Goal: Communication & Community: Answer question/provide support

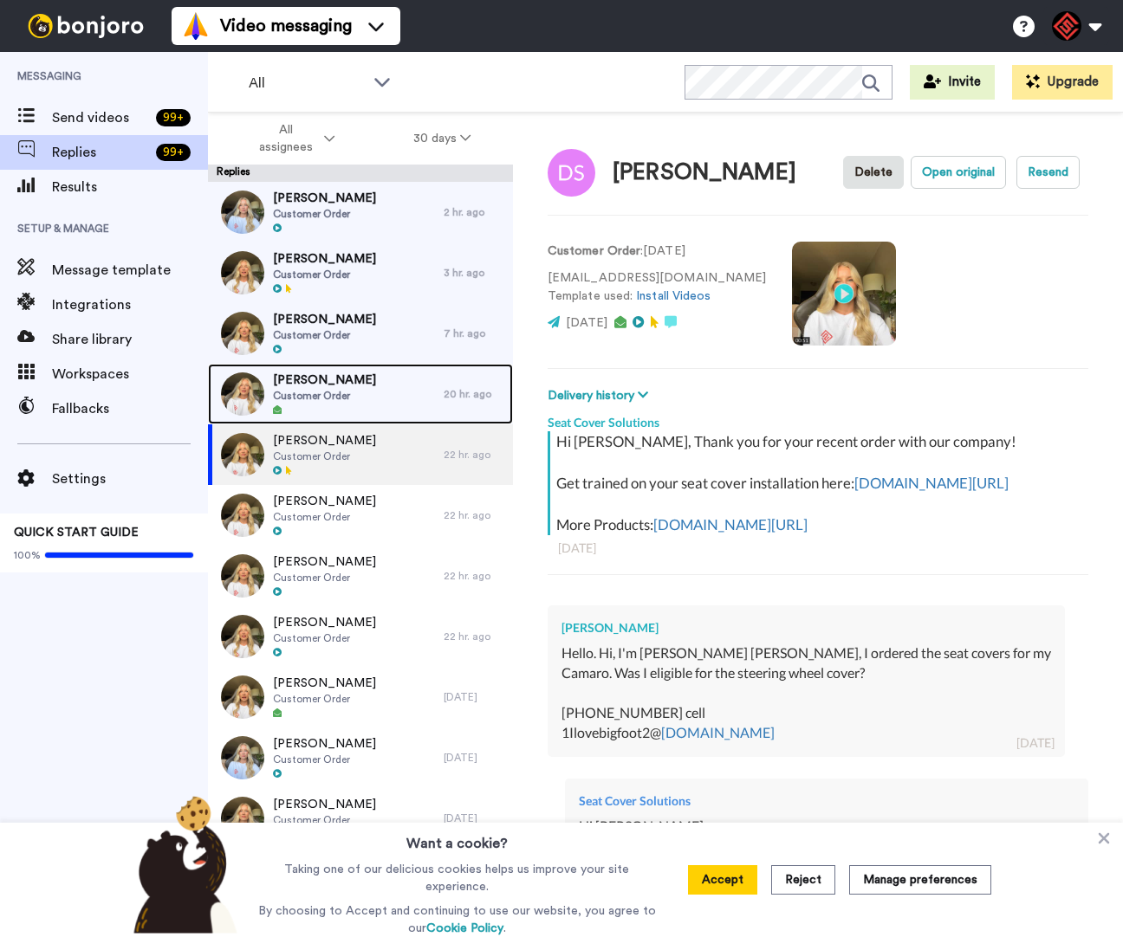
click at [414, 401] on div "Amanda Whitmire Customer Order" at bounding box center [326, 394] width 236 height 61
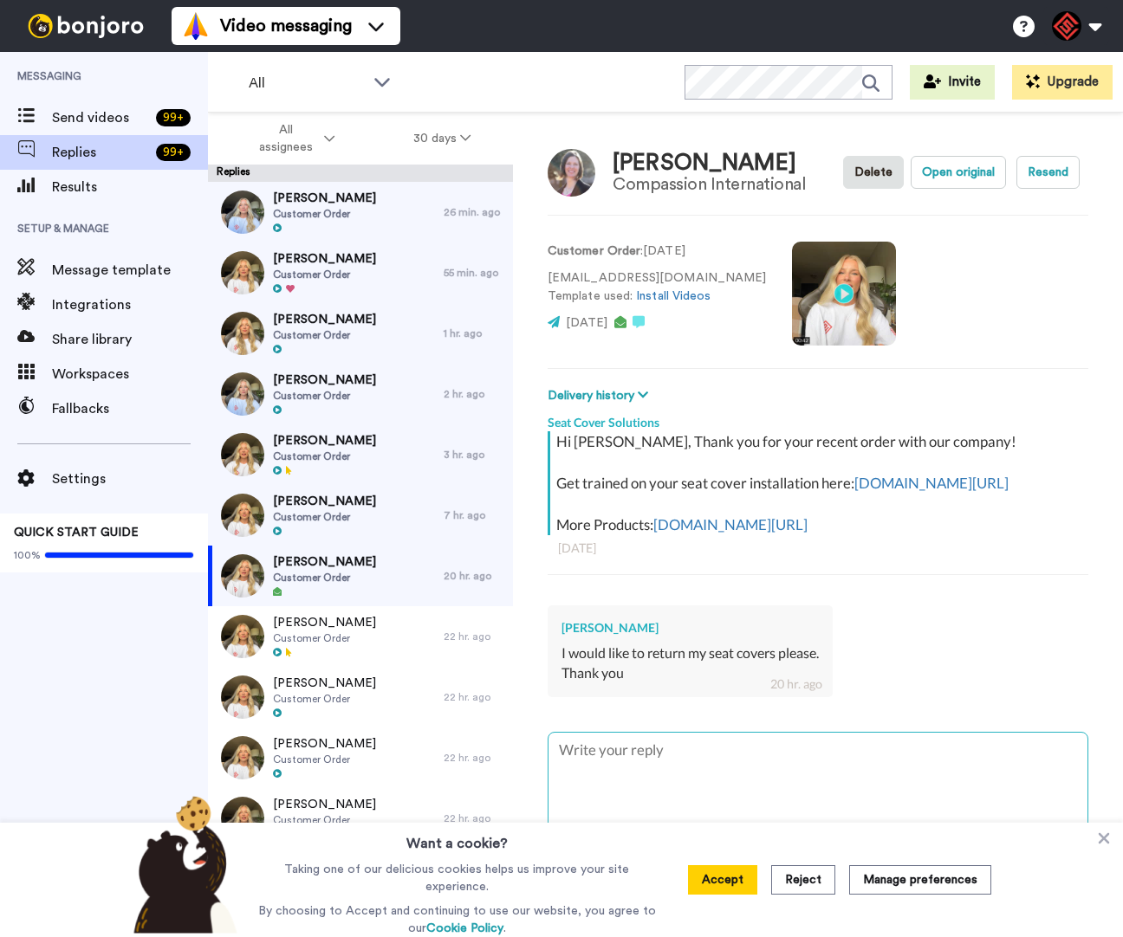
click at [822, 769] on textarea at bounding box center [817, 788] width 539 height 111
type textarea "x"
type textarea "H"
type textarea "x"
type textarea "He"
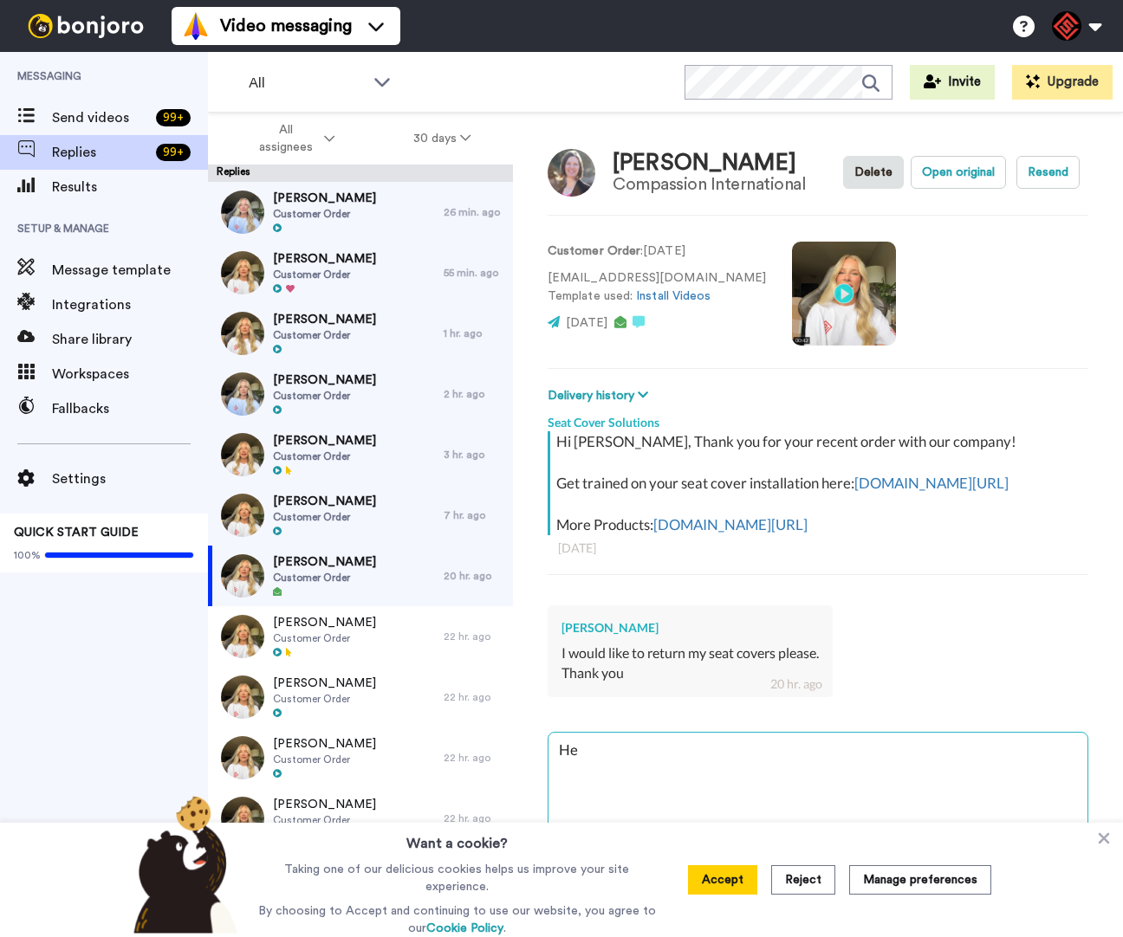
type textarea "x"
type textarea "Hey"
type textarea "x"
type textarea "Hey"
type textarea "x"
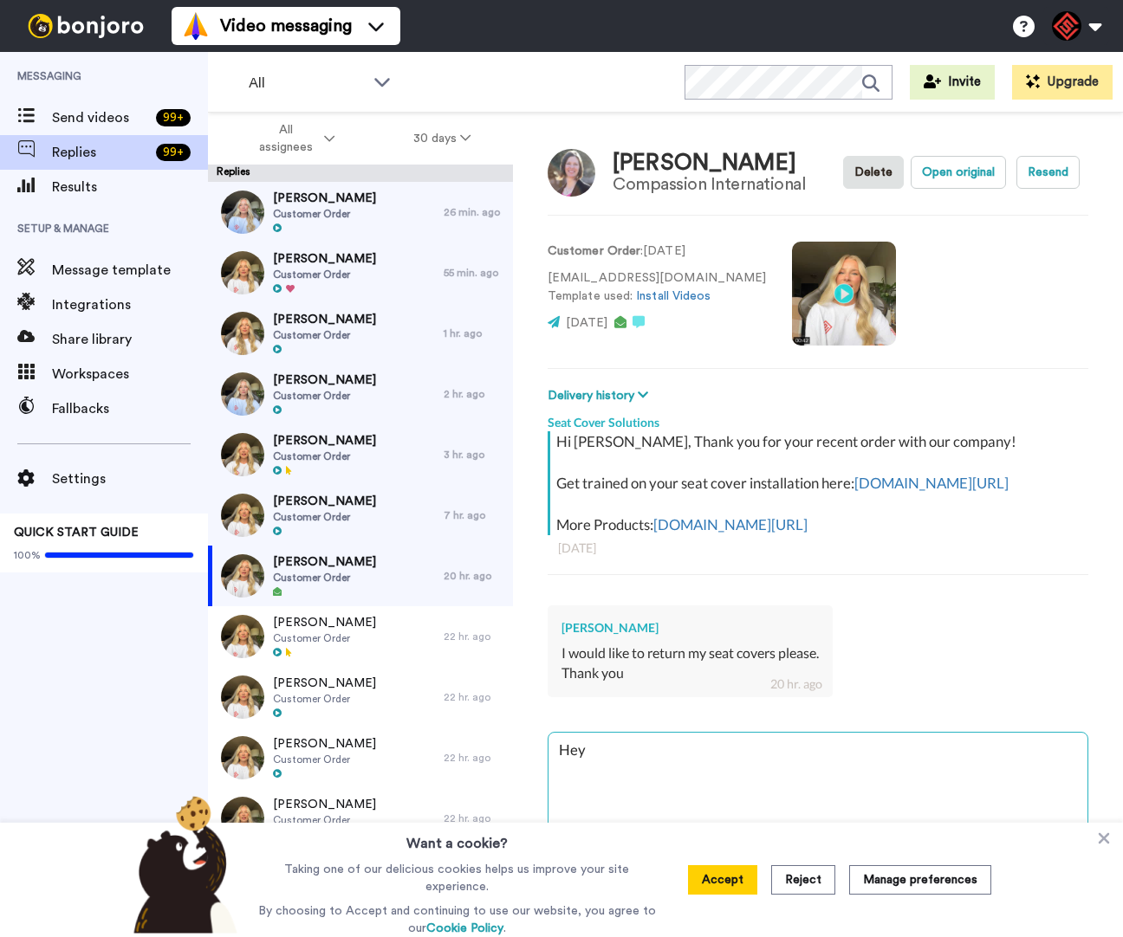
type textarea "Hey A"
type textarea "x"
type textarea "Hey Am"
type textarea "x"
type textarea "Hey [PERSON_NAME]"
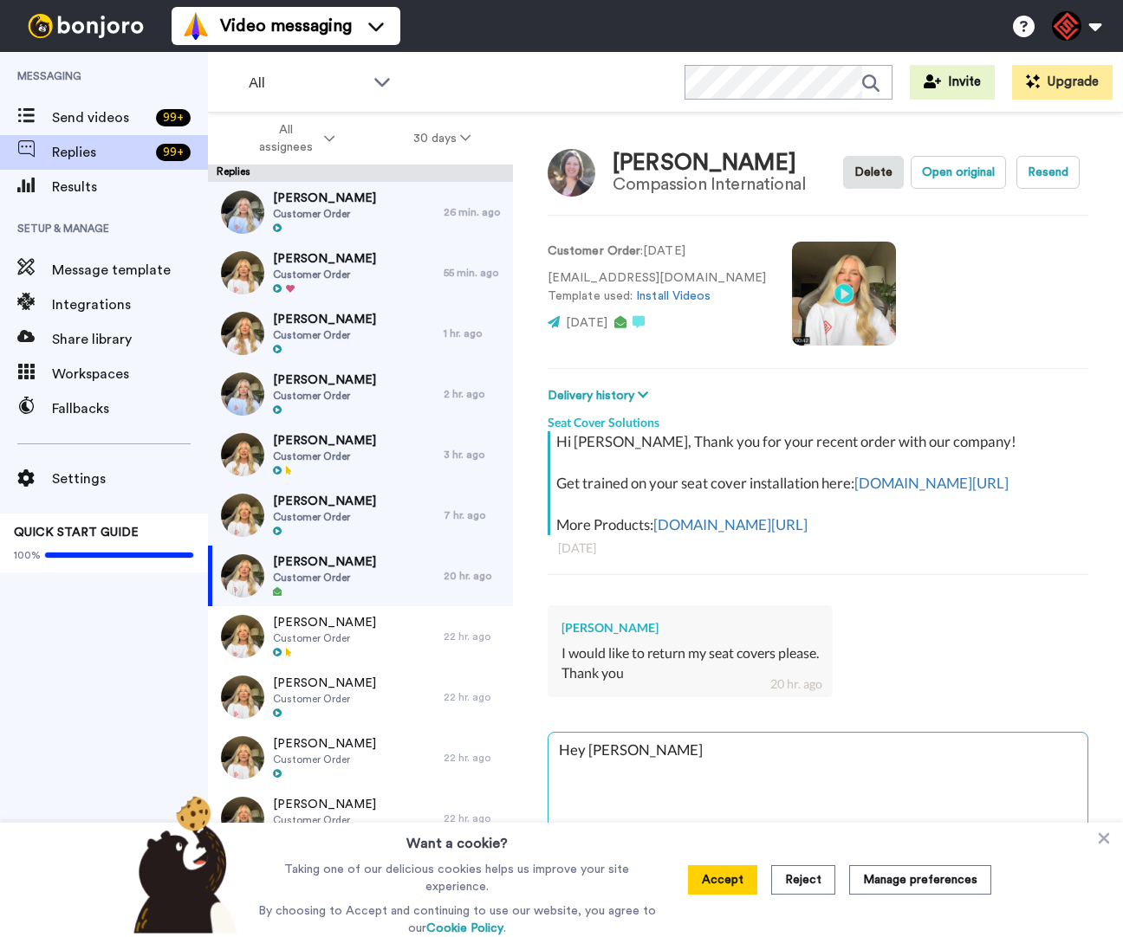
type textarea "x"
type textarea "Hey [PERSON_NAME]"
type textarea "x"
type textarea "Hey Amand"
type textarea "x"
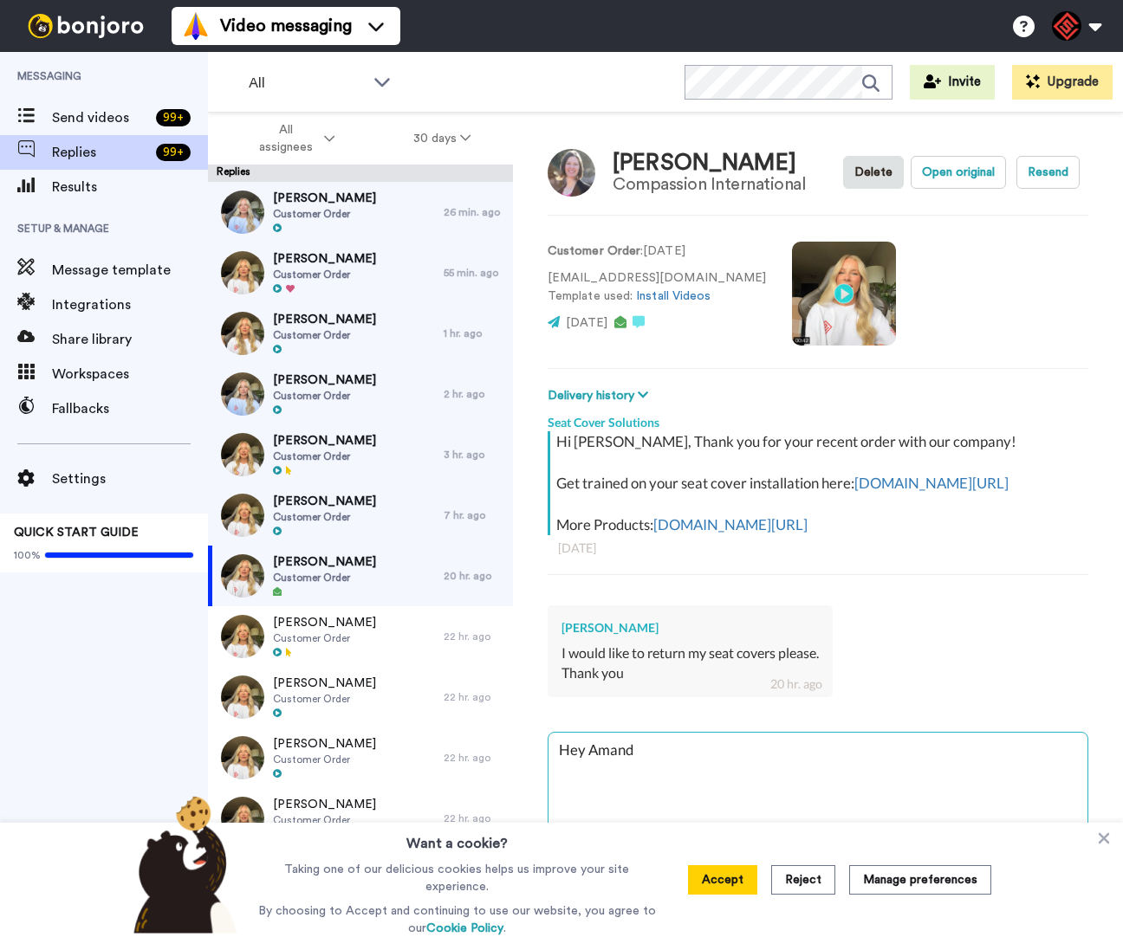
type textarea "Hey [PERSON_NAME]"
type textarea "x"
type textarea "Hey [PERSON_NAME],"
type textarea "x"
type textarea "Hey [PERSON_NAME],"
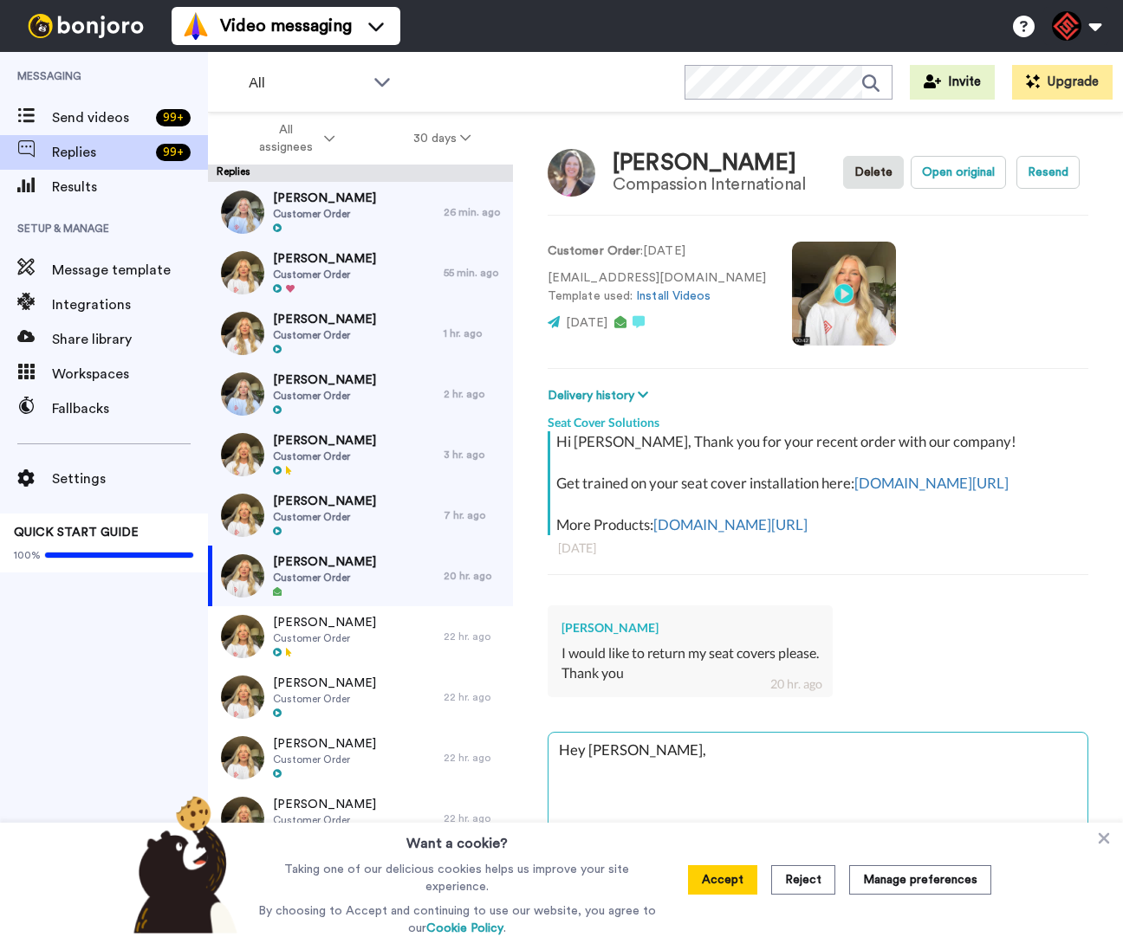
type textarea "x"
type textarea "Hey [PERSON_NAME],"
type textarea "x"
type textarea "Hey [PERSON_NAME], T"
type textarea "x"
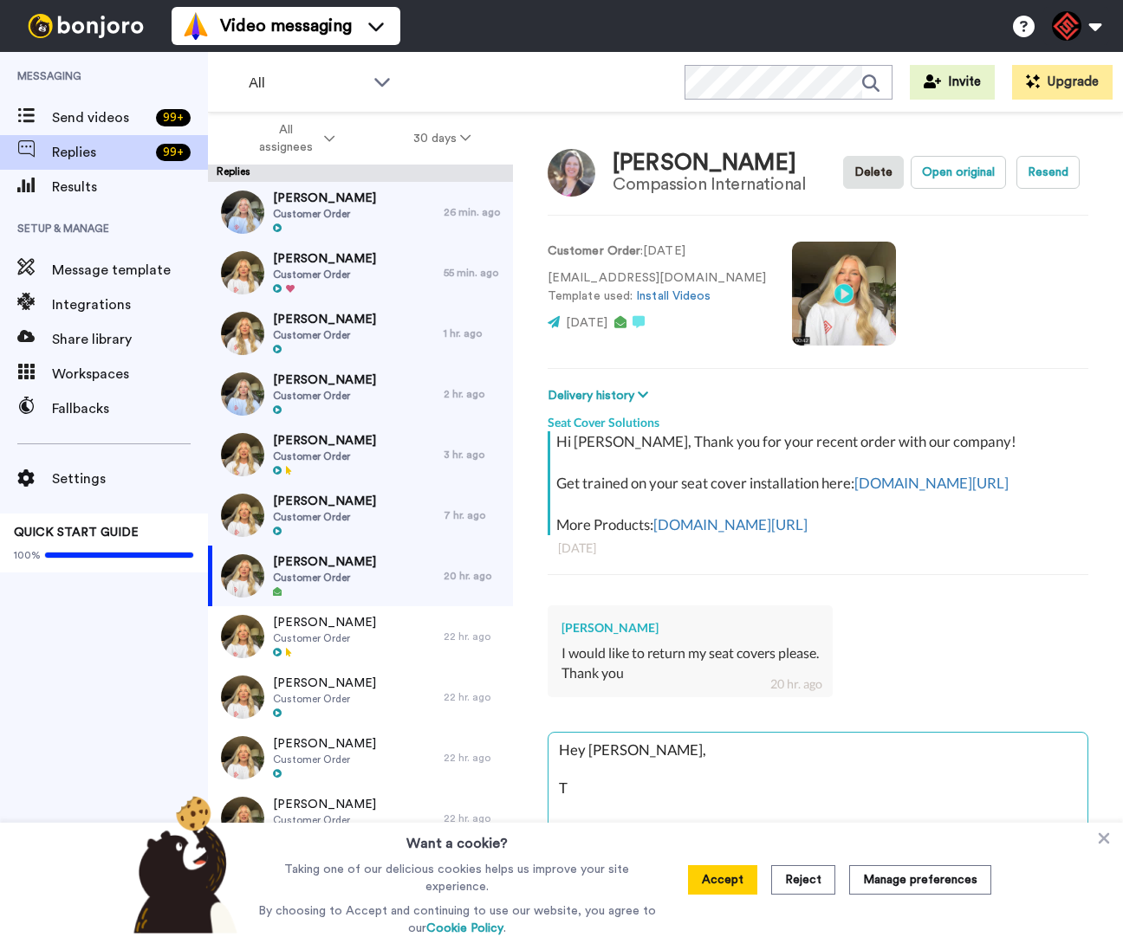
type textarea "Hey [PERSON_NAME], Th"
type textarea "x"
type textarea "Hey [PERSON_NAME], Tha"
type textarea "x"
type textarea "Hey [PERSON_NAME], Than"
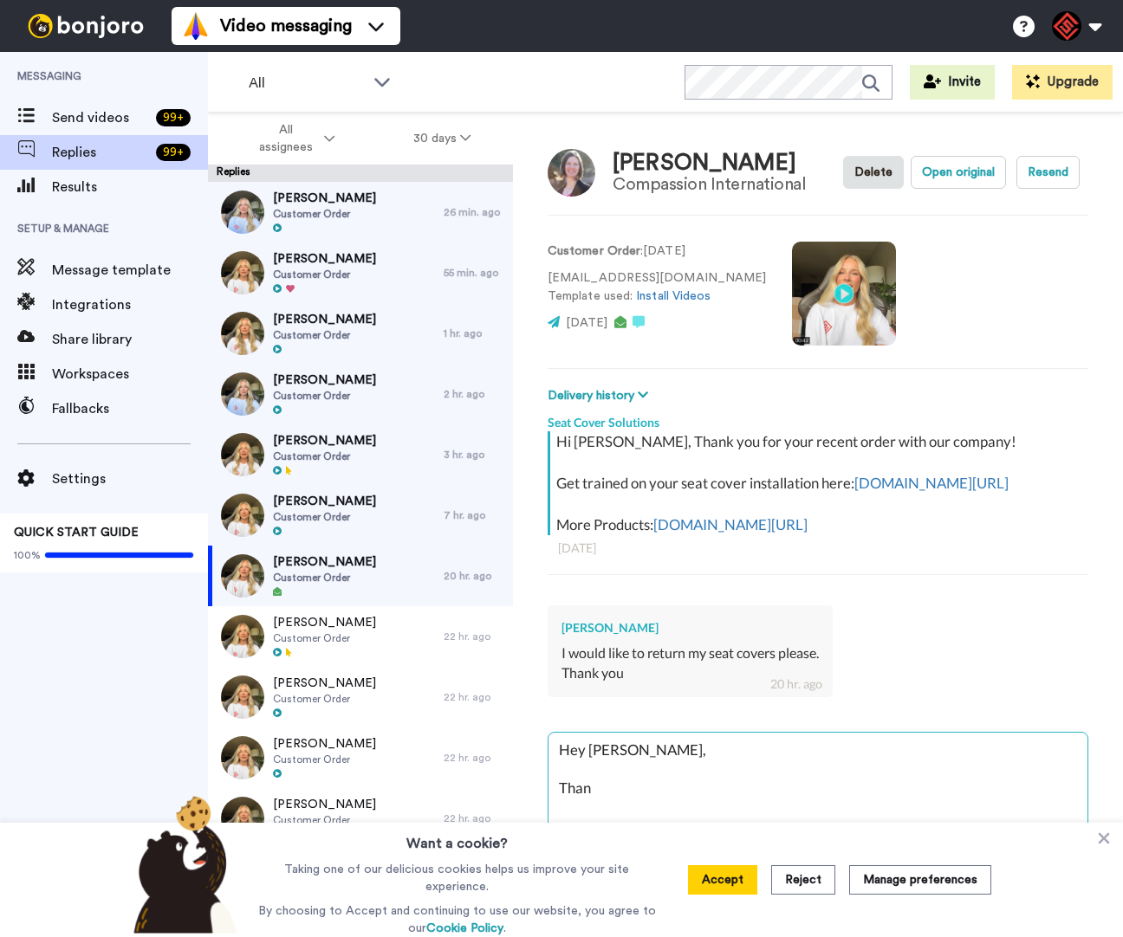
type textarea "x"
type textarea "Hey [PERSON_NAME], Thank"
type textarea "x"
type textarea "Hey [PERSON_NAME], Thank"
type textarea "x"
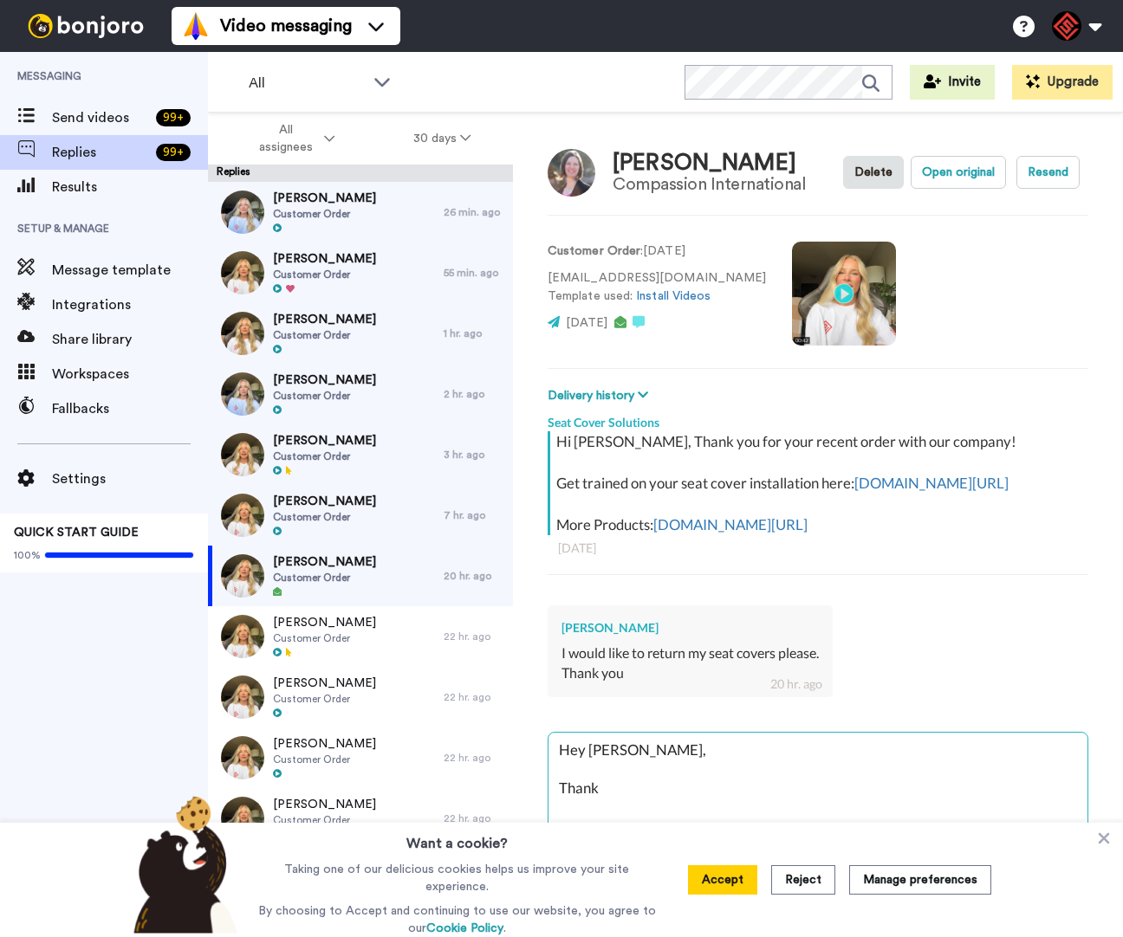
type textarea "Hey [PERSON_NAME], Thank y"
type textarea "x"
type textarea "Hey [PERSON_NAME], Thank yo"
type textarea "x"
type textarea "Hey [PERSON_NAME], Thank yo"
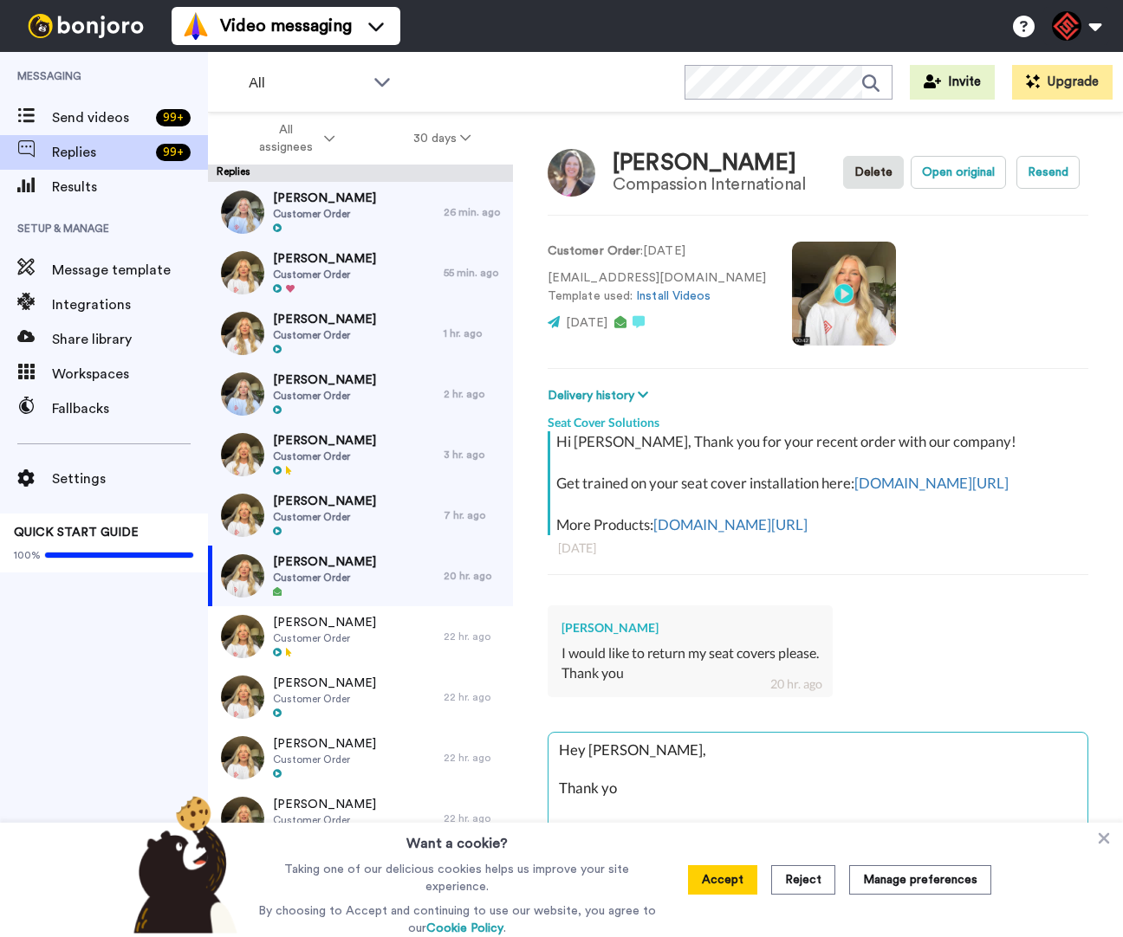
type textarea "x"
type textarea "Hey [PERSON_NAME], Thank yo u"
type textarea "x"
type textarea "Hey [PERSON_NAME], Thank yo uf"
type textarea "x"
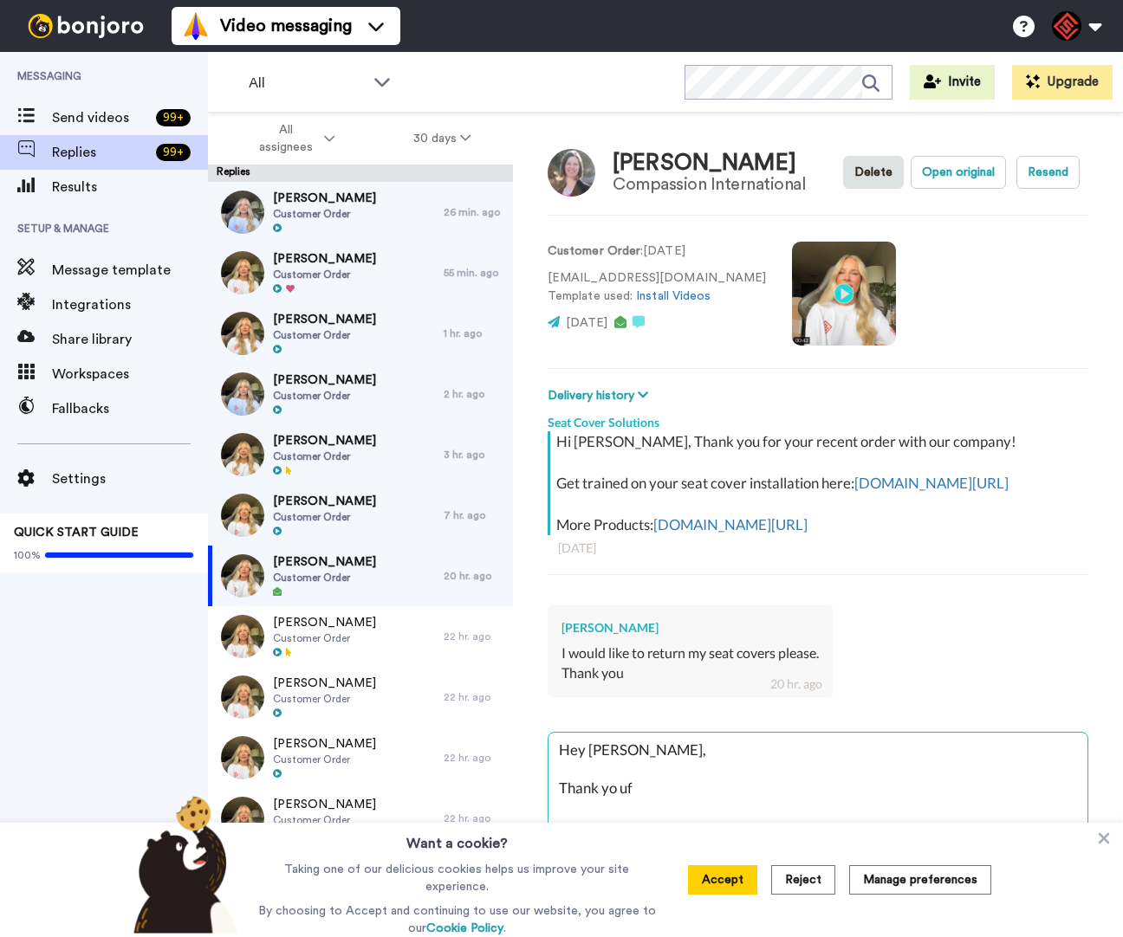
type textarea "Hey [PERSON_NAME], Thank yo ufo"
type textarea "x"
type textarea "Hey [PERSON_NAME], Thank yo ufor"
type textarea "x"
type textarea "Hey [PERSON_NAME], Thank yo ufor"
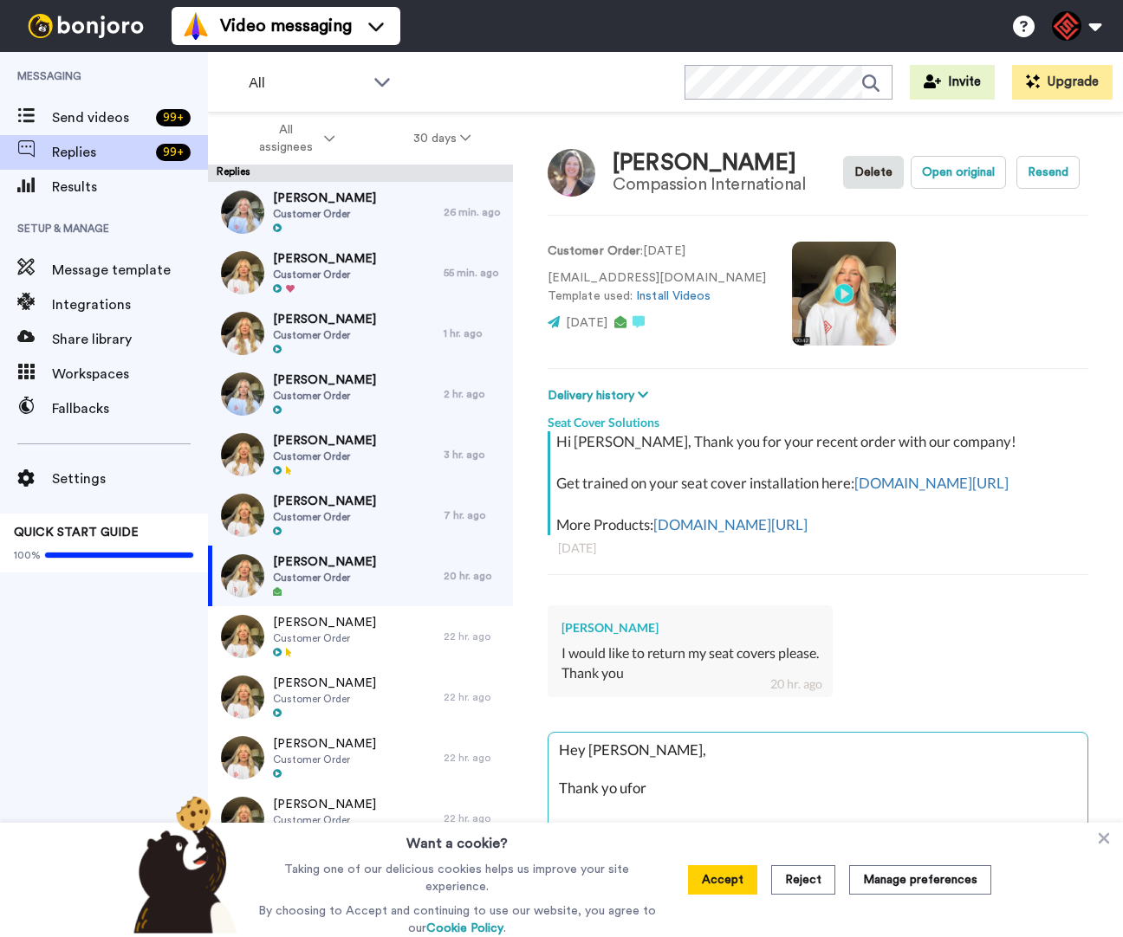
type textarea "x"
type textarea "Hey [PERSON_NAME], Thank yo ufor r"
type textarea "x"
type textarea "Hey [PERSON_NAME], Thank yo ufor re"
type textarea "x"
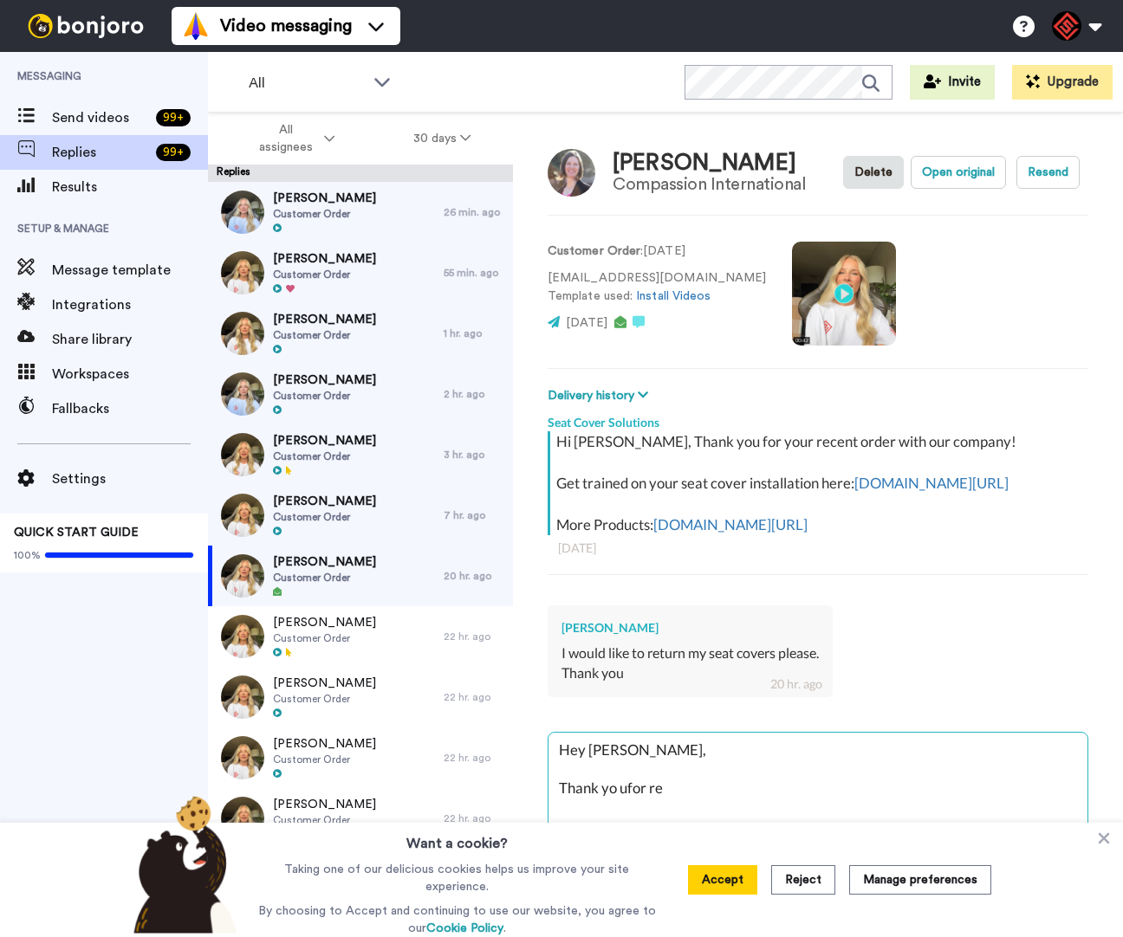
type textarea "Hey [PERSON_NAME], Thank yo ufor rea"
type textarea "x"
type textarea "Hey [PERSON_NAME], Thank yo ufor reah"
type textarea "x"
type textarea "Hey [PERSON_NAME], Thank yo ufor reahc"
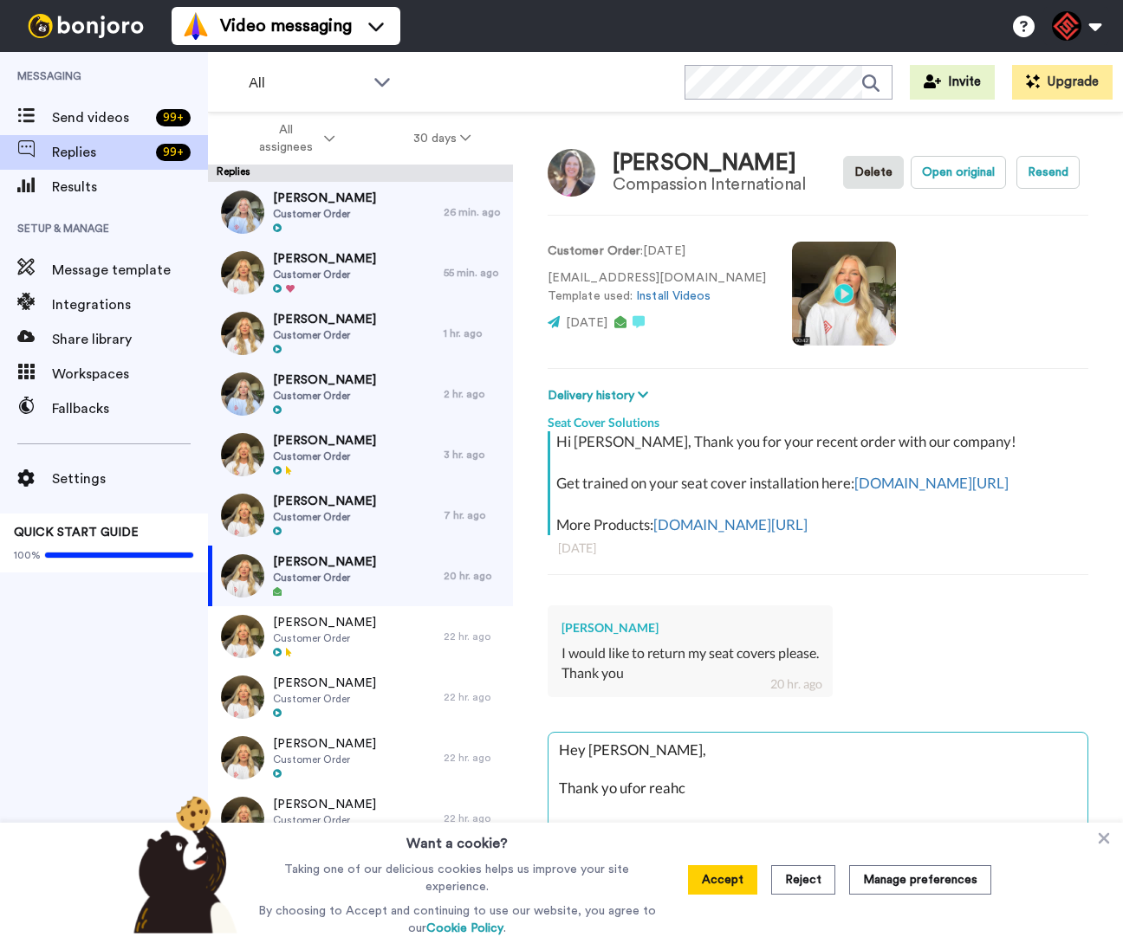
type textarea "x"
type textarea "Hey [PERSON_NAME], Thank yo ufor reahci"
type textarea "x"
type textarea "Hey [PERSON_NAME], Thank yo ufor reahcin"
type textarea "x"
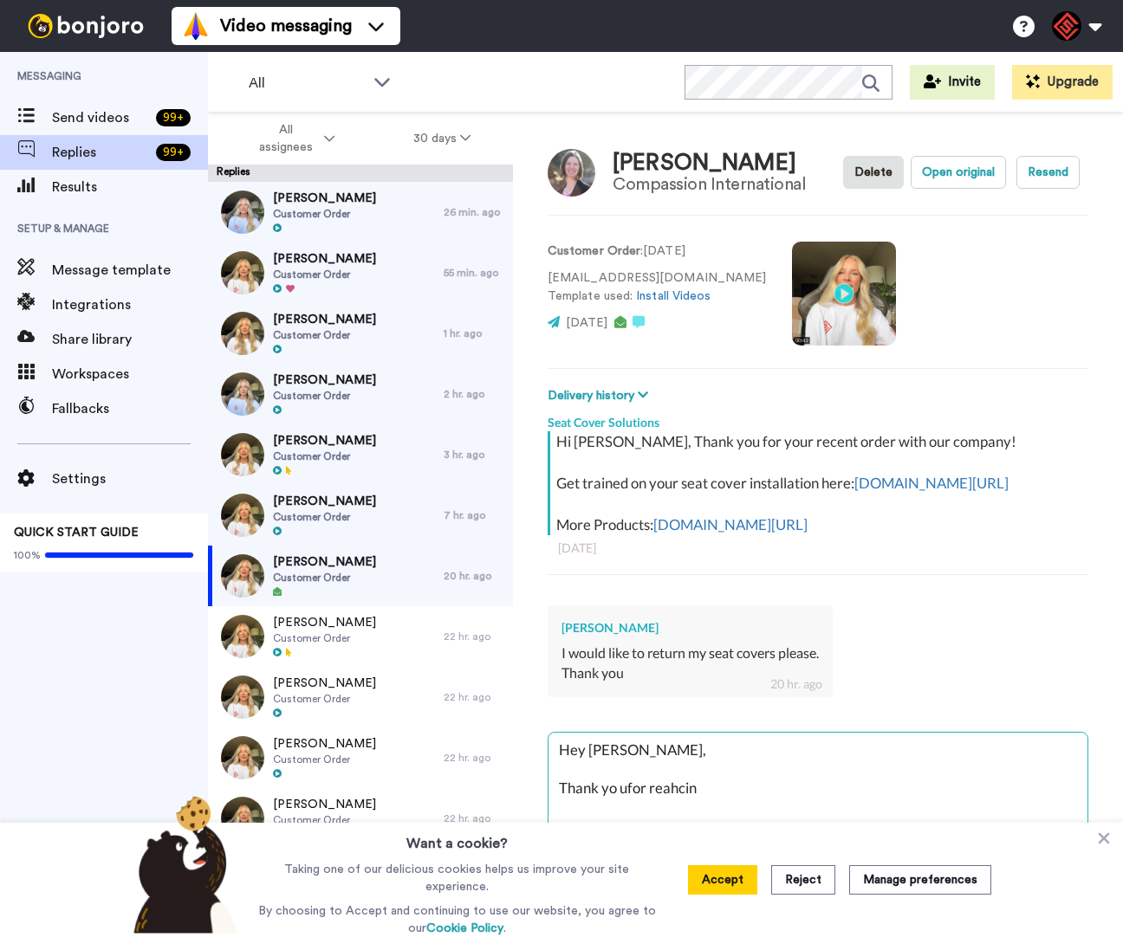
type textarea "Hey [PERSON_NAME], Thank yo ufor reahcing"
type textarea "x"
type textarea "Hey [PERSON_NAME], Thank yo ufor reahcing"
type textarea "x"
type textarea "Hey [PERSON_NAME], Thank yo ufor reahcing o"
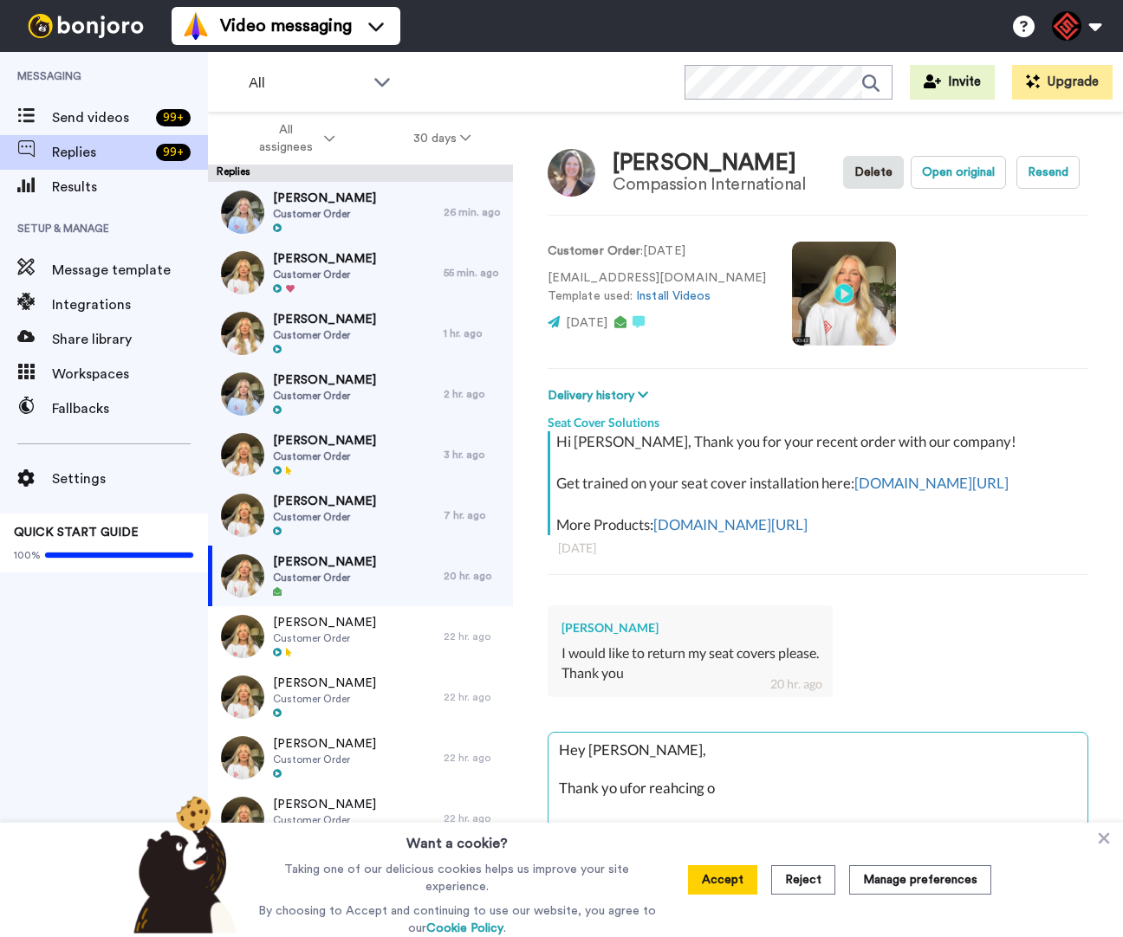
type textarea "x"
type textarea "Hey [PERSON_NAME], Thank yo ufor reahcing ou"
type textarea "x"
type textarea "Hey [PERSON_NAME], Thank yo ufor reahcing out"
type textarea "x"
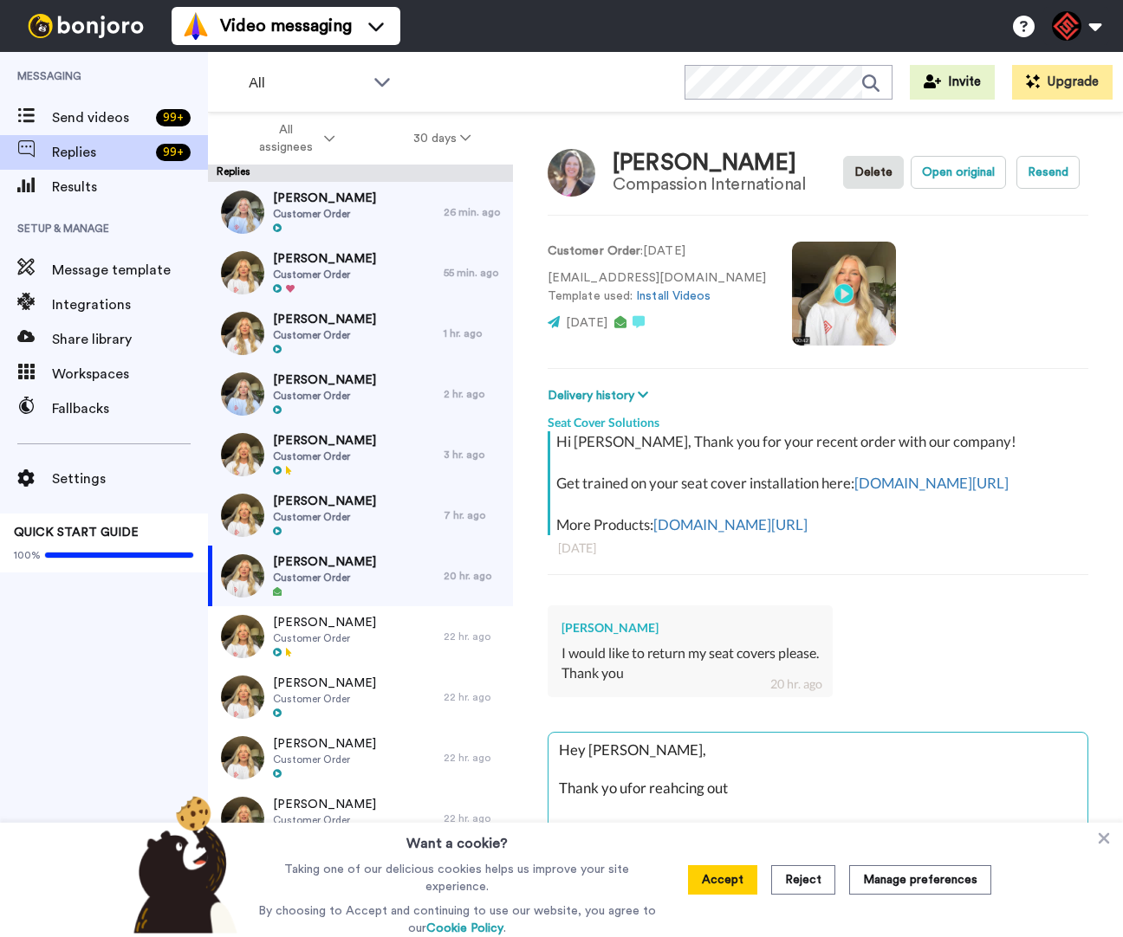
type textarea "Hey [PERSON_NAME], Thank yo ufor reahcing out!"
type textarea "x"
type textarea "Hey [PERSON_NAME], Thank yo ufor reahcing out!"
type textarea "x"
type textarea "Hey [PERSON_NAME], Thank yo ufor reahcing out! i"
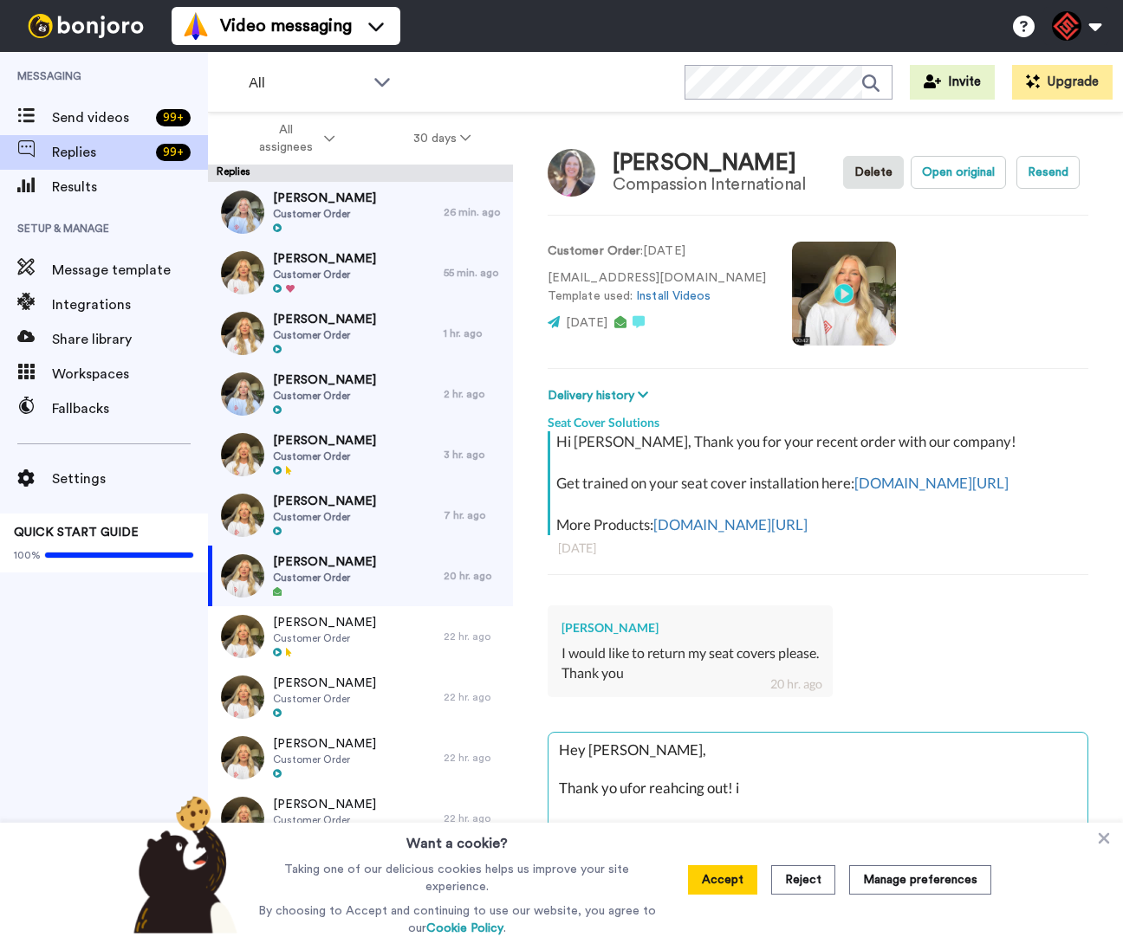
type textarea "x"
type textarea "Hey [PERSON_NAME], Thank yo ufor reahcing out!"
type textarea "x"
type textarea "Hey [PERSON_NAME], Thank yo ufor reahcing out! U"
type textarea "x"
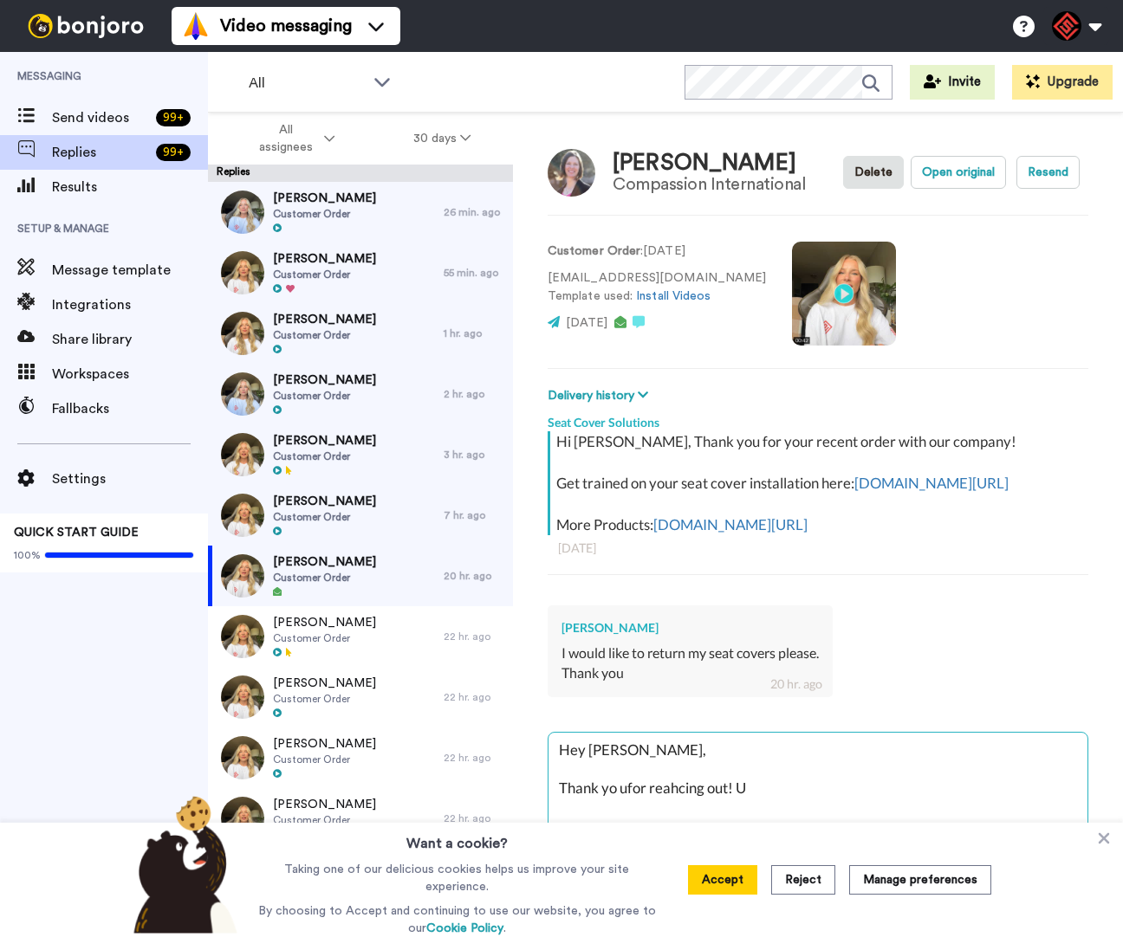
type textarea "Hey [PERSON_NAME], Thank yo ufor reahcing out!"
type textarea "x"
type textarea "Hey [PERSON_NAME], Thank yo ufor reahcing out! I"
type textarea "x"
type textarea "Hey [PERSON_NAME], Thank yo ufor reahcing out! I"
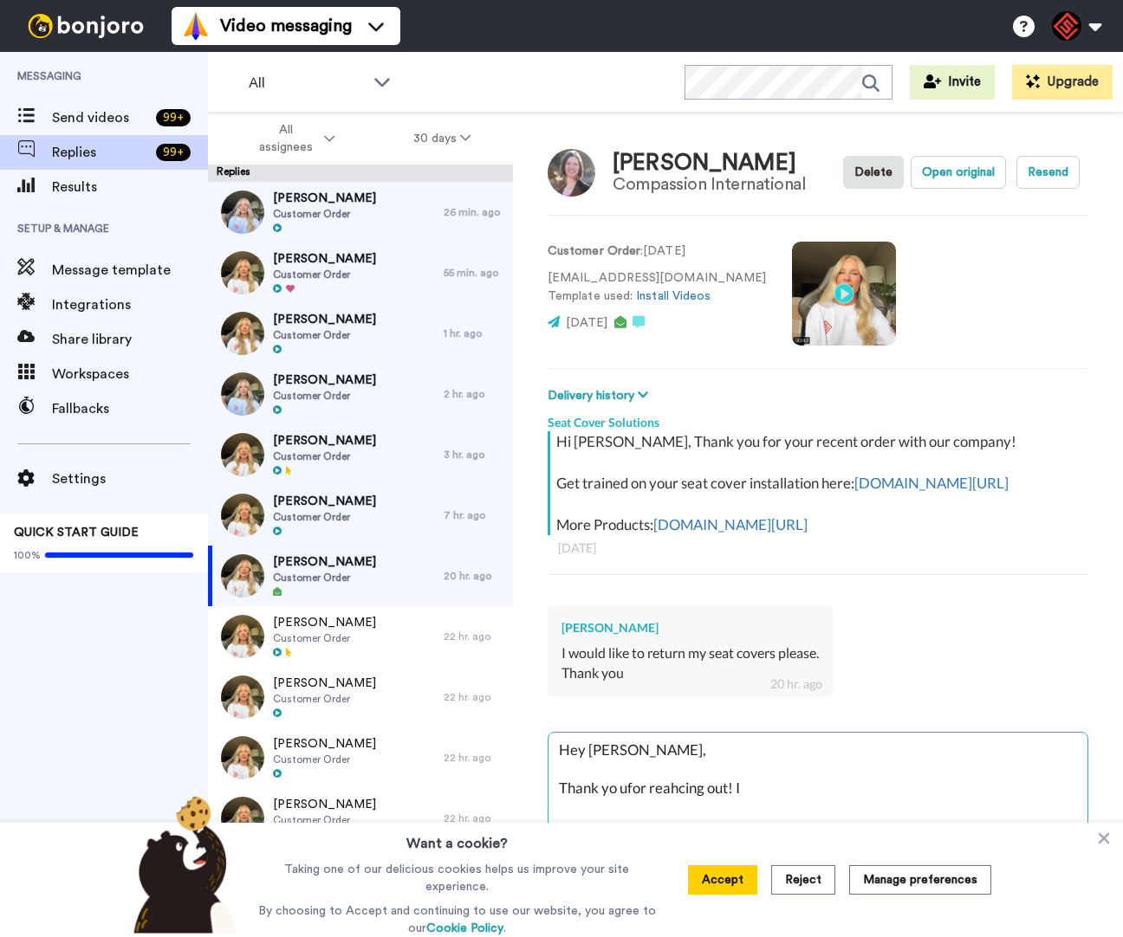
type textarea "x"
type textarea "Hey [PERSON_NAME], Thank yo ufor reahcing out! I a"
type textarea "x"
type textarea "Hey [PERSON_NAME], Thank yo ufor reahcing out! I am"
type textarea "x"
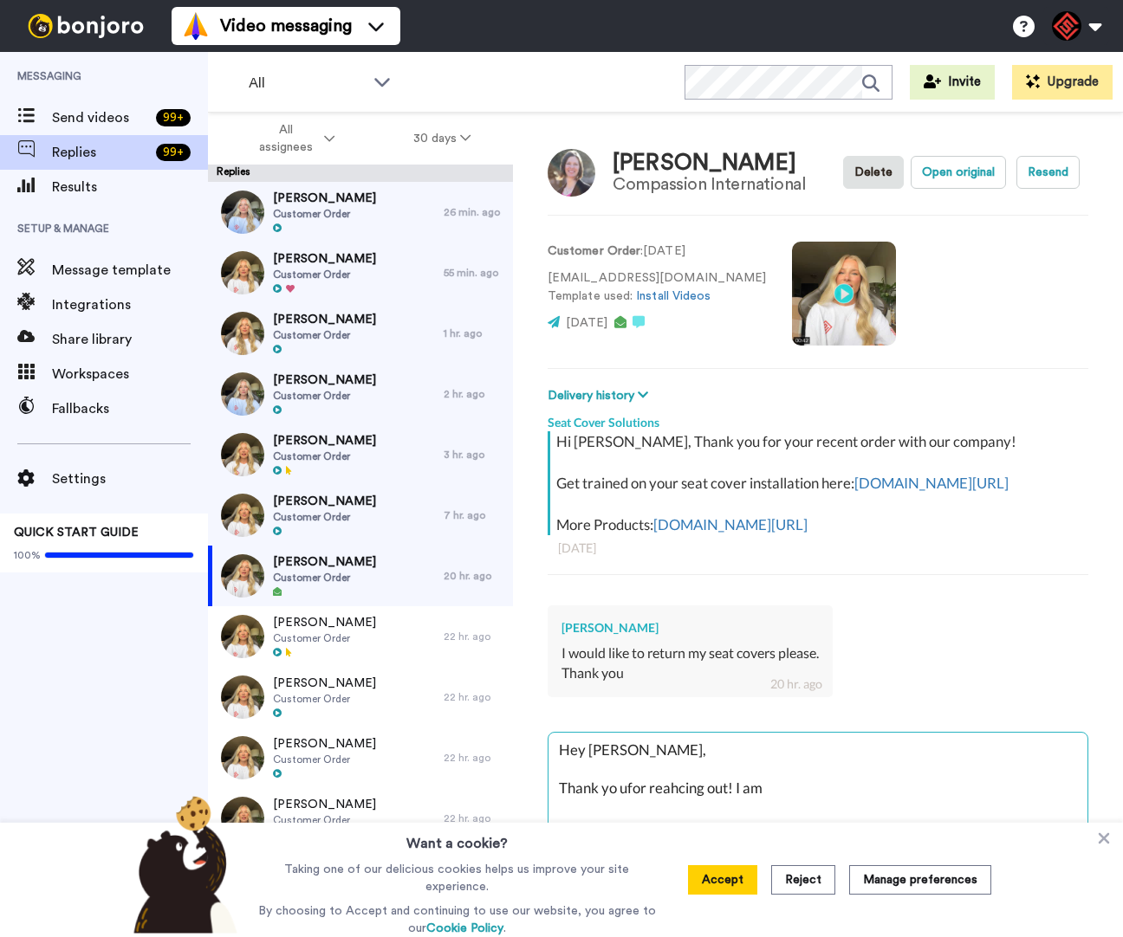
type textarea "Hey [PERSON_NAME], Thank yo ufor reahcing out! I am"
type textarea "x"
type textarea "Hey [PERSON_NAME], Thank yo ufor reahcing out! I am h"
type textarea "x"
type textarea "Hey [PERSON_NAME], Thank yo ufor reahcing out! I am ha"
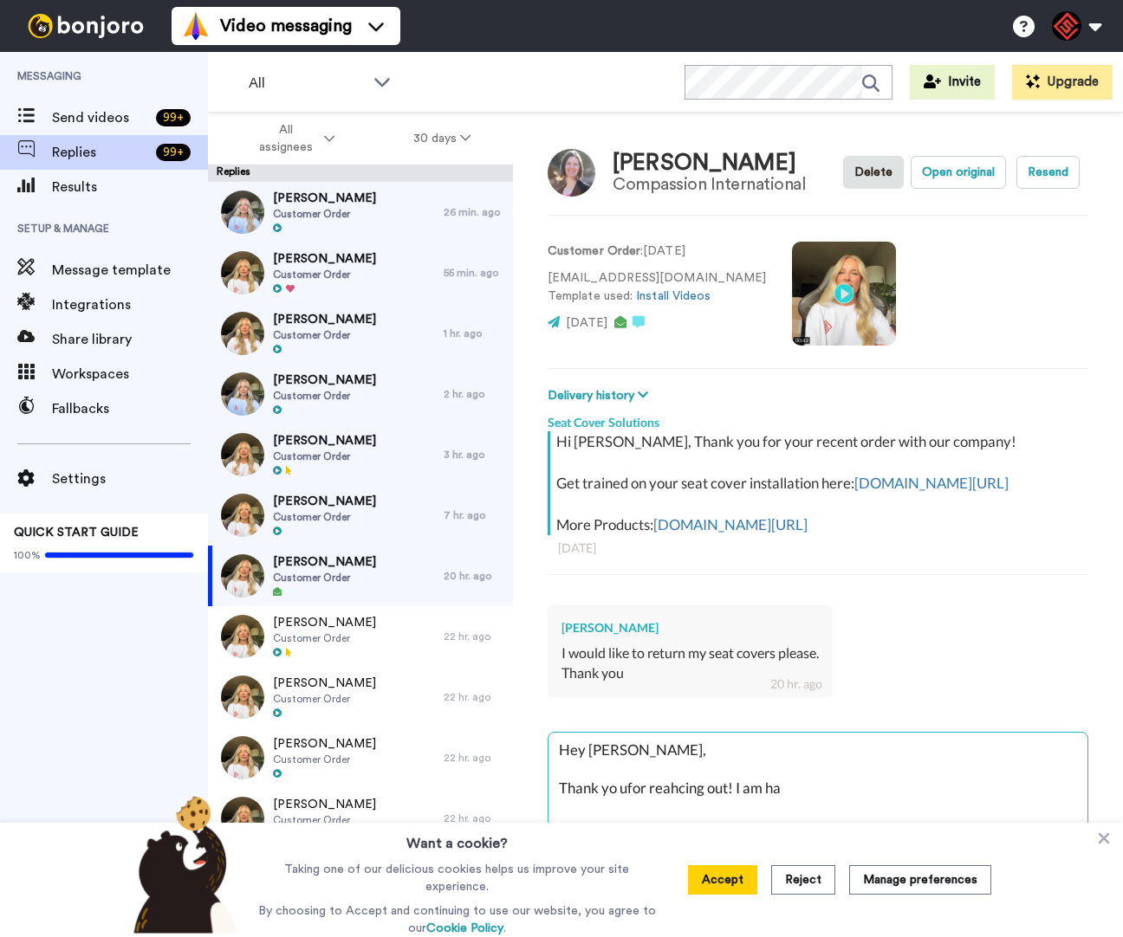
type textarea "x"
type textarea "Hey [PERSON_NAME], Thank yo ufor reahcing out! I am hap"
type textarea "x"
type textarea "Hey [PERSON_NAME], Thank yo ufor reahcing out! I am happ"
type textarea "x"
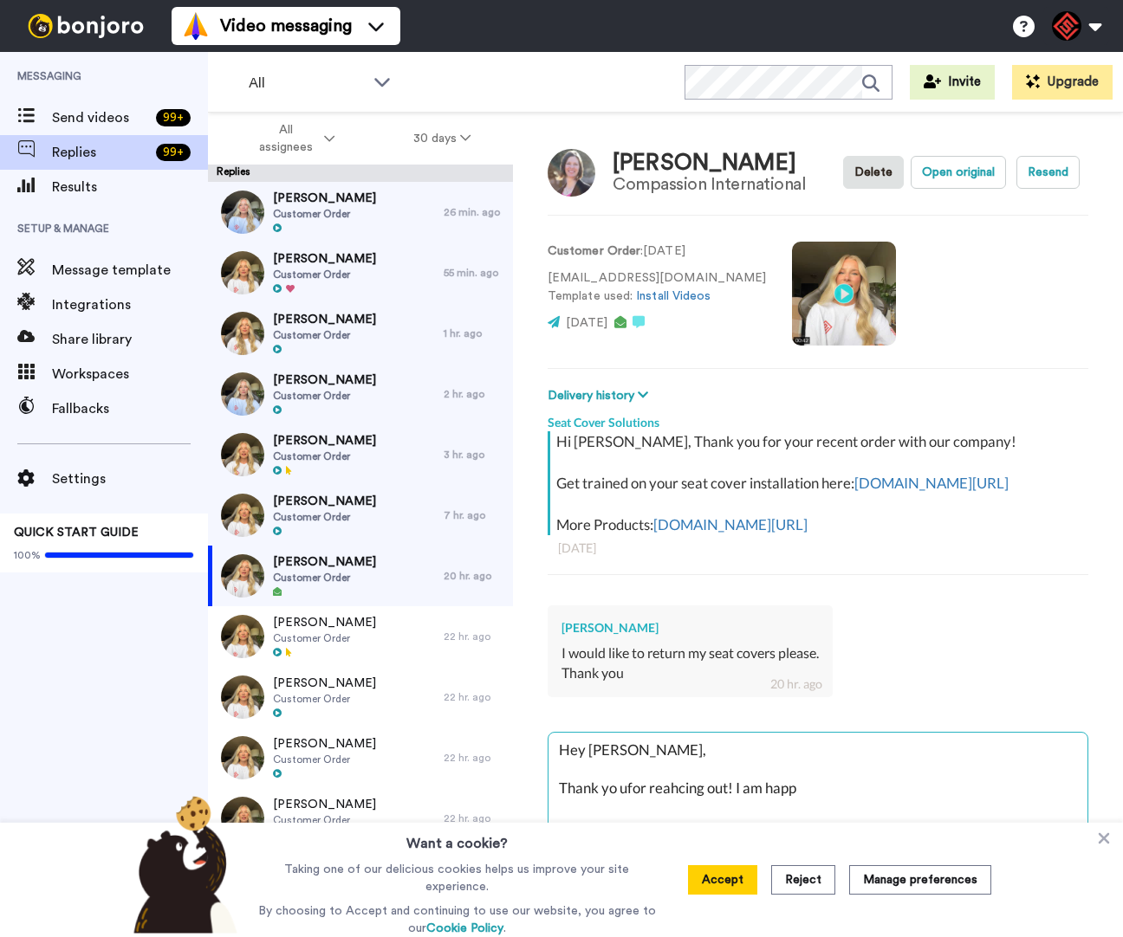
type textarea "Hey [PERSON_NAME], Thank yo ufor reahcing out! I am happy"
type textarea "x"
type textarea "Hey [PERSON_NAME], Thank yo ufor reahcing out! I am happy"
type textarea "x"
type textarea "Hey [PERSON_NAME], Thank yo ufor reahcing out! I am happy t"
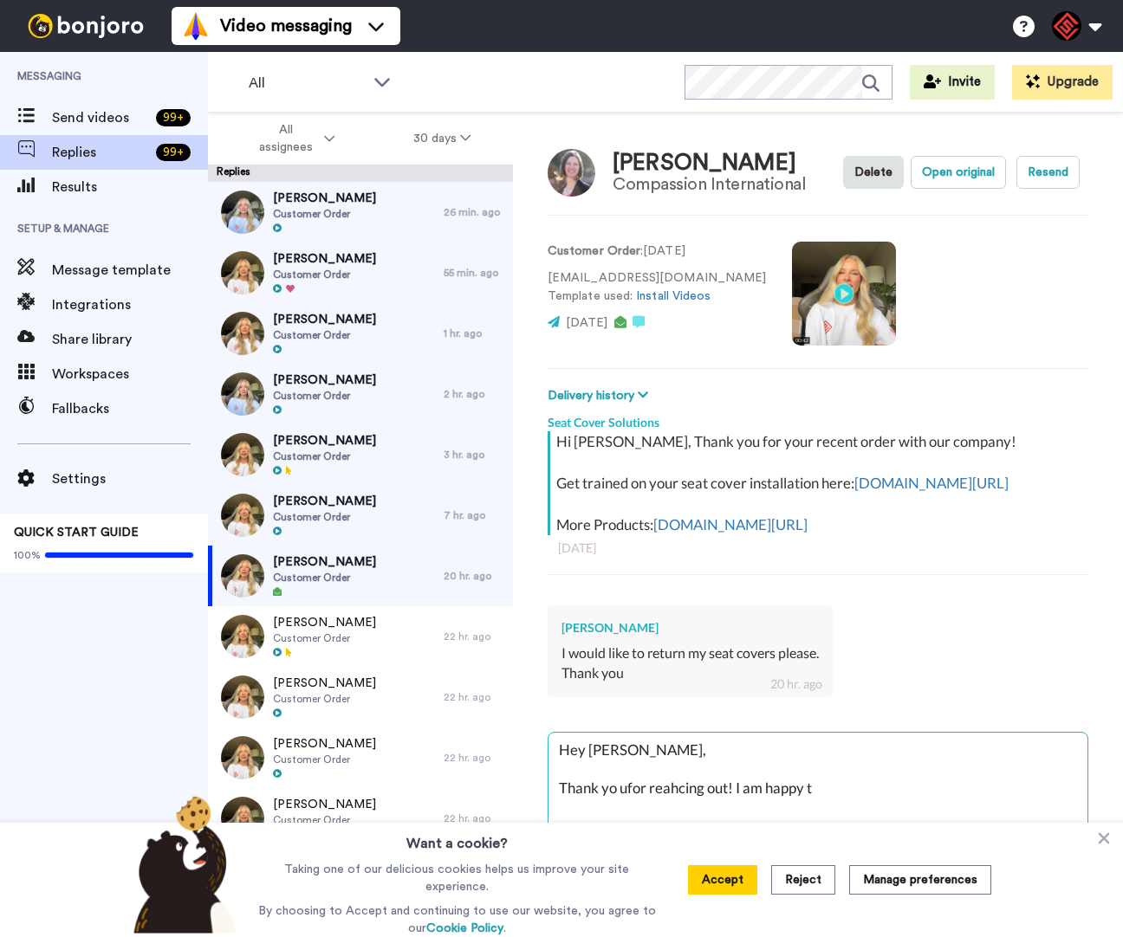
type textarea "x"
type textarea "Hey [PERSON_NAME], Thank yo ufor reahcing out! I am happy to"
type textarea "x"
type textarea "Hey [PERSON_NAME], Thank yo ufor reahcing out! I am happy to h"
type textarea "x"
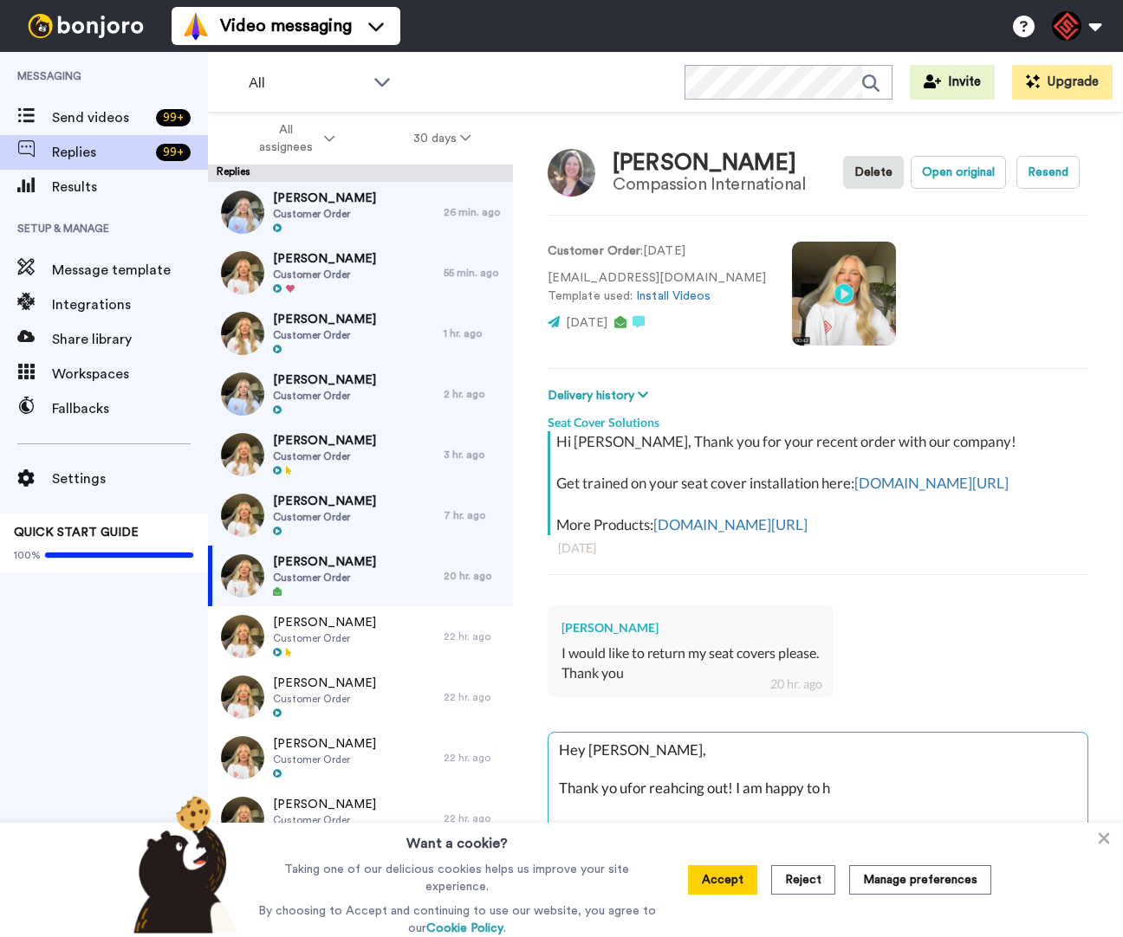
type textarea "Hey [PERSON_NAME], Thank yo ufor reahcing out! I am happy to he"
type textarea "x"
type textarea "Hey [PERSON_NAME], Thank yo ufor reahcing out! I am happy to hel"
type textarea "x"
type textarea "Hey [PERSON_NAME], Thank yo ufor reahcing out! I am happy to help"
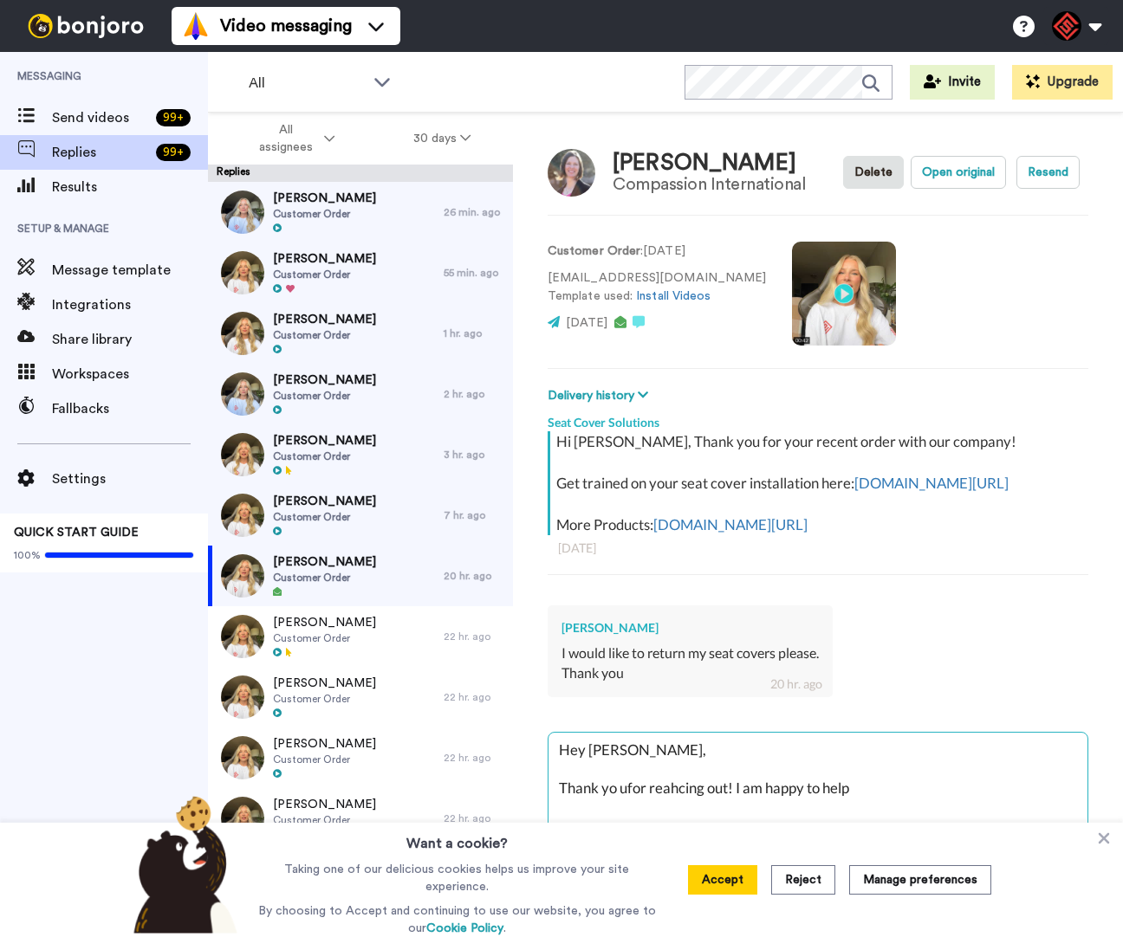
type textarea "x"
type textarea "Hey [PERSON_NAME], Thank yo ufor reahcing out! I am happy to help"
type textarea "x"
type textarea "Hey [PERSON_NAME], Thank yo ufor reahcing out! I am happy to help g"
type textarea "x"
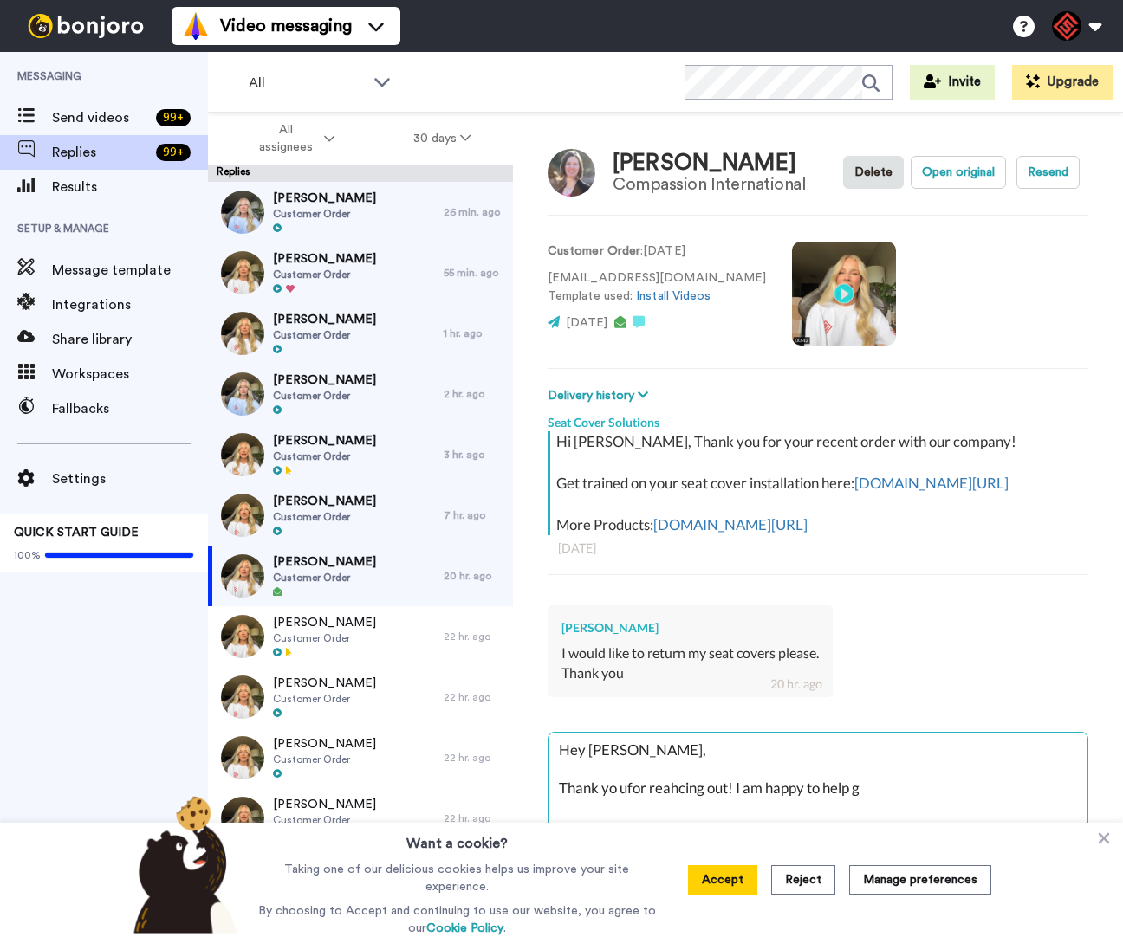
type textarea "Hey [PERSON_NAME], Thank yo ufor reahcing out! I am happy to help ge"
type textarea "x"
type textarea "Hey [PERSON_NAME], Thank yo ufor reahcing out! I am happy to help get"
type textarea "x"
type textarea "Hey [PERSON_NAME], Thank yo ufor reahcing out! I am happy to help get"
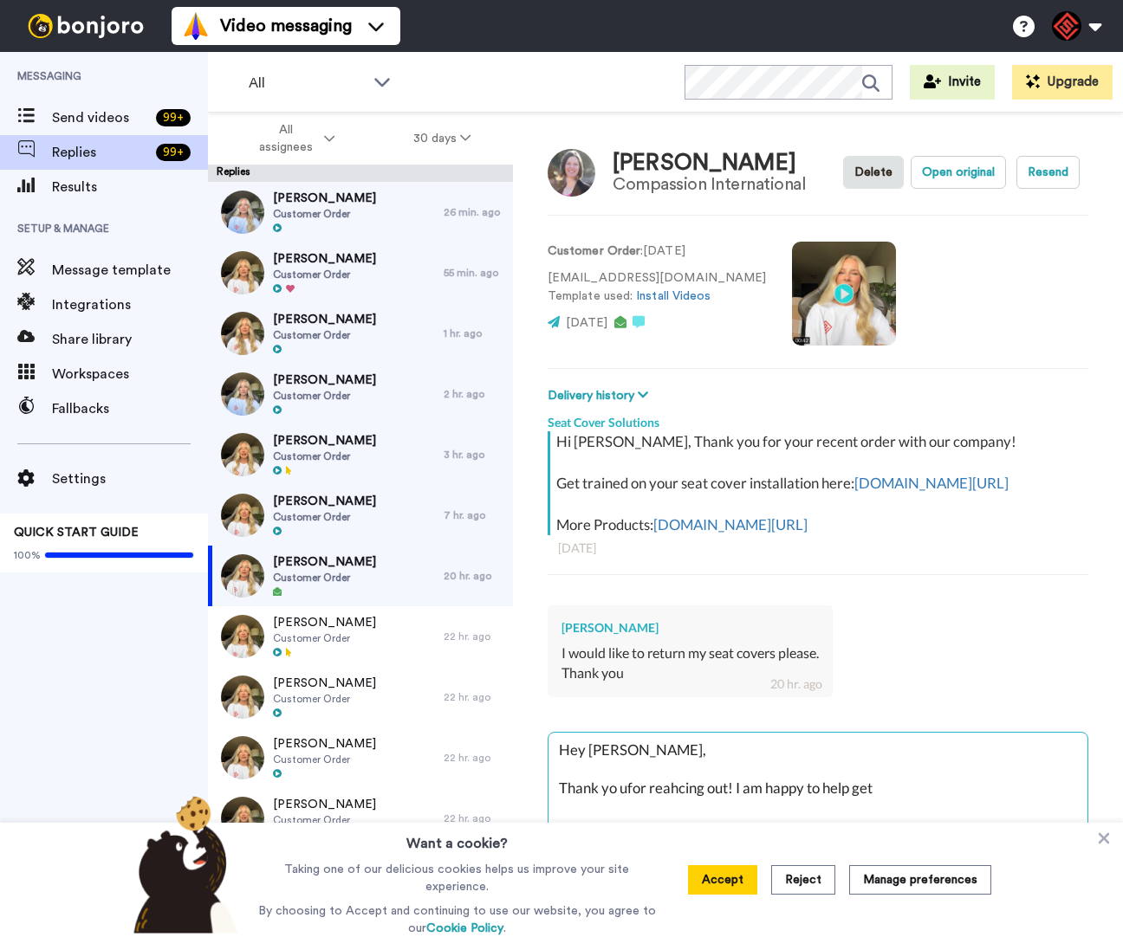
type textarea "x"
type textarea "Hey [PERSON_NAME], Thank yo ufor reahcing out! I am happy to help get t"
type textarea "x"
type textarea "Hey [PERSON_NAME], Thank yo ufor reahcing out! I am happy to help get th"
type textarea "x"
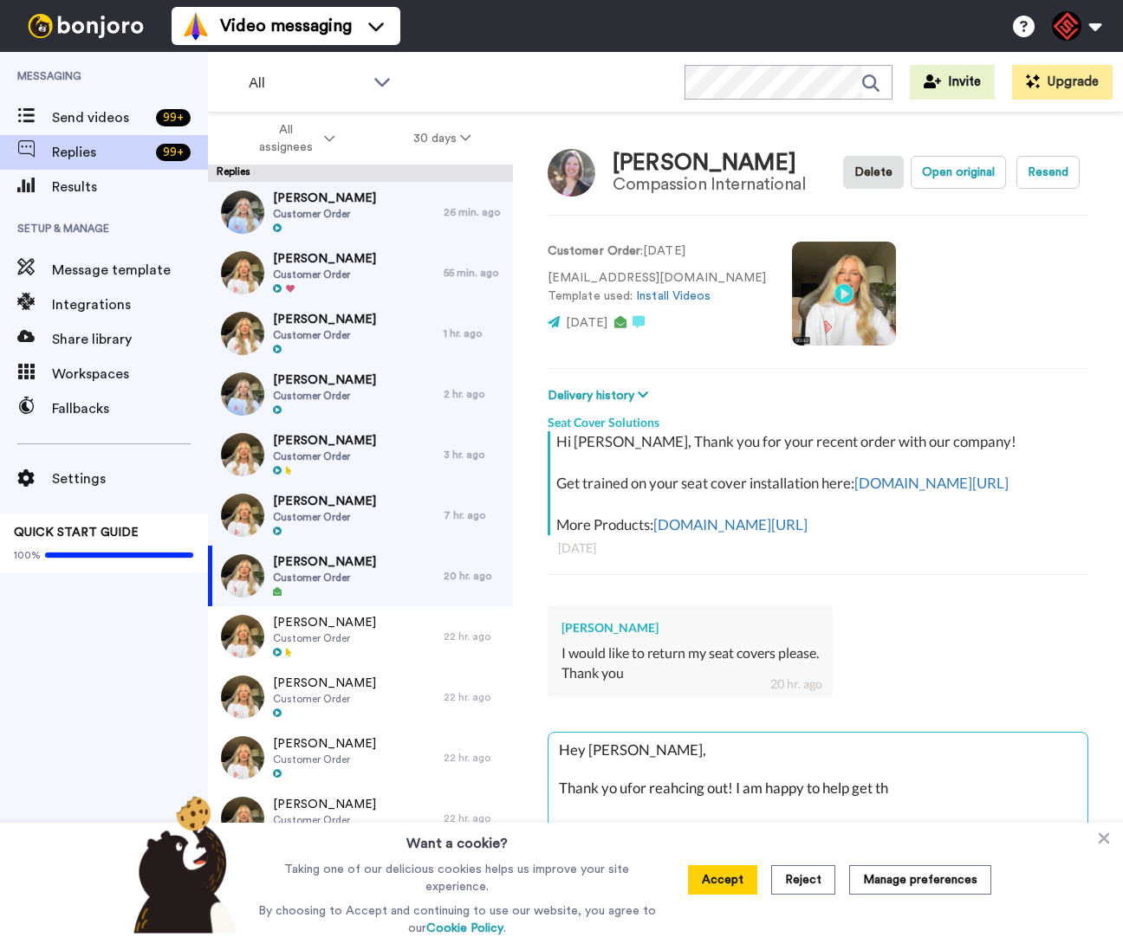
type textarea "Hey [PERSON_NAME], Thank yo ufor reahcing out! I am happy to help get the"
type textarea "x"
type textarea "Hey [PERSON_NAME], Thank yo ufor reahcing out! I am happy to help get the"
type textarea "x"
type textarea "Hey [PERSON_NAME], Thank yo ufor reahcing out! I am happy to help get the r"
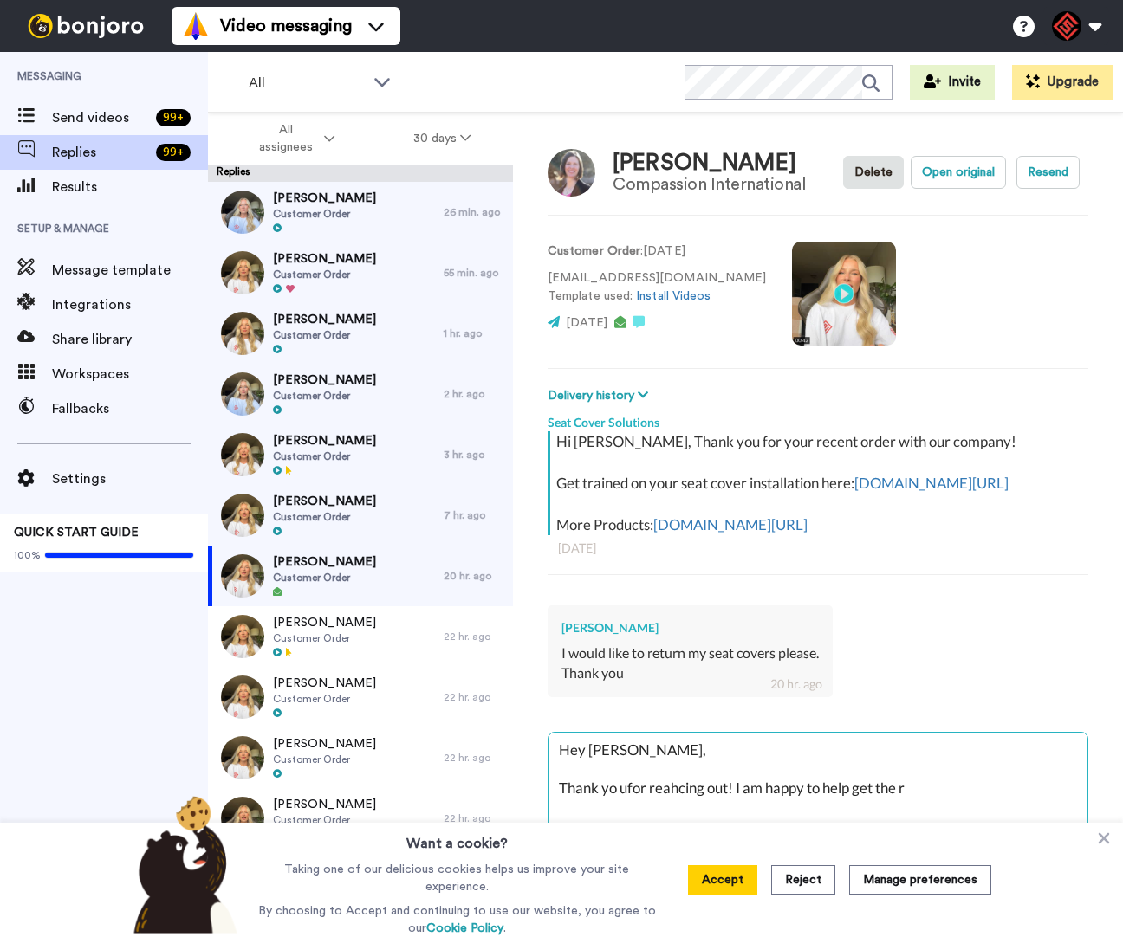
type textarea "x"
type textarea "Hey [PERSON_NAME], Thank yo ufor reahcing out! I am happy to help get the re"
type textarea "x"
type textarea "Hey [PERSON_NAME], Thank yo ufor reahcing out! I am happy to help get the ret"
type textarea "x"
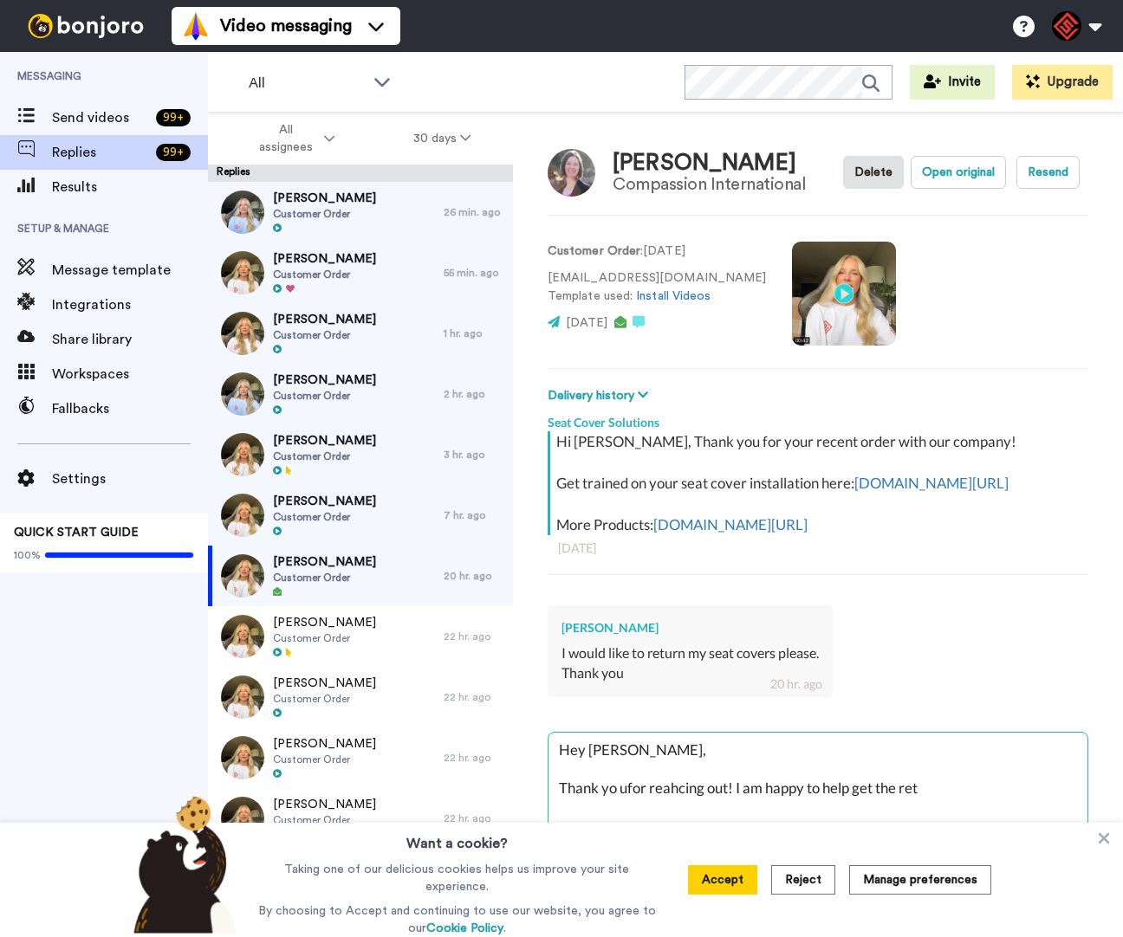
type textarea "Hey [PERSON_NAME], Thank yo ufor reahcing out! I am happy to help get the retr"
type textarea "x"
type textarea "Hey [PERSON_NAME], Thank yo ufor reahcing out! I am happy to help get the retru"
type textarea "x"
type textarea "Hey [PERSON_NAME], Thank yo ufor reahcing out! I am happy to help get the retrun"
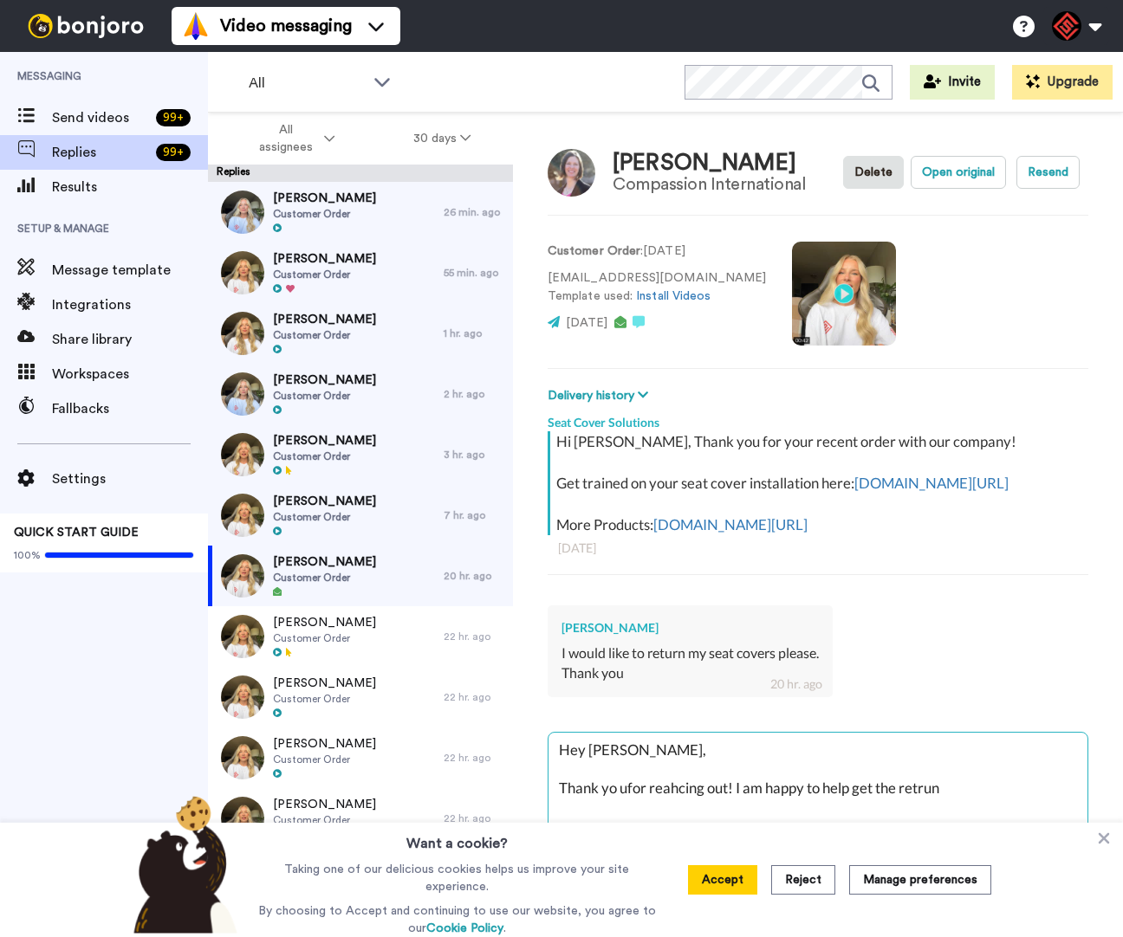
type textarea "x"
type textarea "Hey [PERSON_NAME], Thank yo ufor reahcing out! I am happy to help get the retrun"
type textarea "x"
type textarea "Hey [PERSON_NAME], Thank yo ufor reahcing out! I am happy to help get the retru…"
type textarea "x"
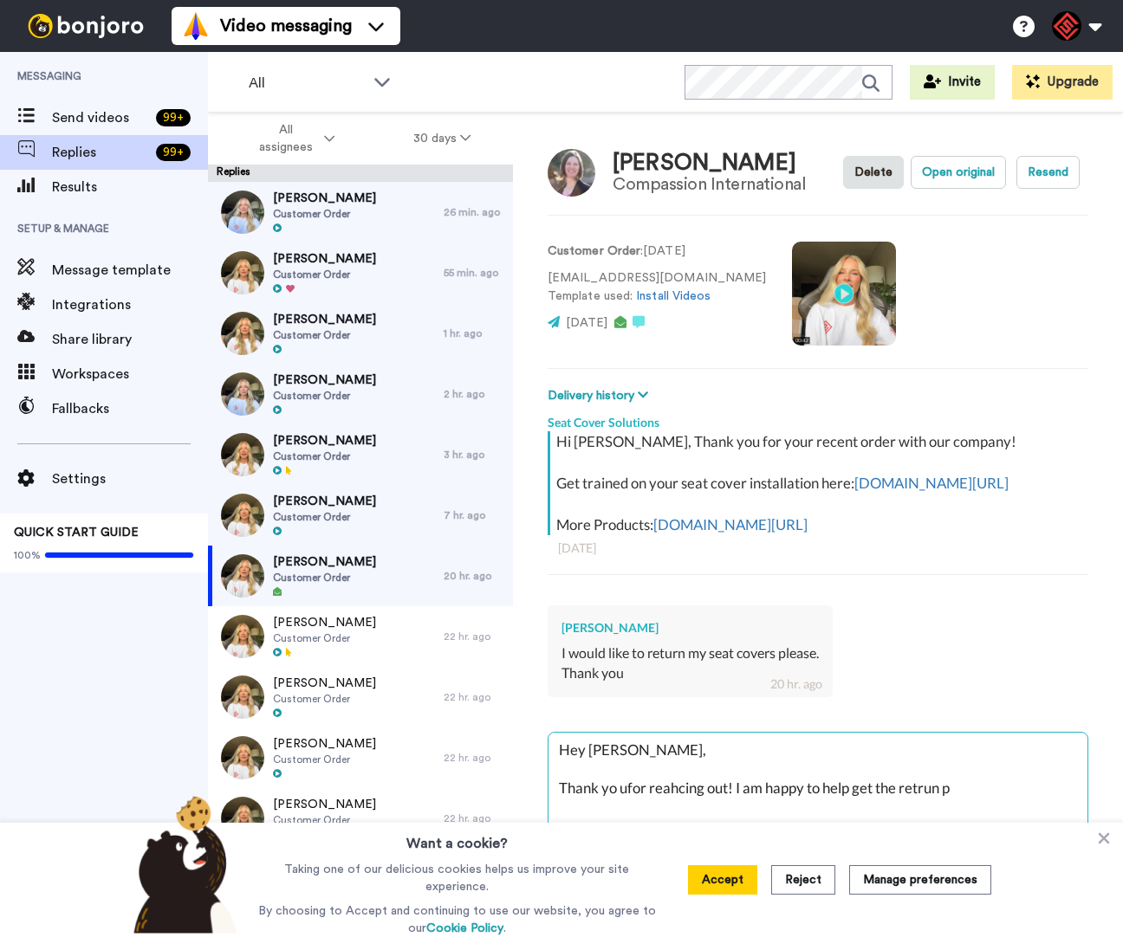
type textarea "Hey [PERSON_NAME], Thank yo ufor reahcing out! I am happy to help get the retru…"
type textarea "x"
type textarea "Hey [PERSON_NAME], Thank yo ufor reahcing out! I am happy to help get the retru…"
type textarea "x"
type textarea "Hey [PERSON_NAME], Thank yo ufor reahcing out! I am happy to help get the retru…"
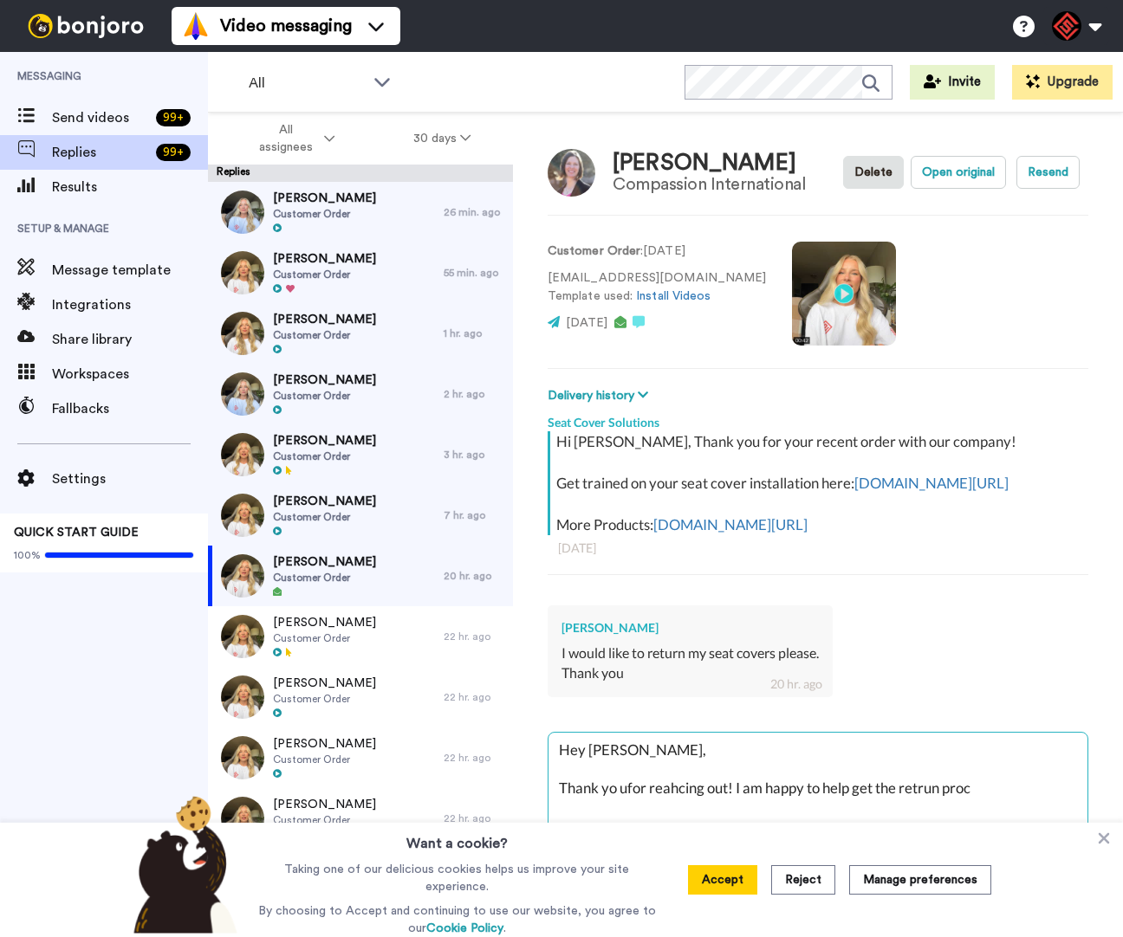
type textarea "x"
type textarea "Hey [PERSON_NAME], Thank yo ufor reahcing out! I am happy to help get the retru…"
type textarea "x"
type textarea "Hey [PERSON_NAME], Thank yo ufor reahcing out! I am happy to help get the retru…"
type textarea "x"
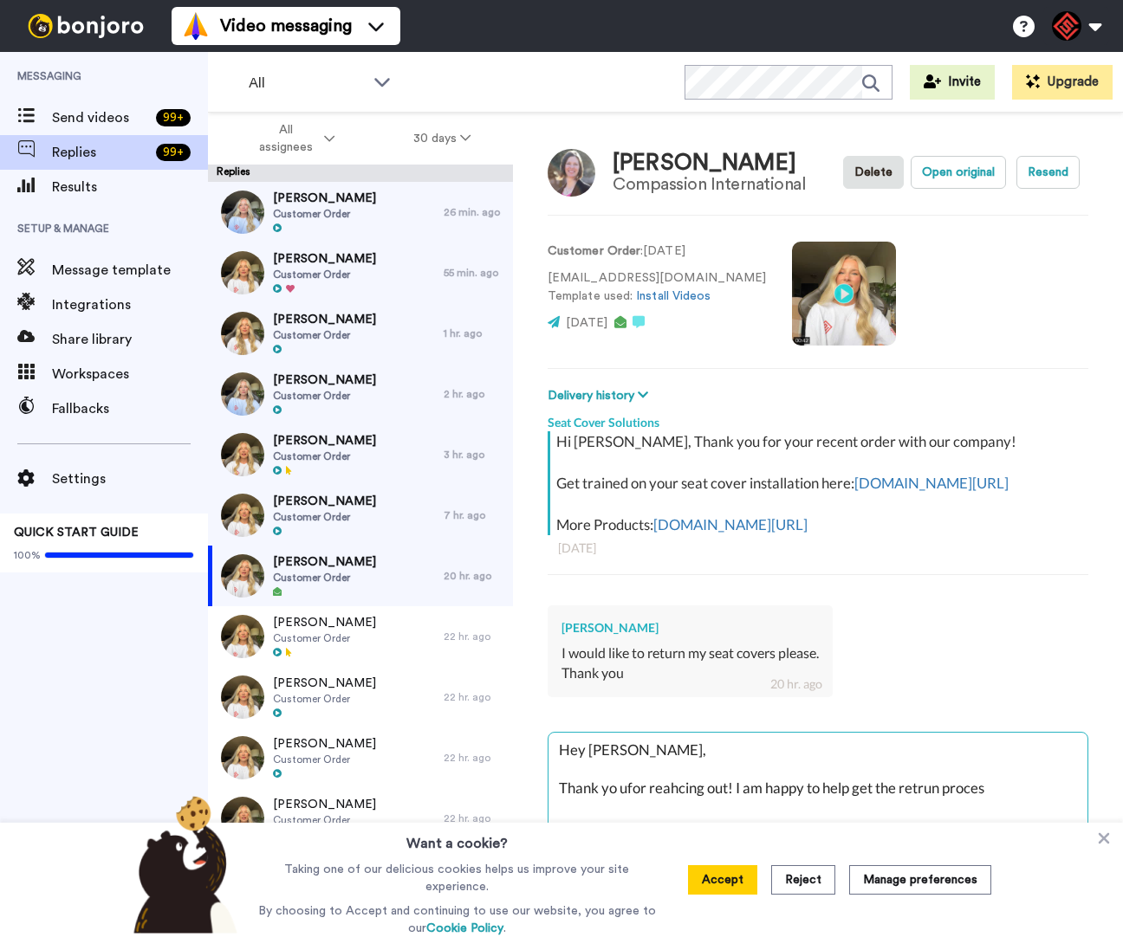
type textarea "Hey [PERSON_NAME], Thank yo ufor reahcing out! I am happy to help get the retru…"
type textarea "x"
type textarea "Hey [PERSON_NAME], Thank yo ufor reahcing out! I am happy to help get the retru…"
type textarea "x"
type textarea "Hey [PERSON_NAME], Thank yo ufor reahcing out! I am happy to help get the retru…"
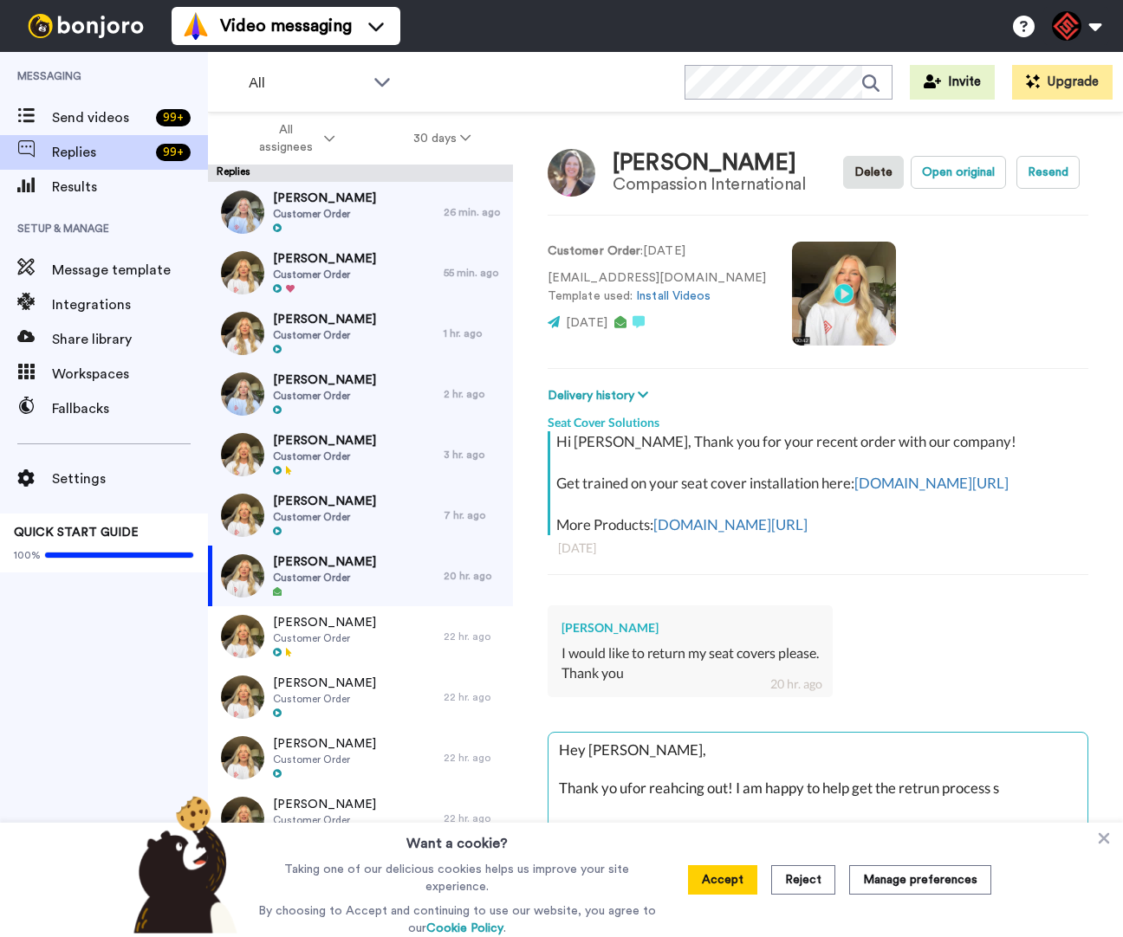
type textarea "x"
type textarea "Hey [PERSON_NAME], Thank yo ufor reahcing out! I am happy to help get the retru…"
type textarea "x"
type textarea "Hey [PERSON_NAME], Thank yo ufor reahcing out! I am happy to help get the retru…"
type textarea "x"
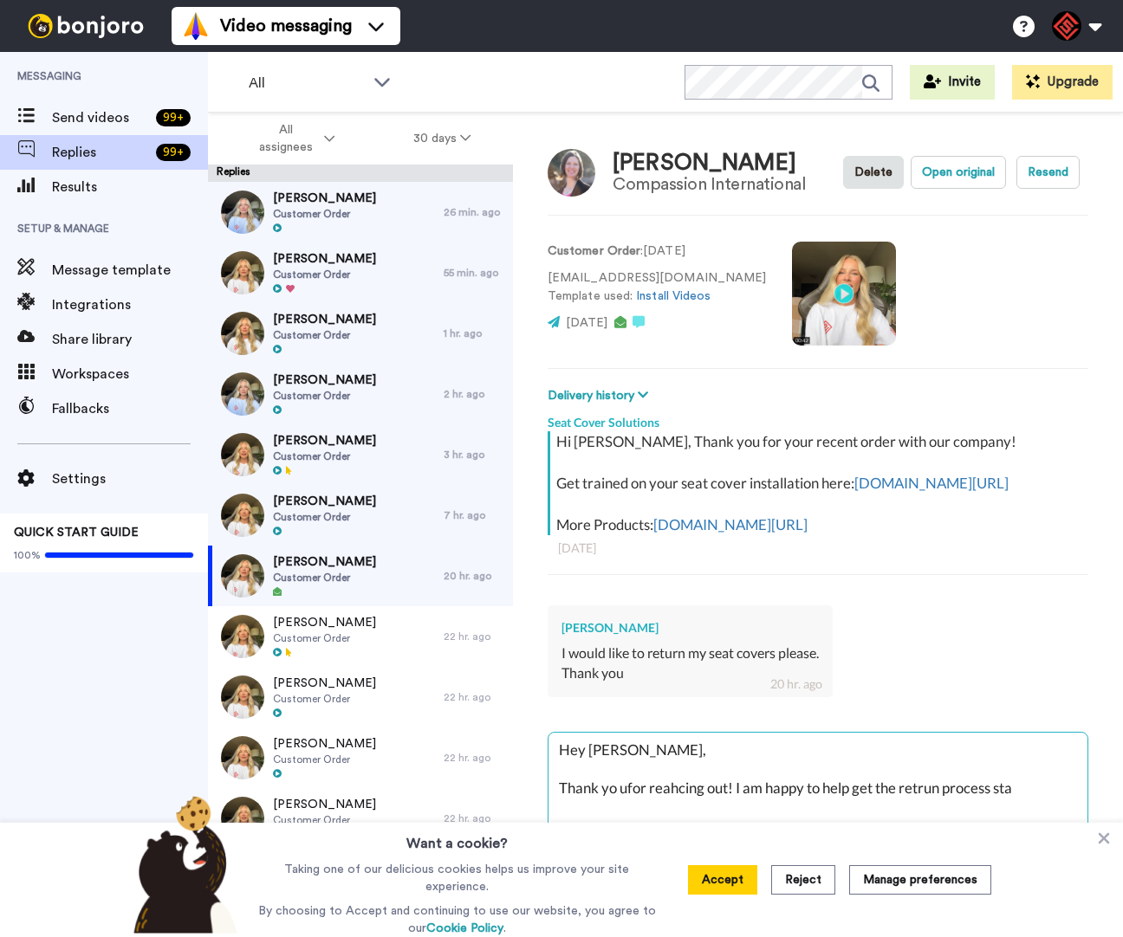
type textarea "Hey [PERSON_NAME], Thank yo ufor reahcing out! I am happy to help get the retru…"
type textarea "x"
type textarea "Hey [PERSON_NAME], Thank yo ufor reahcing out! I am happy to help get the retru…"
type textarea "x"
type textarea "Hey [PERSON_NAME], Thank yo ufor reahcing out! I am happy to help get the retru…"
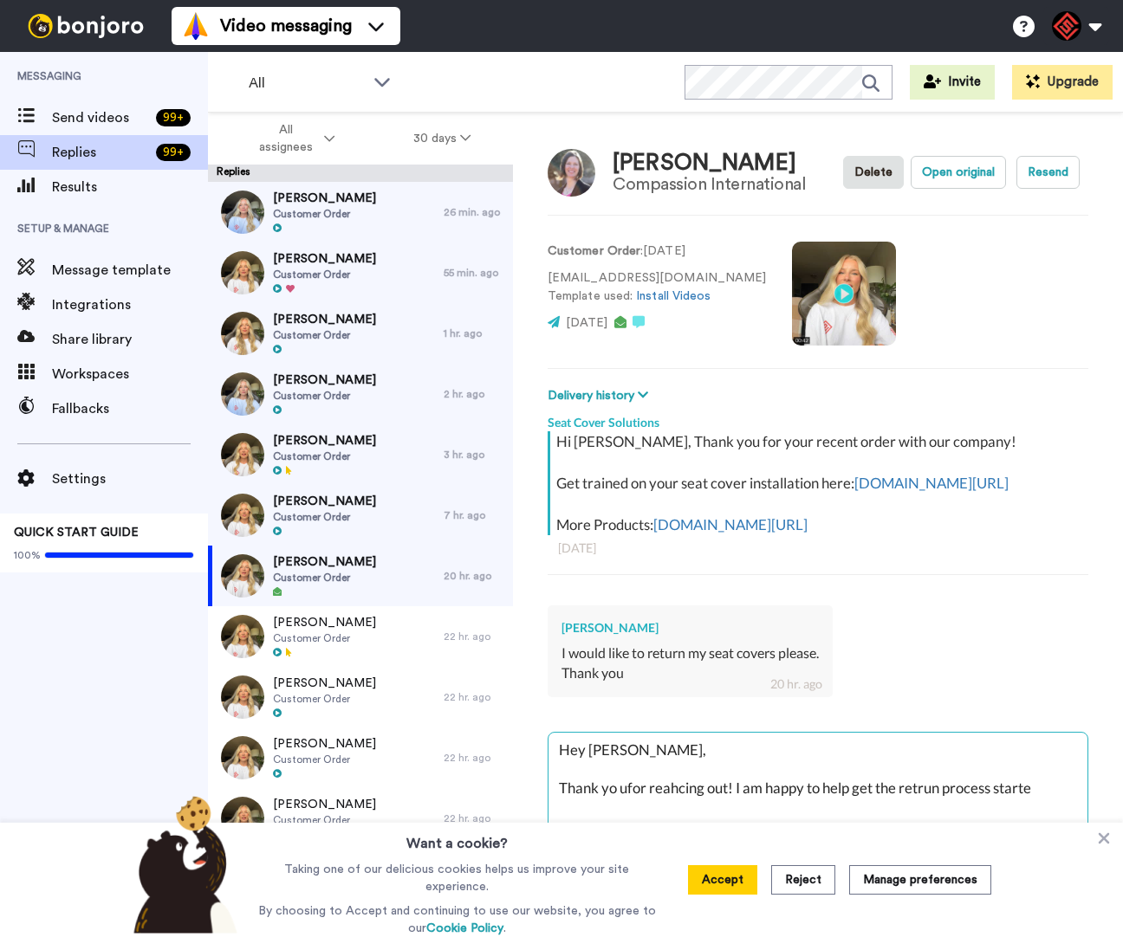
type textarea "x"
type textarea "Hey [PERSON_NAME], Thank yo ufor reahcing out! I am happy to help get the retru…"
type textarea "x"
type textarea "Hey [PERSON_NAME], Thank yo ufor reahcing out! I am happy to help get the retru…"
type textarea "x"
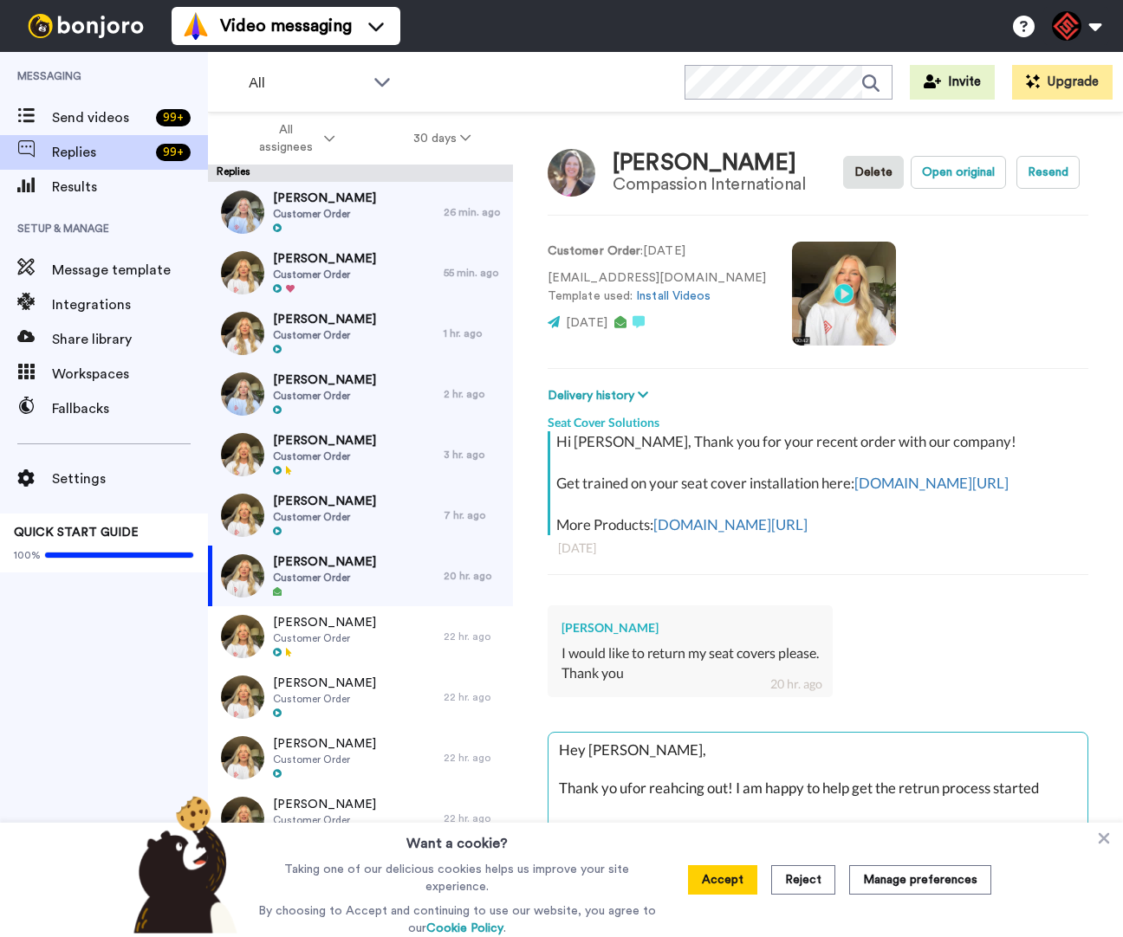
type textarea "Hey [PERSON_NAME], Thank yo ufor reahcing out! I am happy to help get the retru…"
type textarea "x"
type textarea "Hey [PERSON_NAME], Thank yo ufor reahcing out! I am happy to help get the retru…"
type textarea "x"
type textarea "Hey [PERSON_NAME], Thank yo ufor reahcing out! I am happy to help get the retru…"
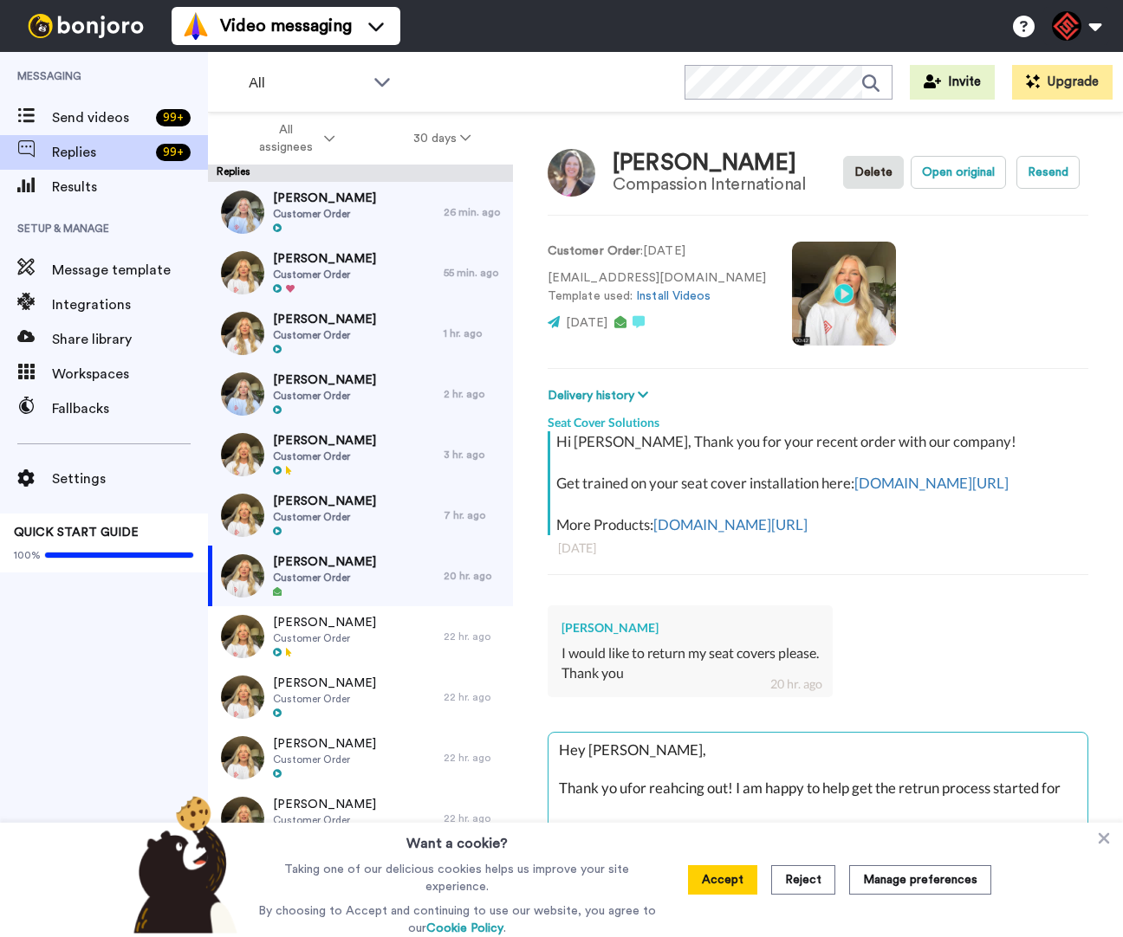
type textarea "x"
type textarea "Hey [PERSON_NAME], Thank yo ufor reahcing out! I am happy to help get the retru…"
type textarea "x"
type textarea "Hey [PERSON_NAME], Thank yo ufor reahcing out! I am happy to help get the retru…"
type textarea "x"
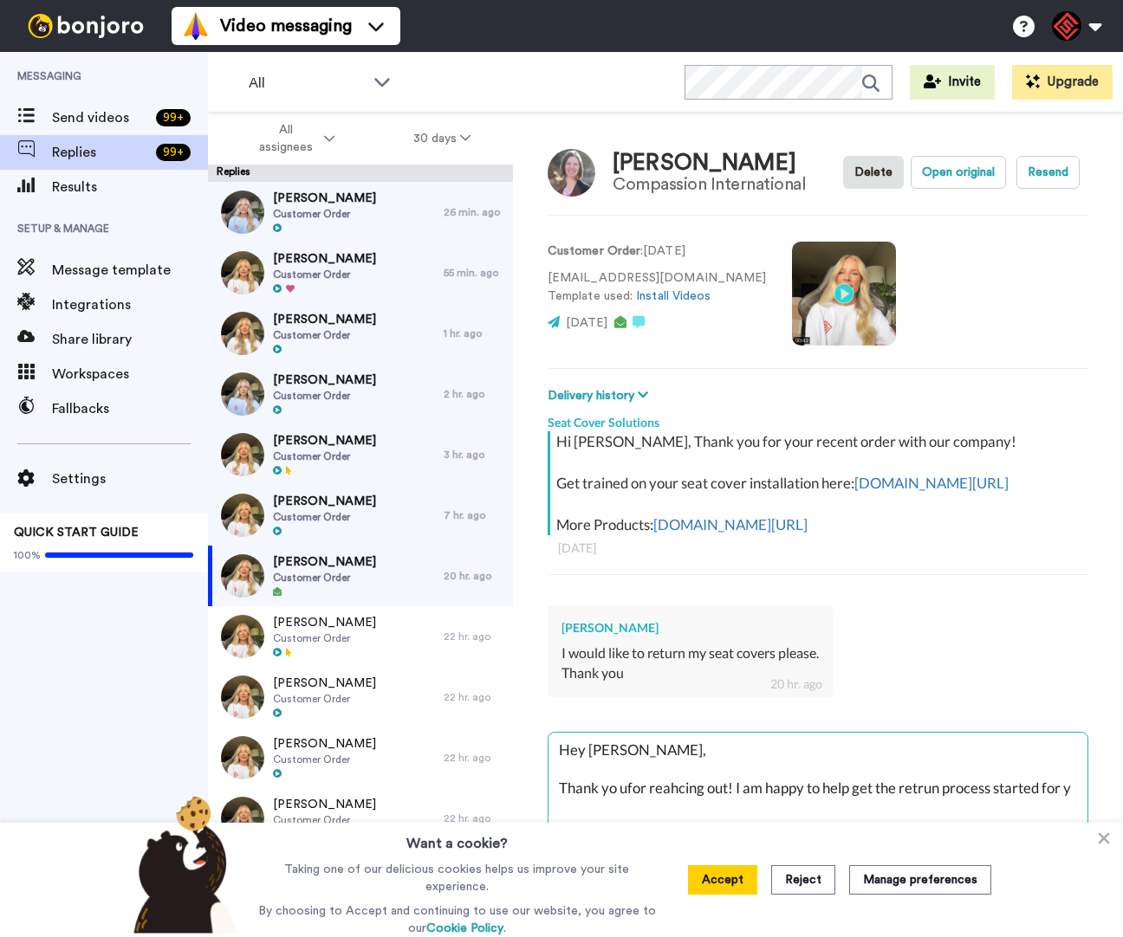
type textarea "Hey [PERSON_NAME], Thank yo ufor reahcing out! I am happy to help get the retru…"
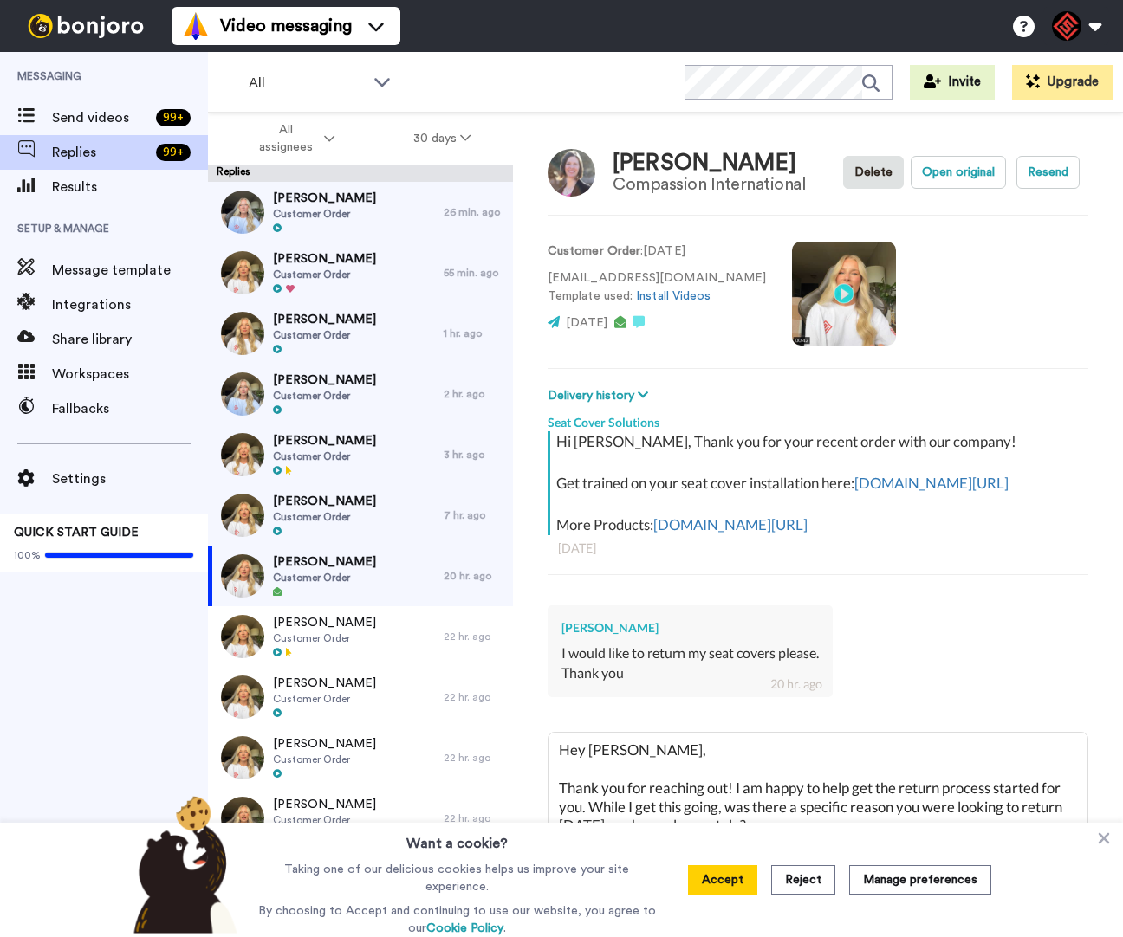
click at [1100, 847] on icon at bounding box center [1103, 838] width 17 height 17
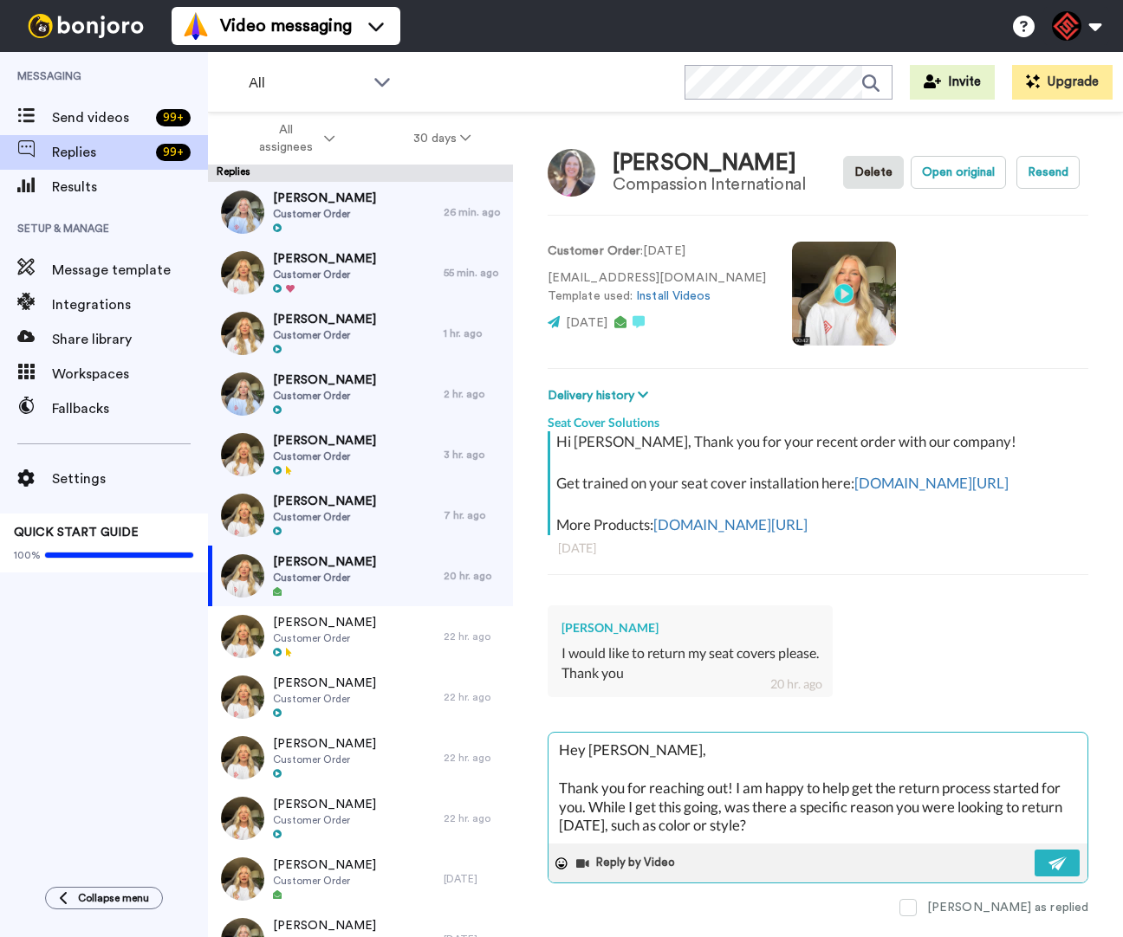
scroll to position [10, 0]
click at [820, 829] on textarea "Hey [PERSON_NAME], Thank you for reaching out! I am happy to help get the retur…" at bounding box center [817, 788] width 539 height 111
paste textarea "When you enter your vehicle’s year, make, and model on our website, our system …"
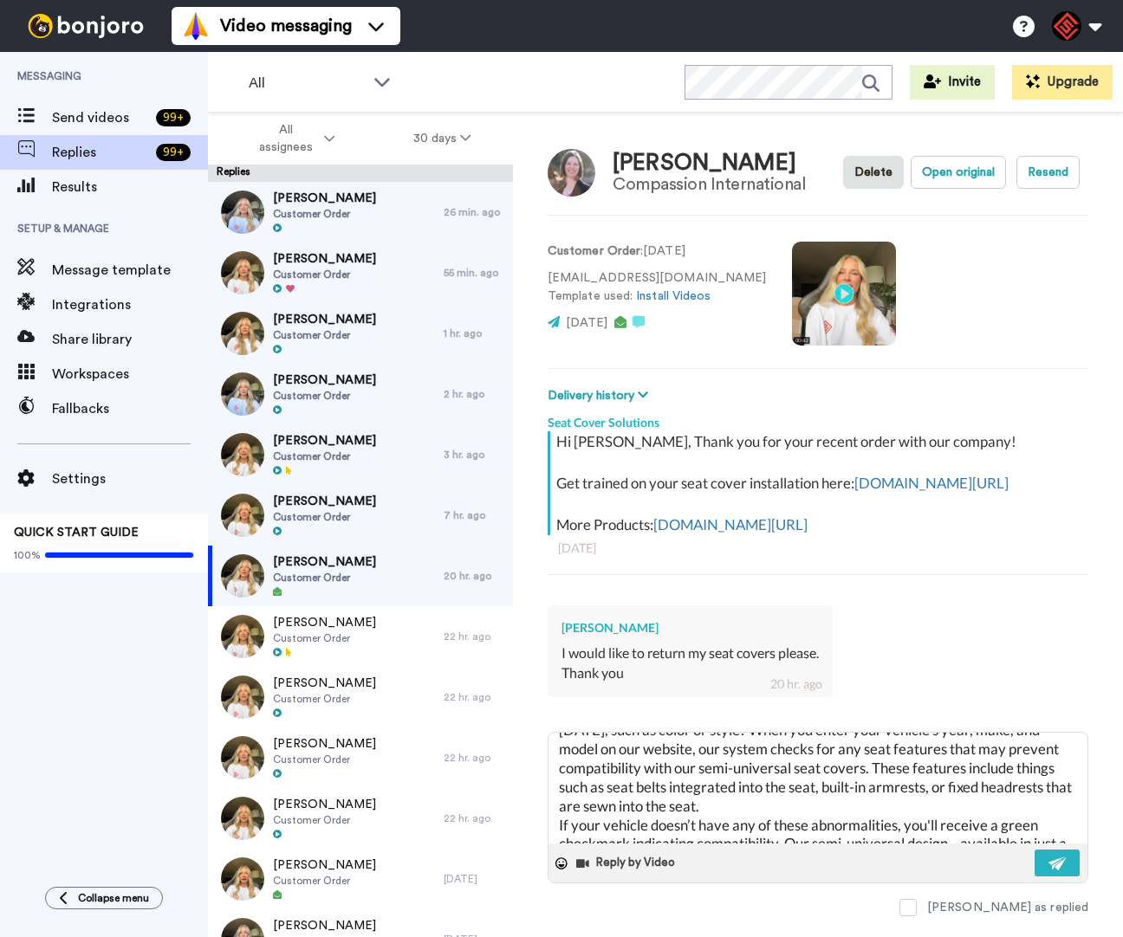
scroll to position [0, 0]
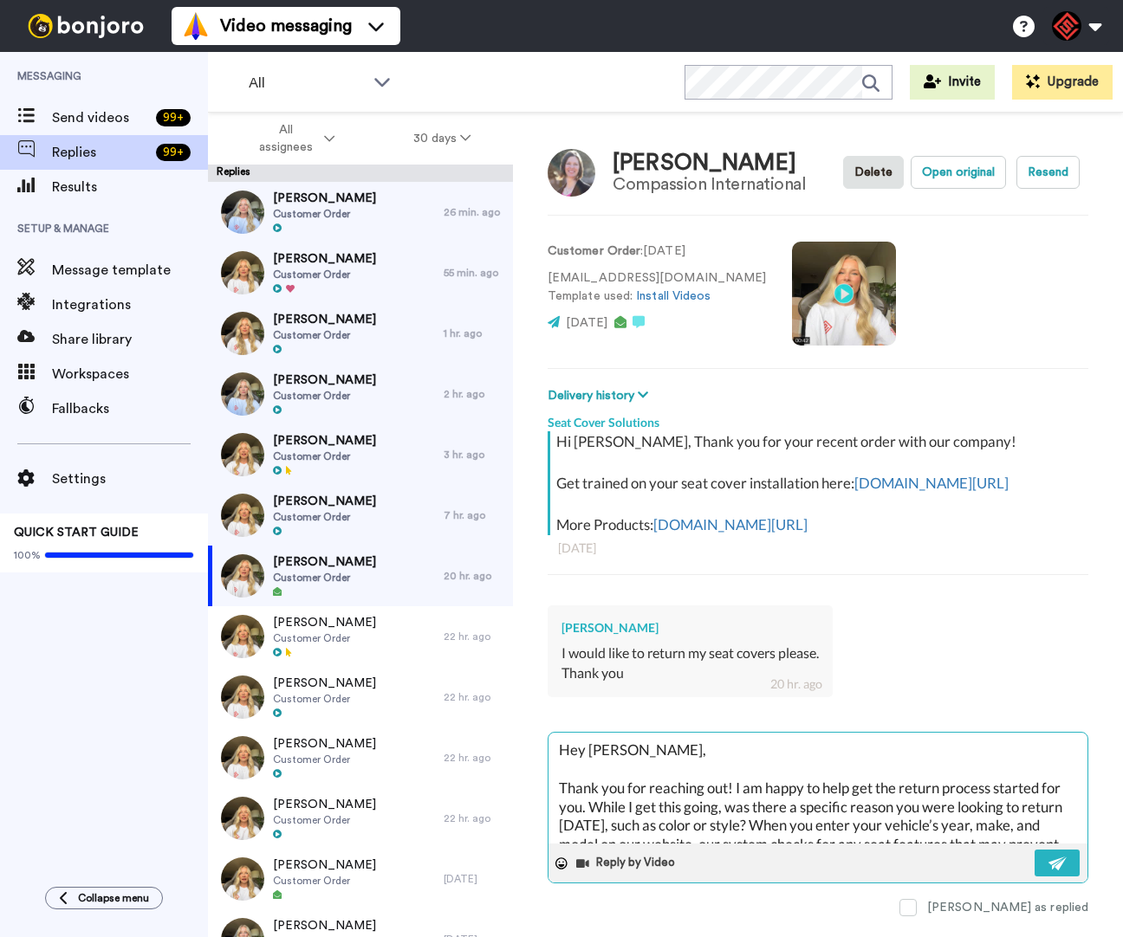
drag, startPoint x: 833, startPoint y: 817, endPoint x: 788, endPoint y: 831, distance: 47.1
click at [788, 831] on textarea "Hey [PERSON_NAME], Thank you for reaching out! I am happy to help get the retur…" at bounding box center [817, 788] width 539 height 111
paste textarea "I appreciate you letting me help you with this. If you have any other questions…"
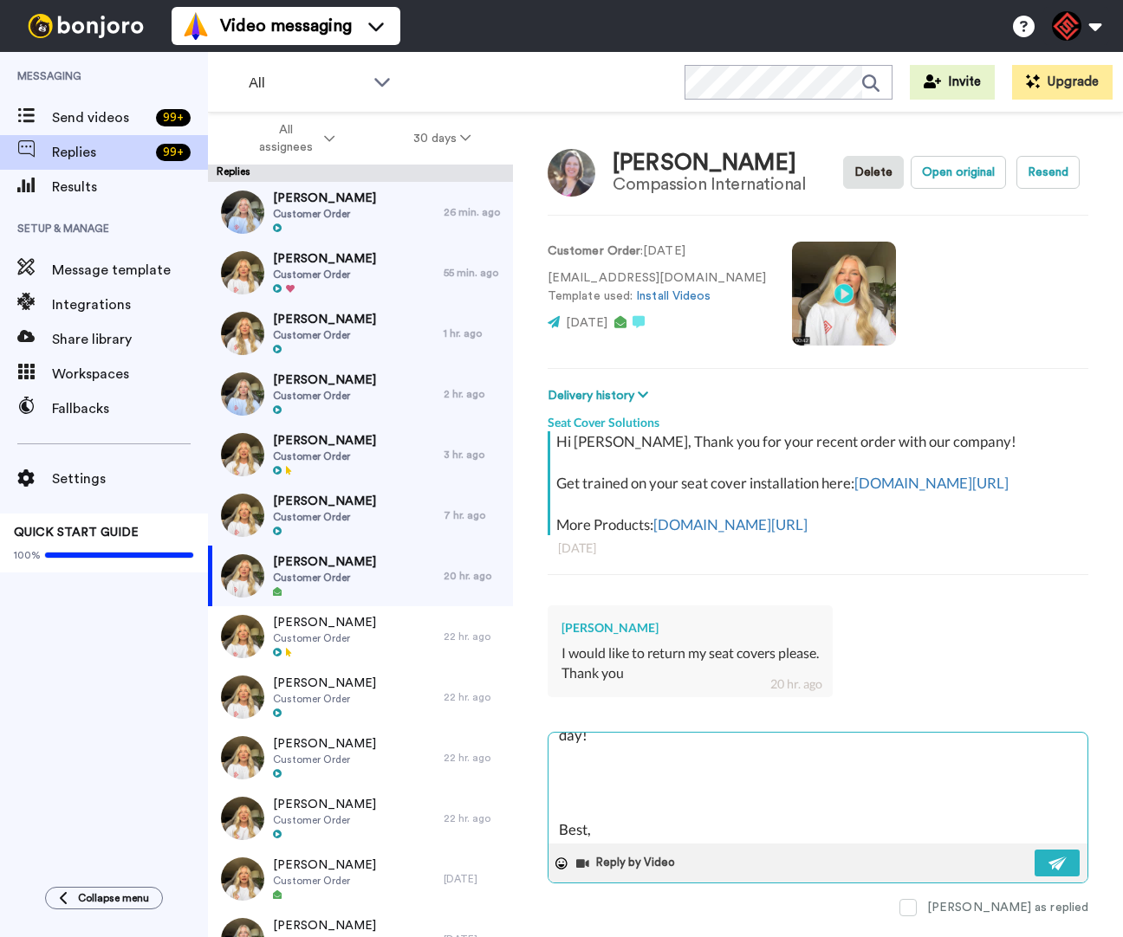
scroll to position [151, 0]
click at [1052, 871] on img at bounding box center [1057, 864] width 19 height 14
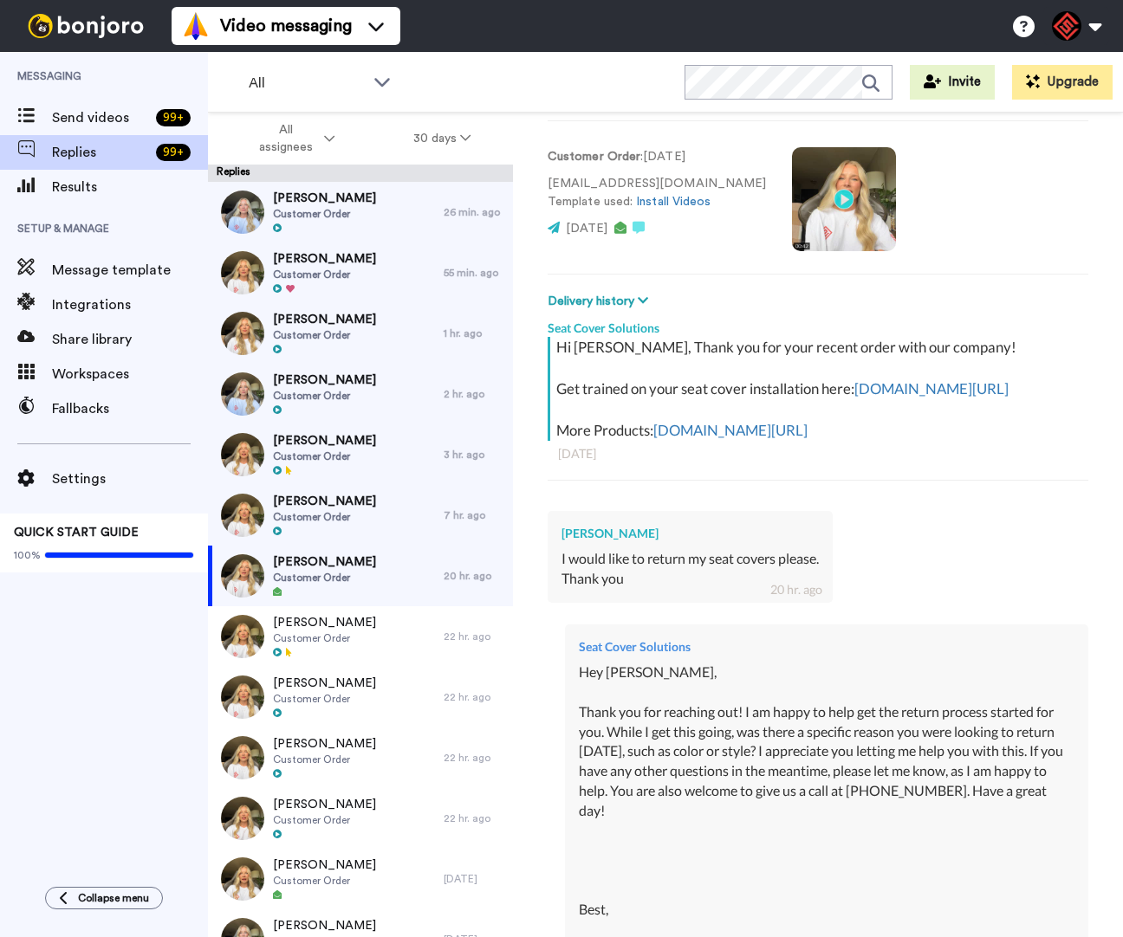
scroll to position [360, 0]
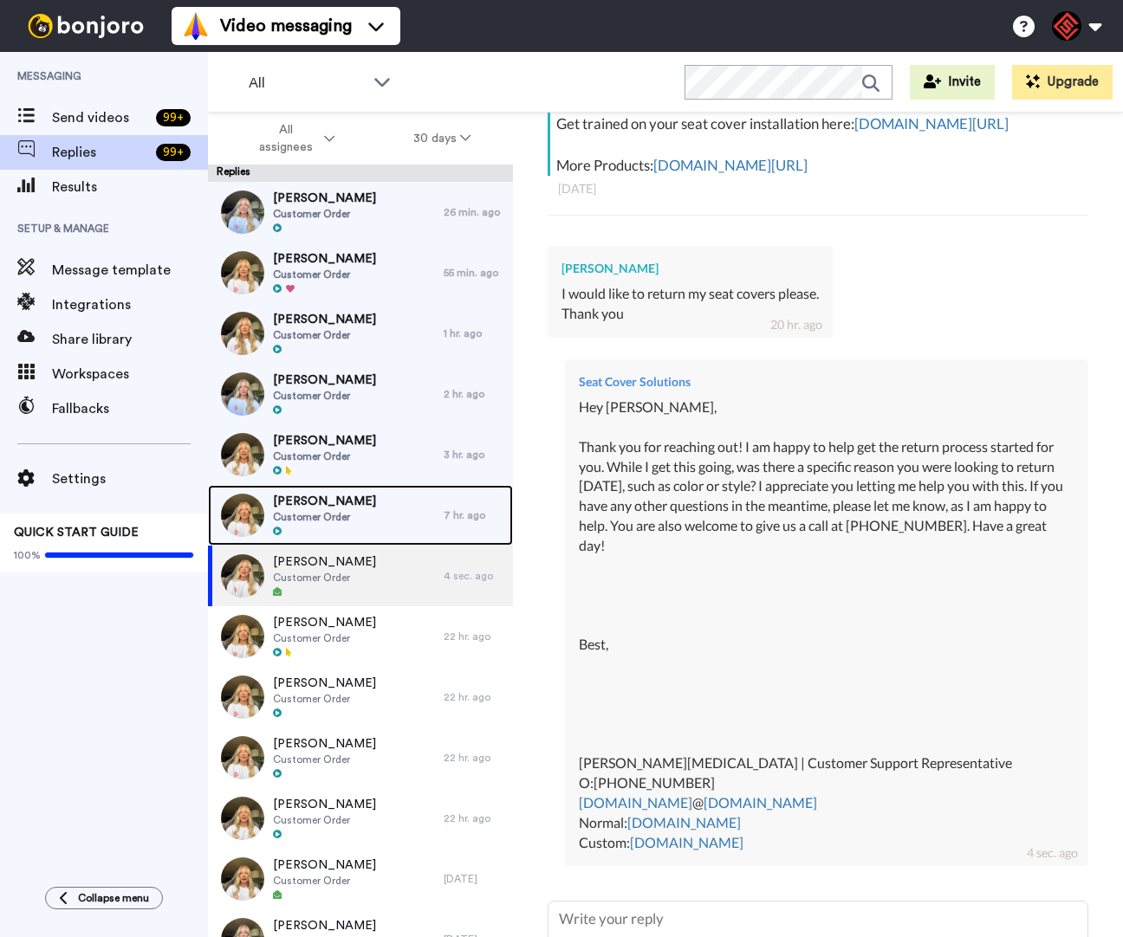
click at [375, 527] on div "[PERSON_NAME] Customer Order" at bounding box center [326, 515] width 236 height 61
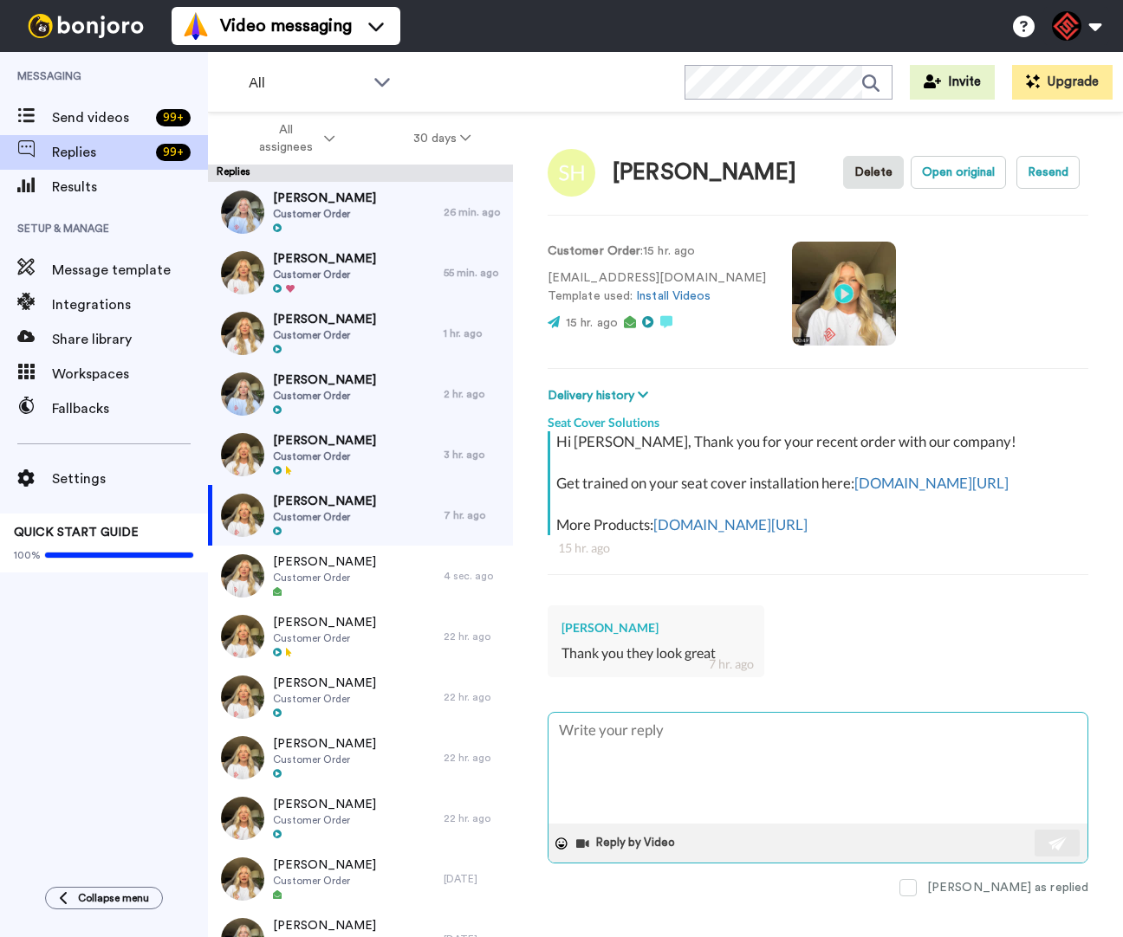
click at [816, 760] on textarea at bounding box center [817, 768] width 539 height 111
click at [945, 789] on textarea "Hey [PERSON_NAME], Thank you for reaching out! I am happy to hear you love your…" at bounding box center [817, 768] width 539 height 111
click at [946, 789] on textarea "Hey [PERSON_NAME], Thank you for reaching out! I am happy to hear you love your…" at bounding box center [817, 768] width 539 height 111
click at [1045, 795] on textarea "Hey [PERSON_NAME], Thank you for reaching out! I am happy to hear you love your…" at bounding box center [817, 768] width 539 height 111
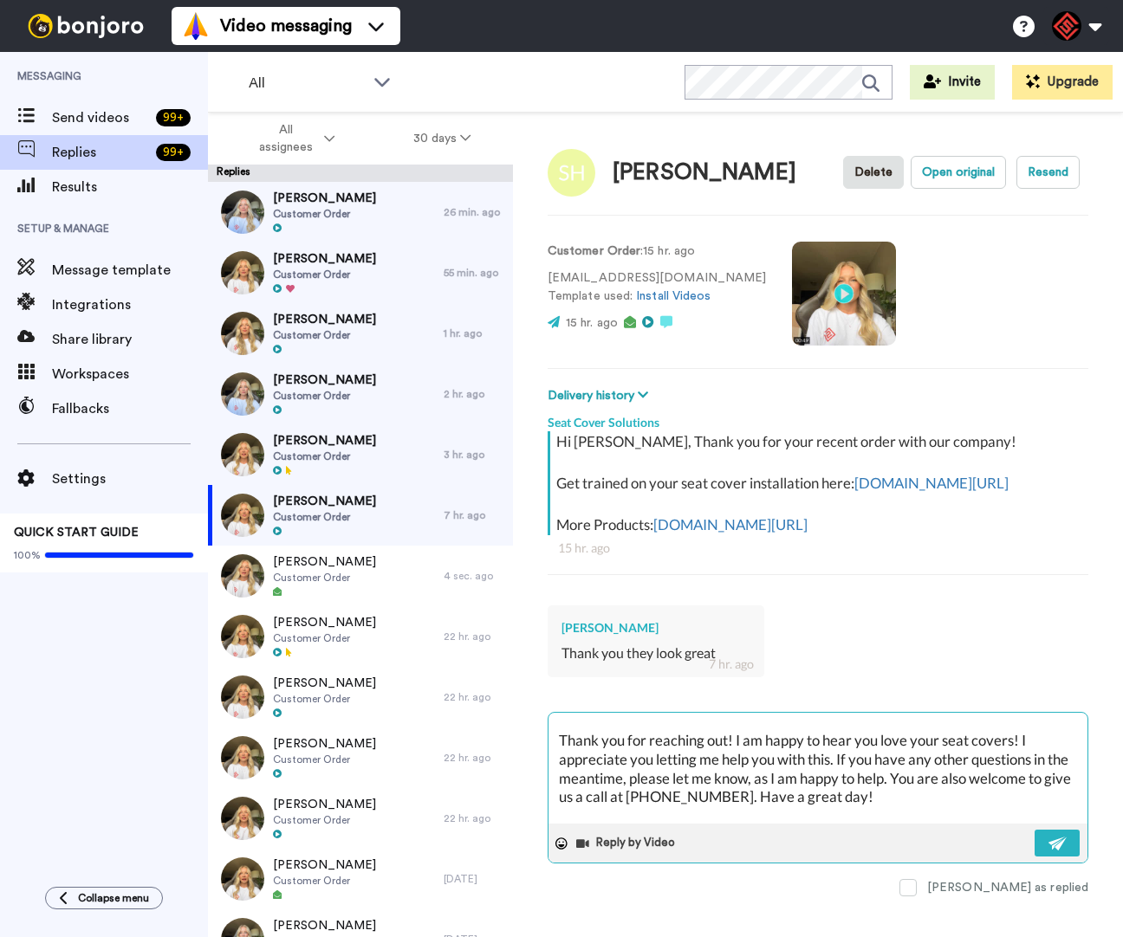
scroll to position [30, 0]
click at [1045, 857] on button at bounding box center [1057, 843] width 45 height 27
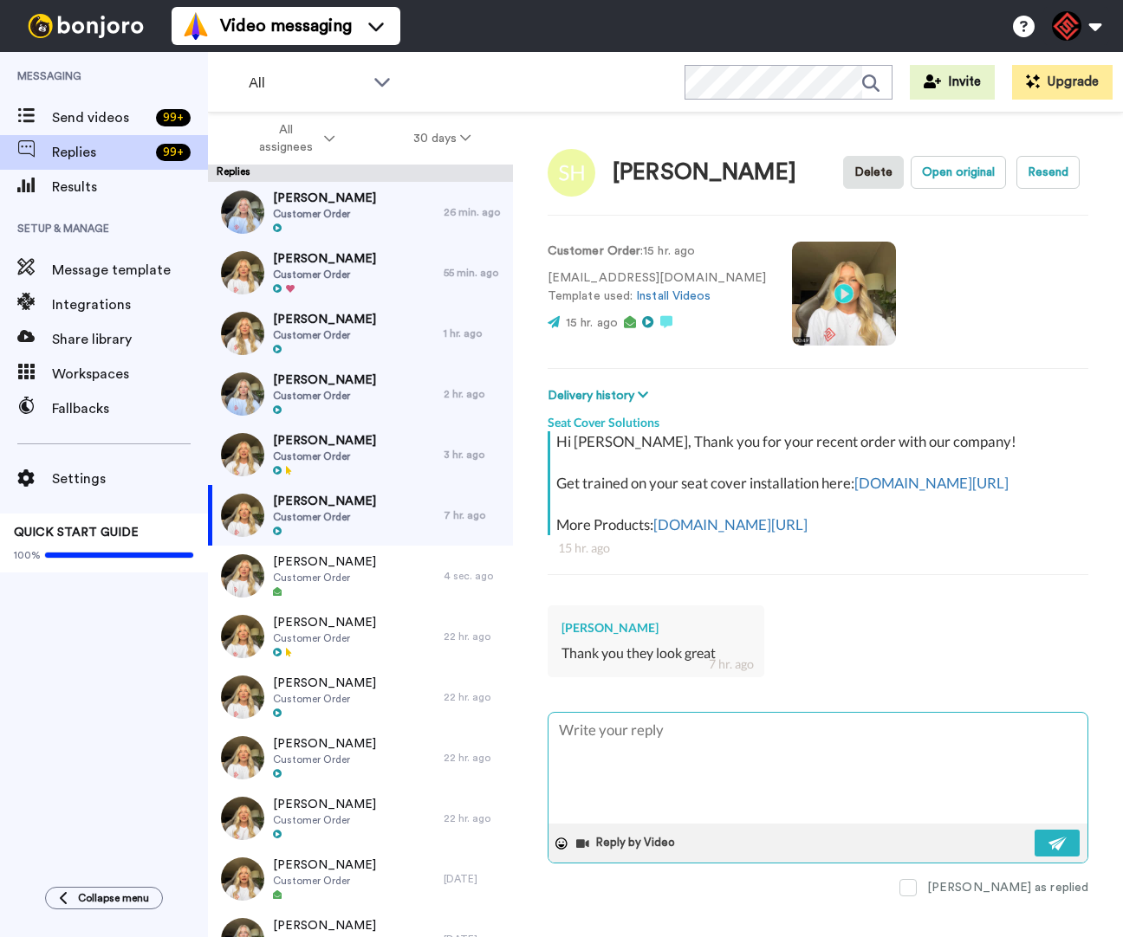
scroll to position [0, 0]
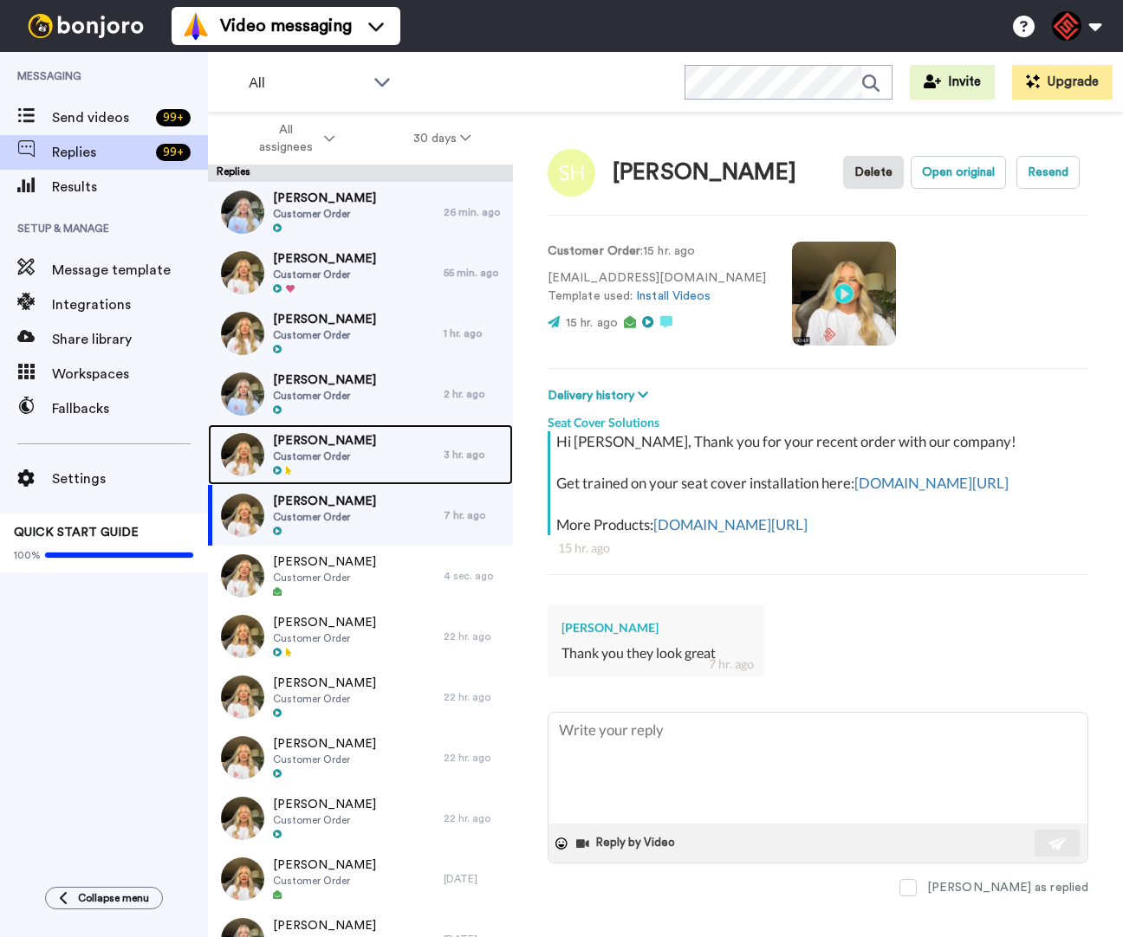
click at [399, 460] on div "[PERSON_NAME] Customer Order" at bounding box center [326, 455] width 236 height 61
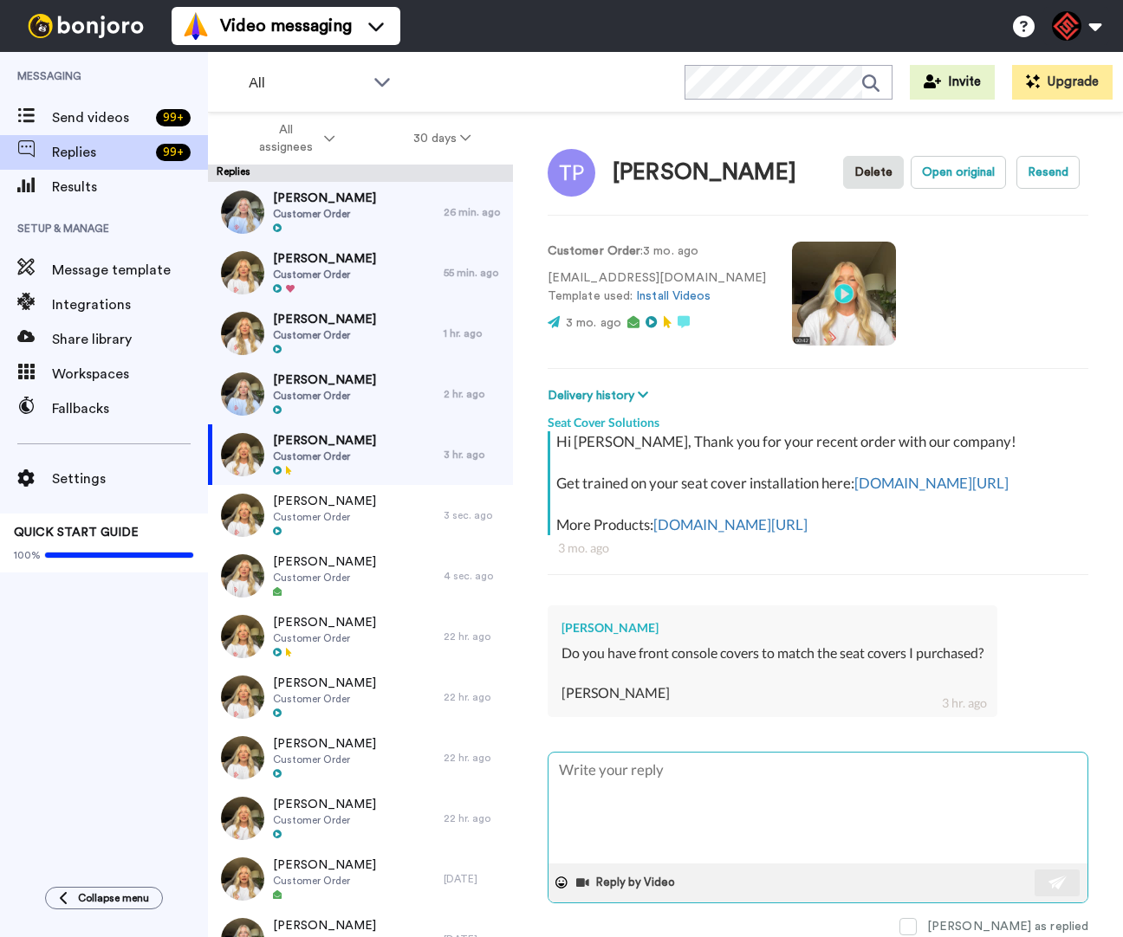
click at [847, 796] on textarea at bounding box center [817, 808] width 539 height 111
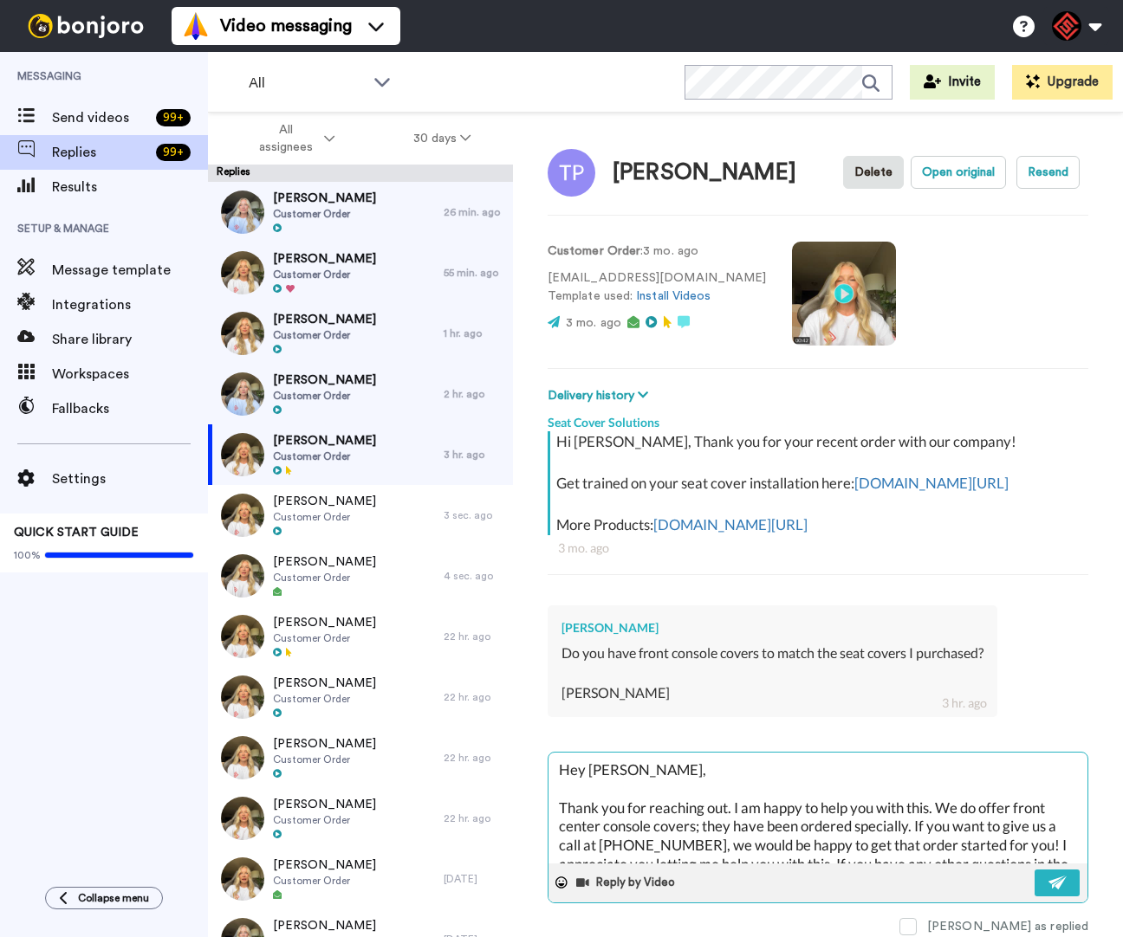
scroll to position [351, 0]
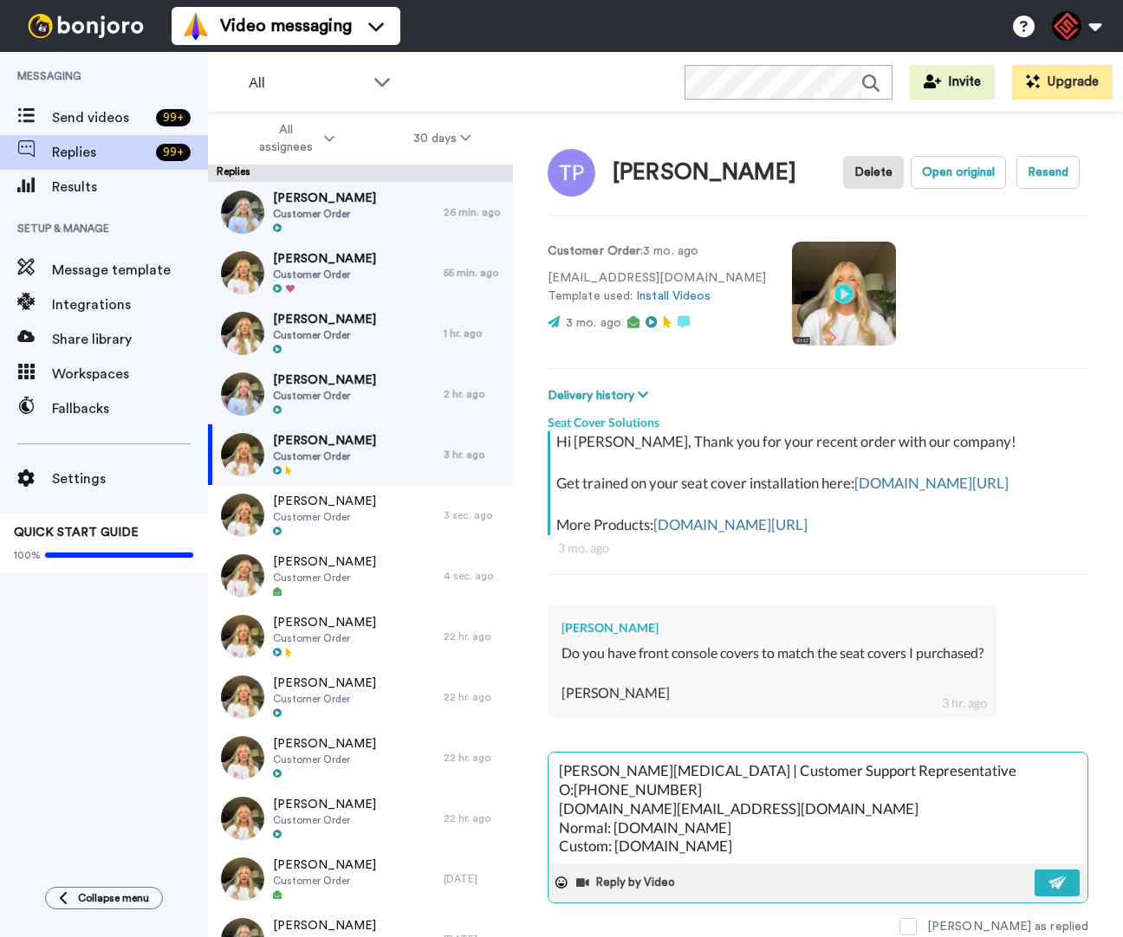
click at [1037, 883] on button at bounding box center [1057, 883] width 45 height 27
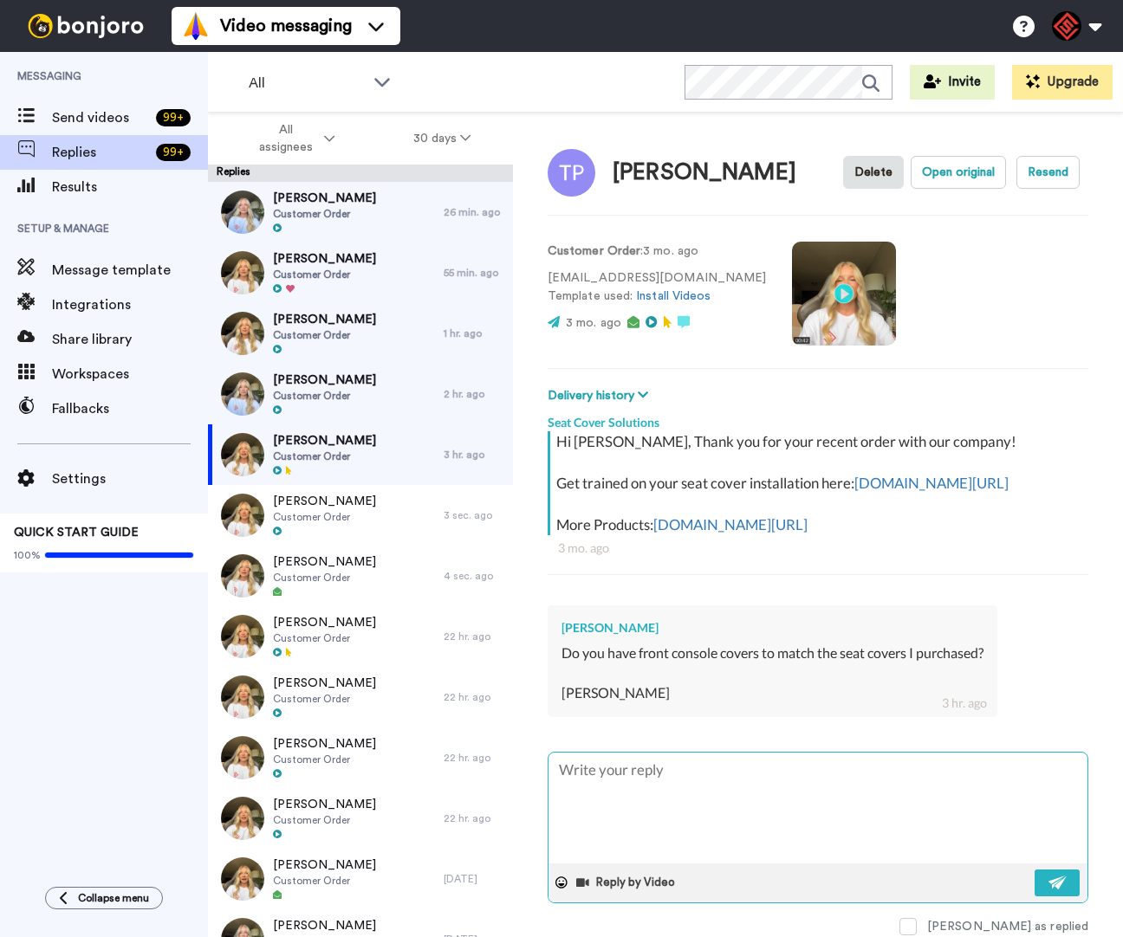
scroll to position [0, 0]
click at [394, 401] on div "[PERSON_NAME] Customer Order" at bounding box center [326, 394] width 236 height 61
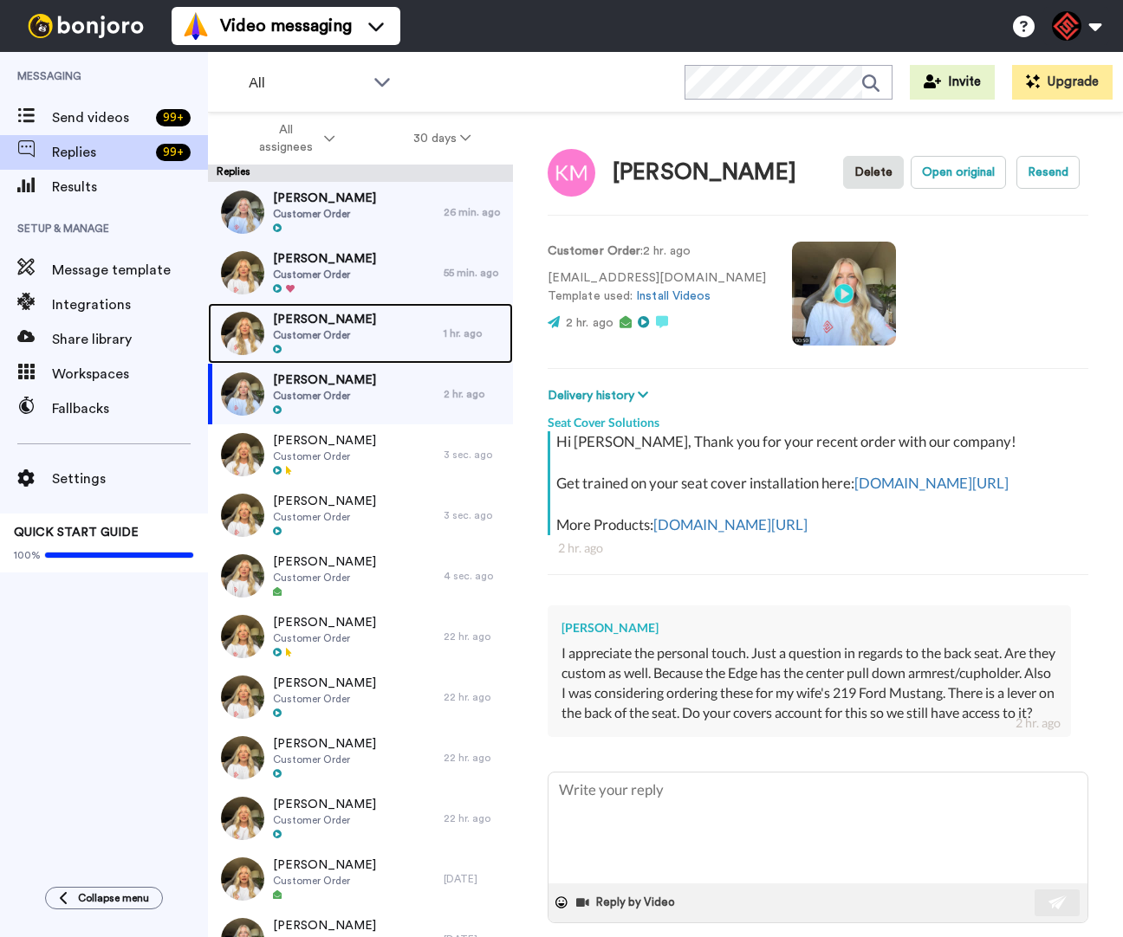
click at [367, 338] on div "[PERSON_NAME] Customer Order" at bounding box center [326, 333] width 236 height 61
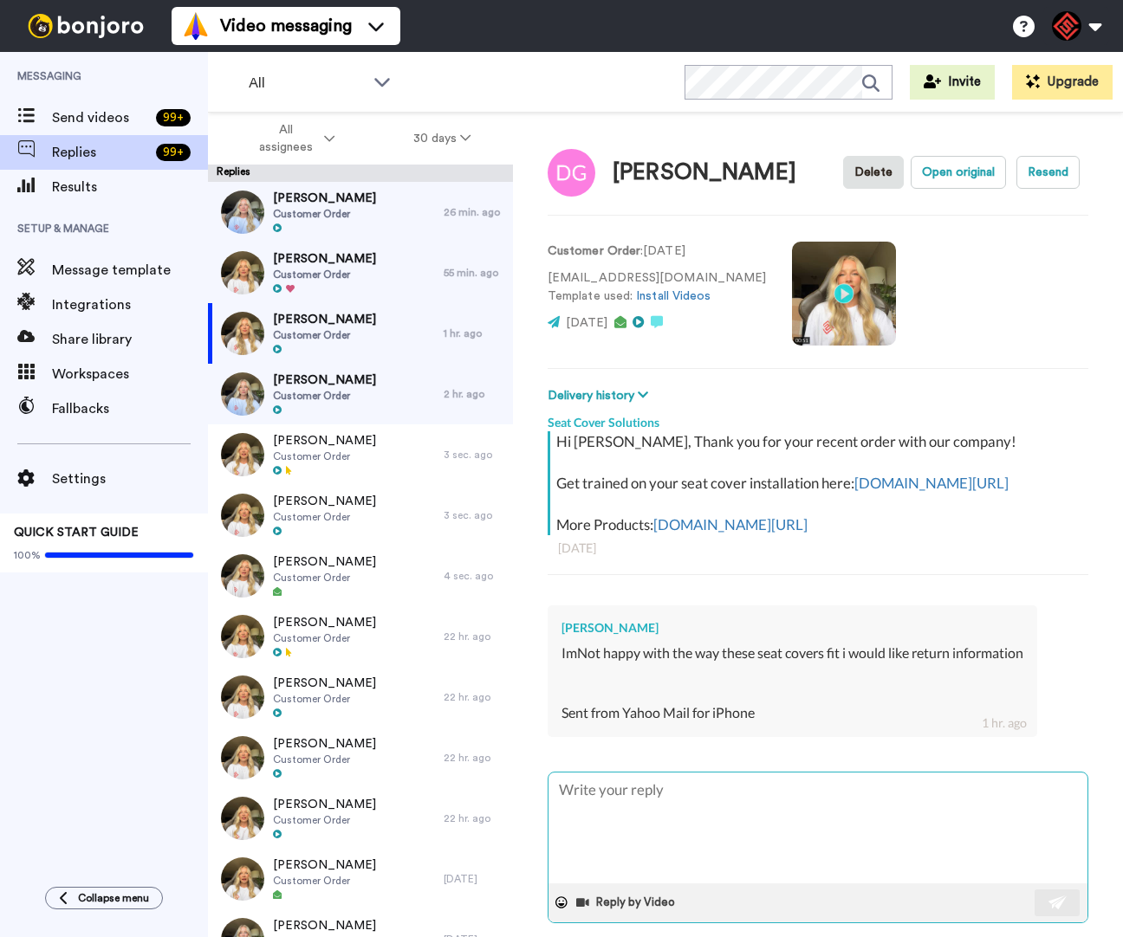
click at [845, 815] on textarea at bounding box center [817, 828] width 539 height 111
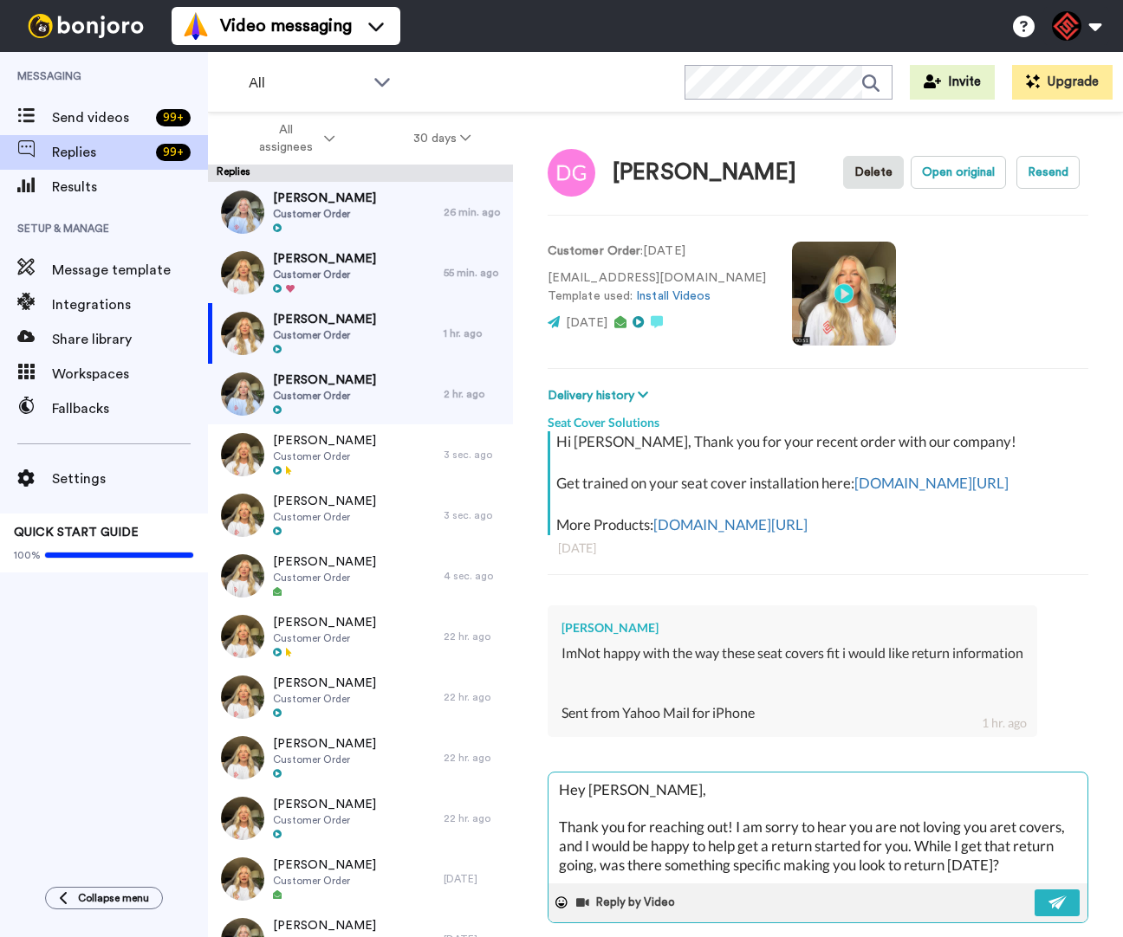
click at [1009, 846] on textarea "Hey [PERSON_NAME], Thank you for reaching out! I am sorry to hear you are not l…" at bounding box center [817, 828] width 539 height 111
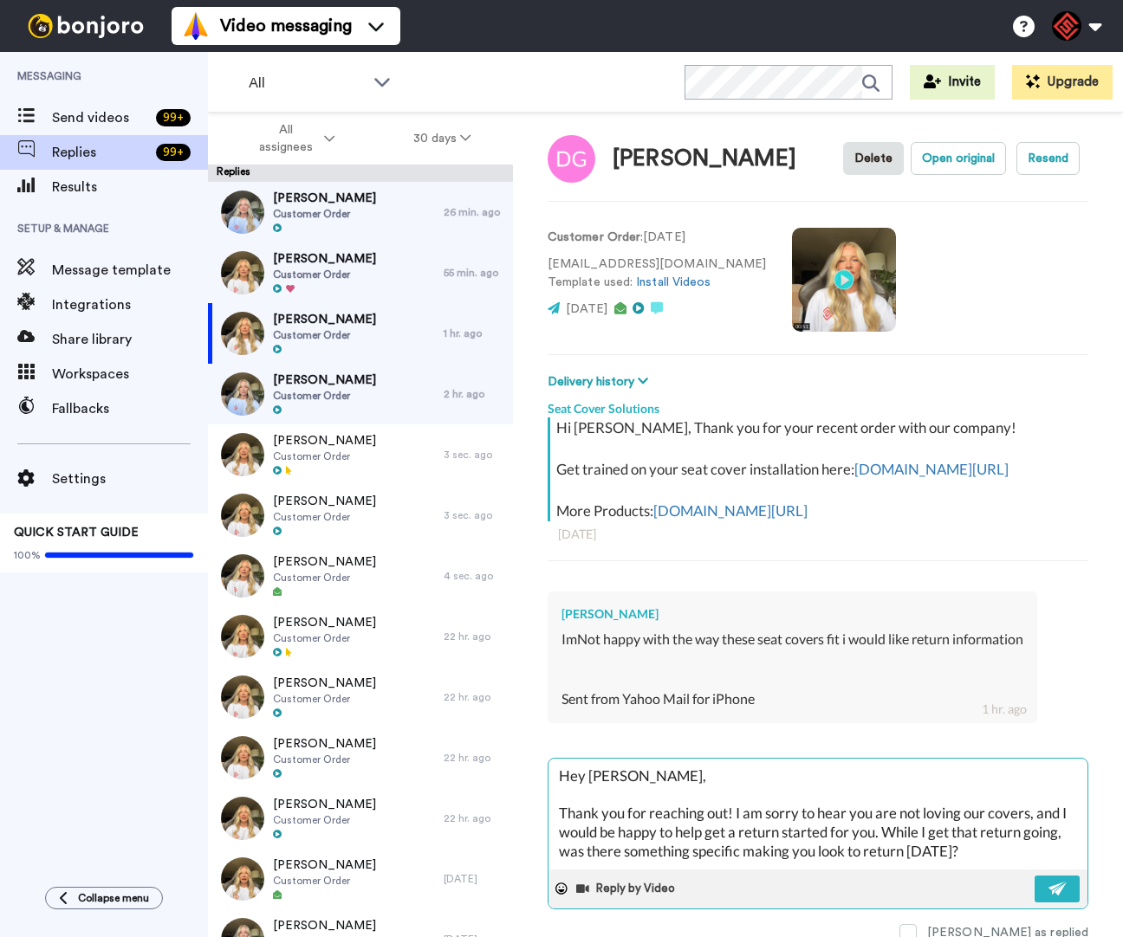
scroll to position [49, 0]
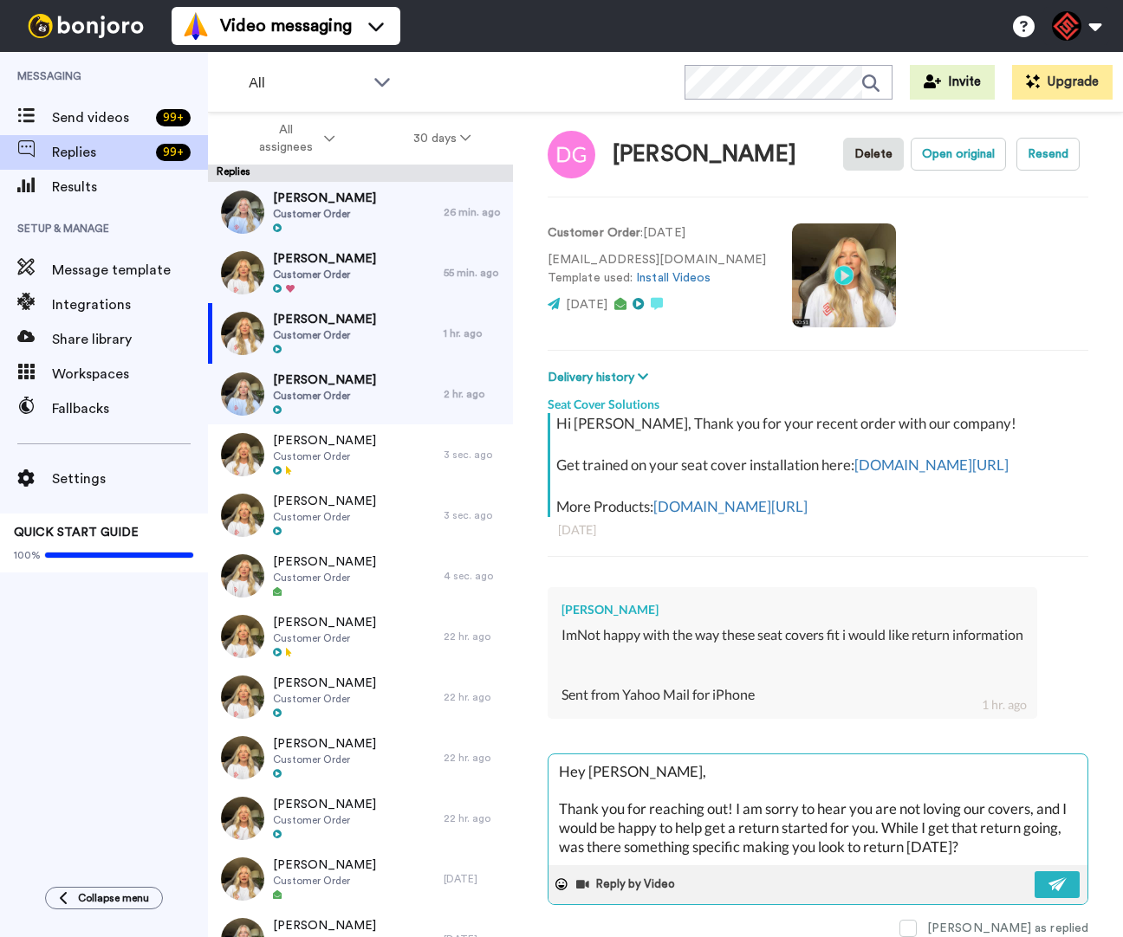
click at [999, 834] on textarea "Hey [PERSON_NAME], Thank you for reaching out! I am sorry to hear you are not l…" at bounding box center [817, 810] width 539 height 111
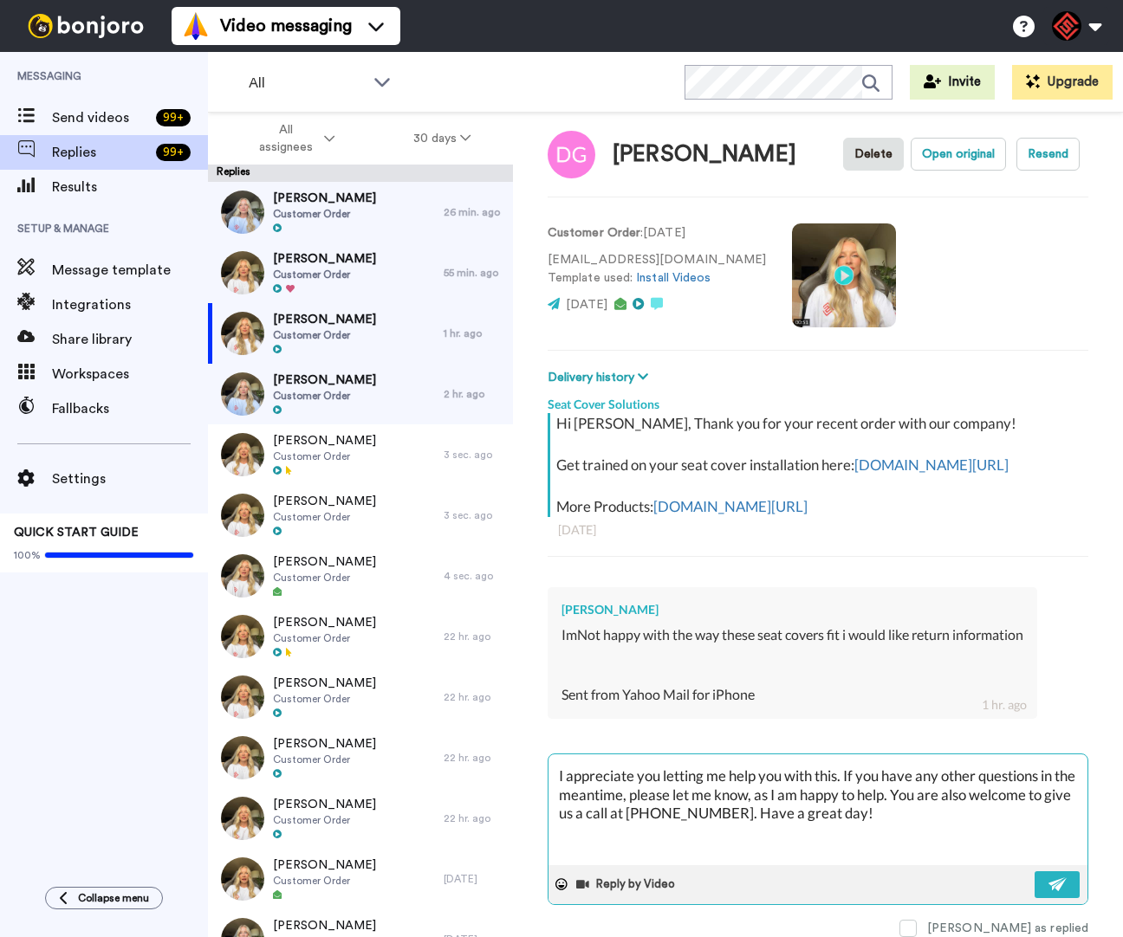
scroll to position [106, 0]
click at [1048, 878] on img at bounding box center [1057, 885] width 19 height 14
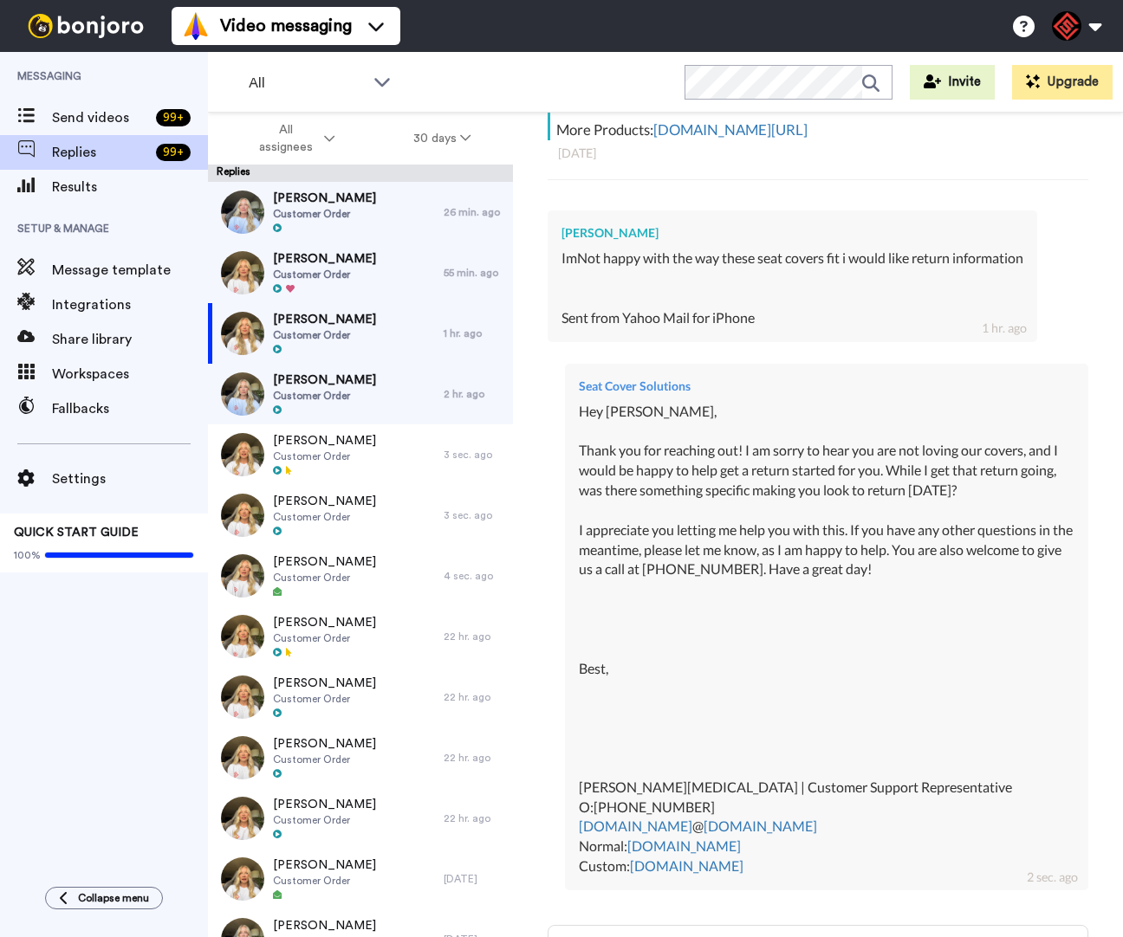
scroll to position [399, 0]
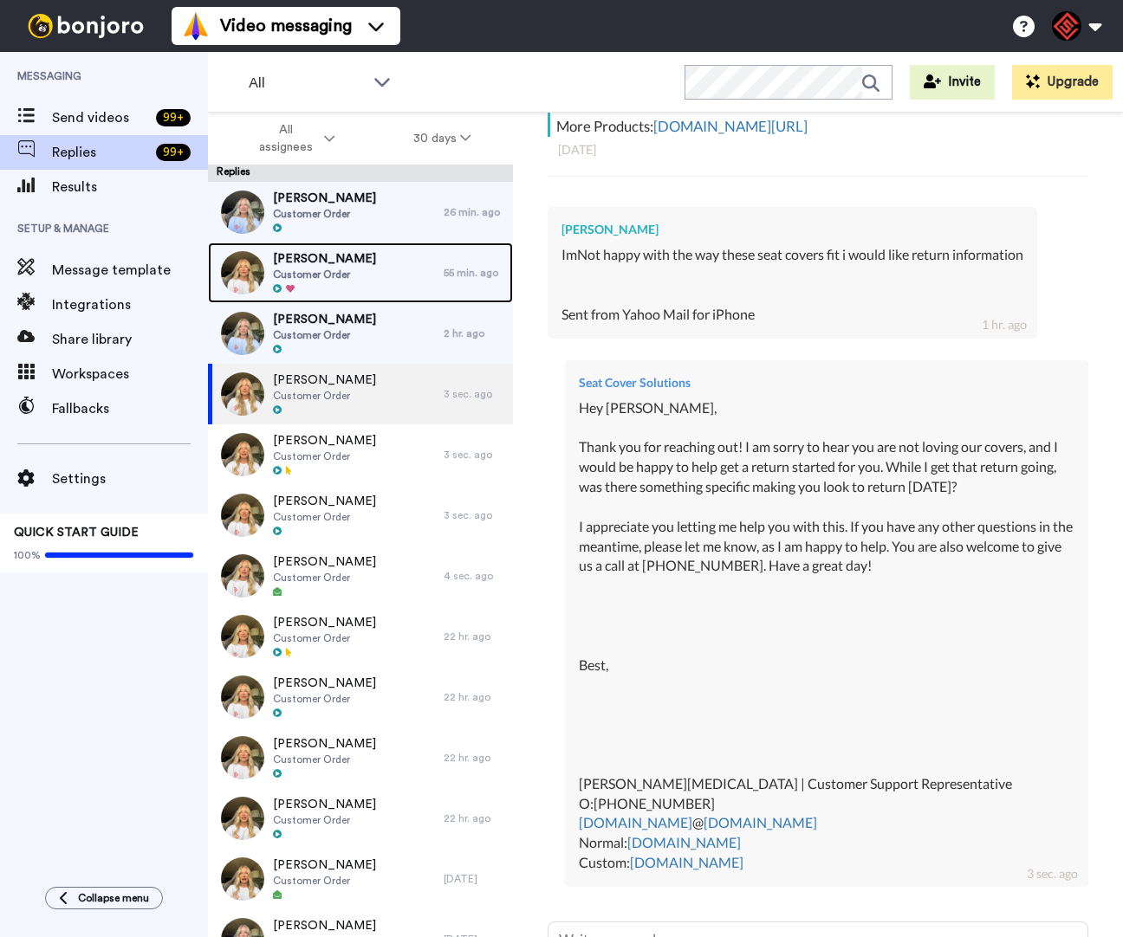
click at [378, 269] on div "[PERSON_NAME] Customer Order" at bounding box center [326, 273] width 236 height 61
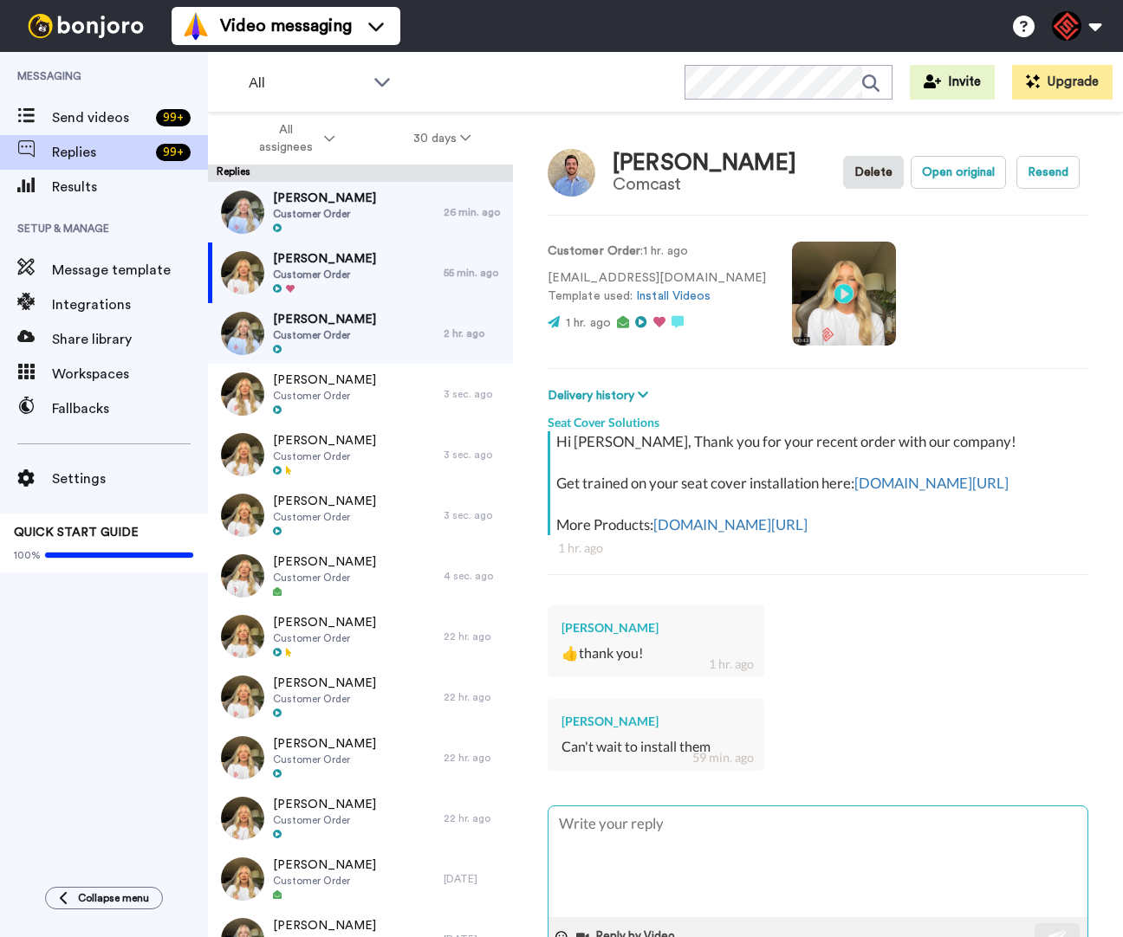
click at [784, 846] on textarea at bounding box center [817, 862] width 539 height 111
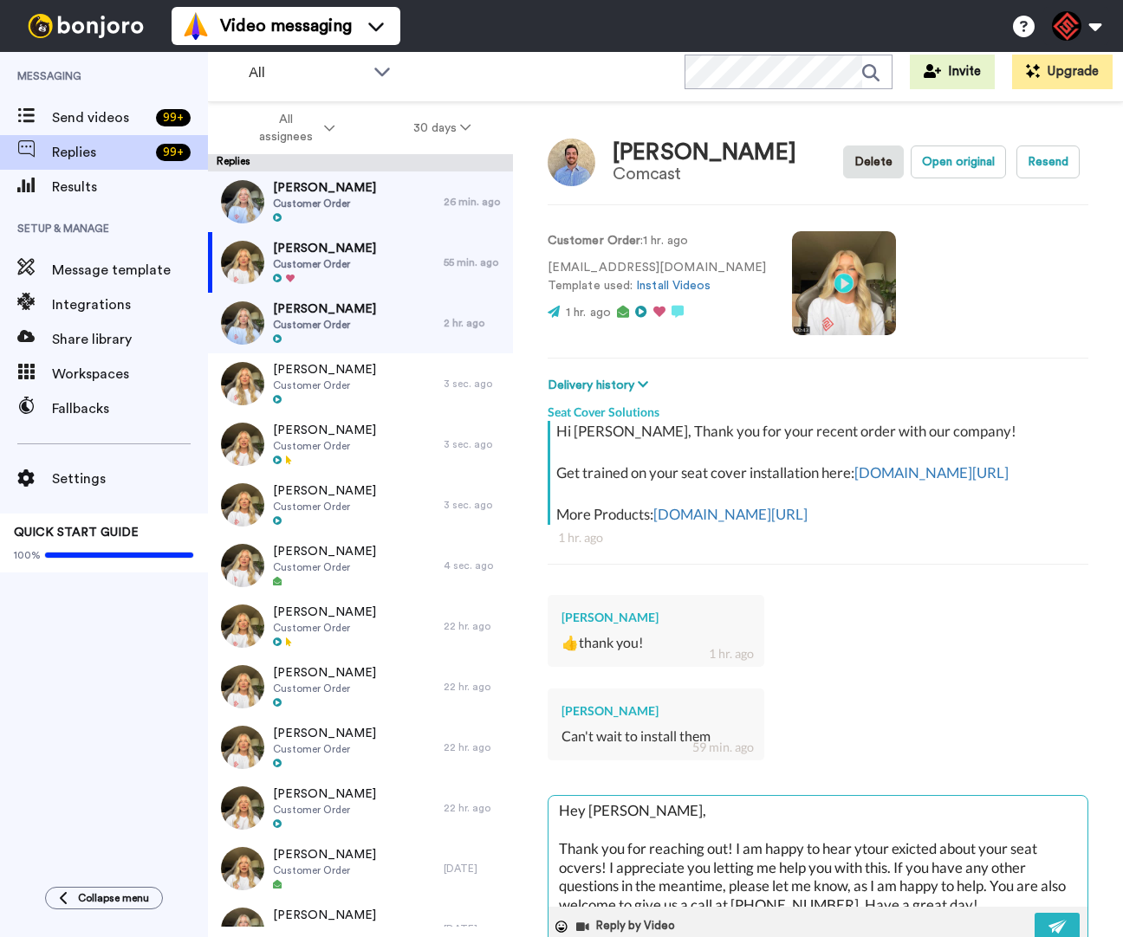
scroll to position [3, 0]
click at [910, 872] on textarea "Hey [PERSON_NAME], Thank you for reaching out! I am happy to hear ytour exicted…" at bounding box center [817, 851] width 539 height 111
click at [869, 869] on textarea "Hey [PERSON_NAME], Thank you for reaching out! I am happy to hear ytour excited…" at bounding box center [817, 851] width 539 height 111
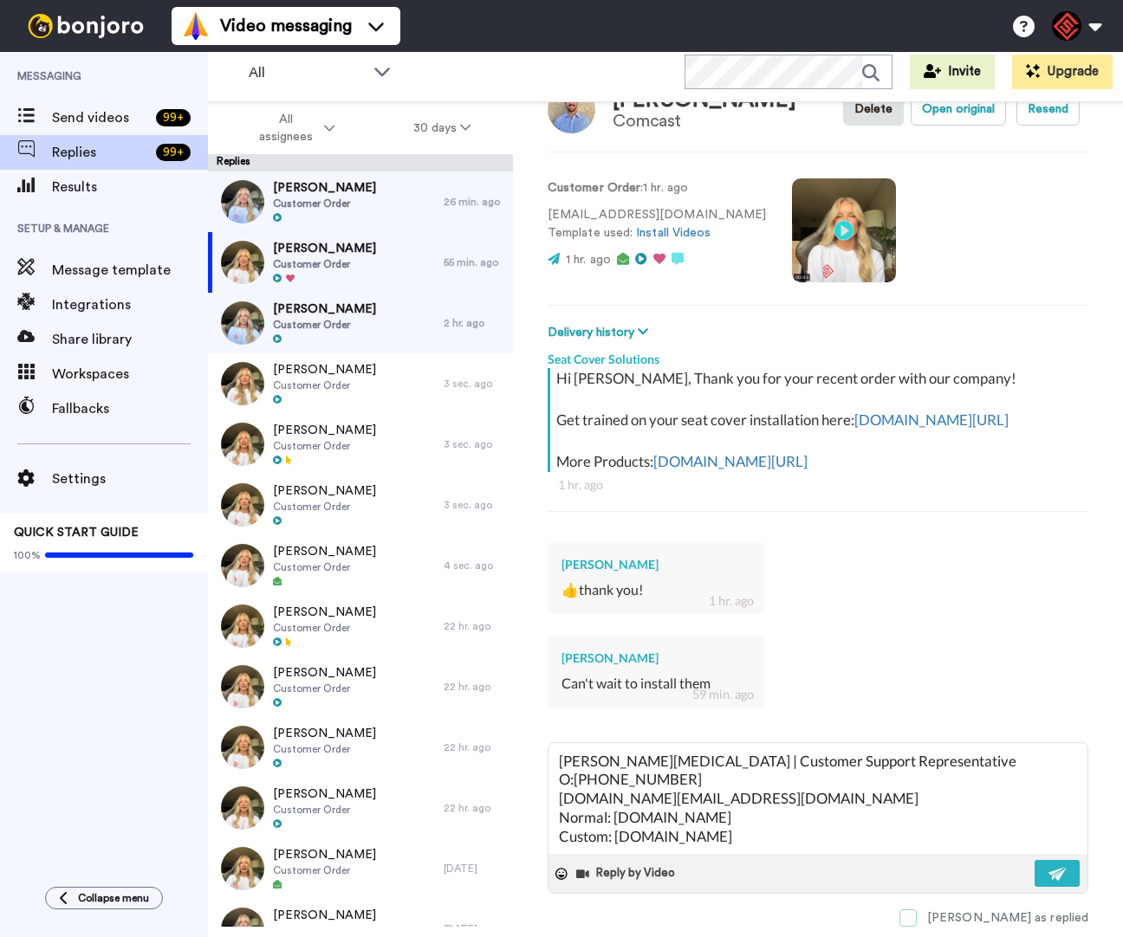
scroll to position [84, 0]
click at [1035, 867] on button at bounding box center [1057, 873] width 45 height 27
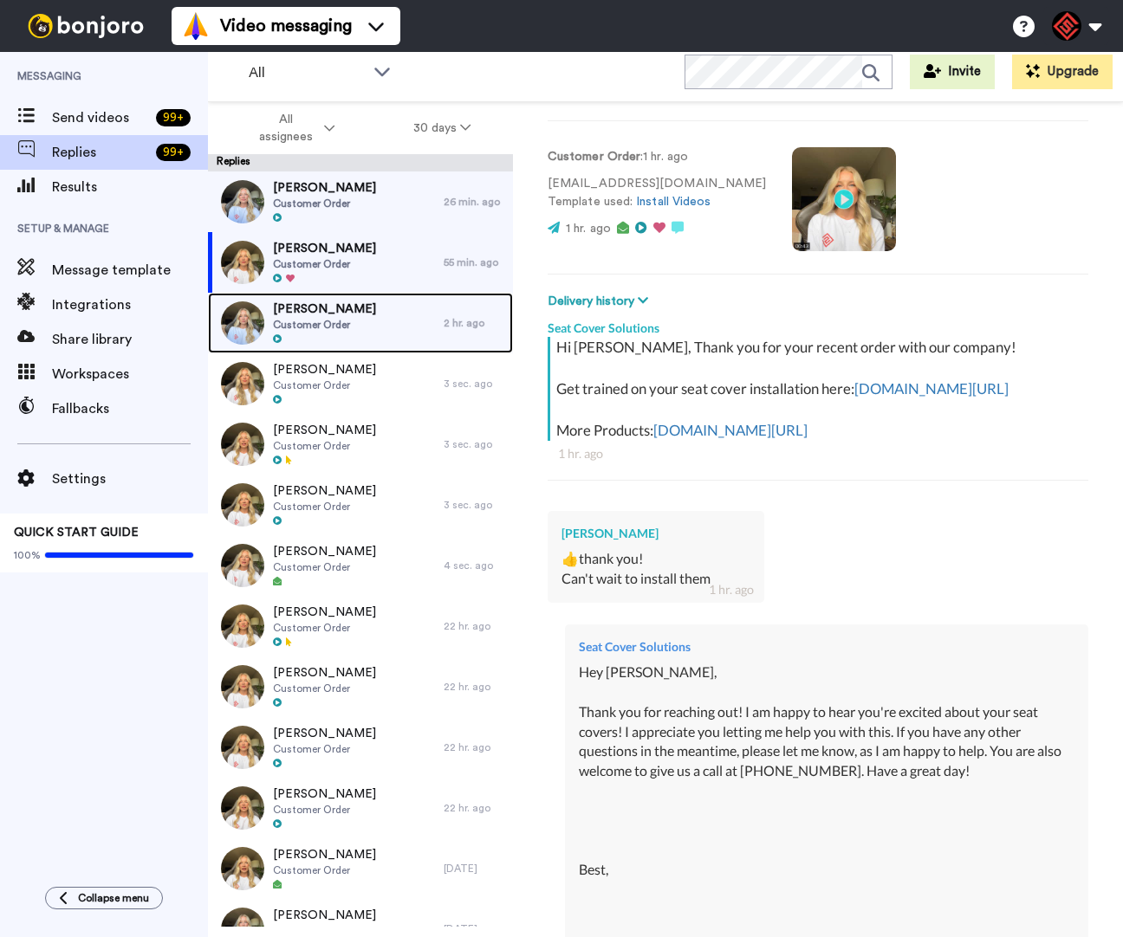
click at [444, 337] on div "[PERSON_NAME] Customer Order 2 hr. ago" at bounding box center [360, 323] width 305 height 61
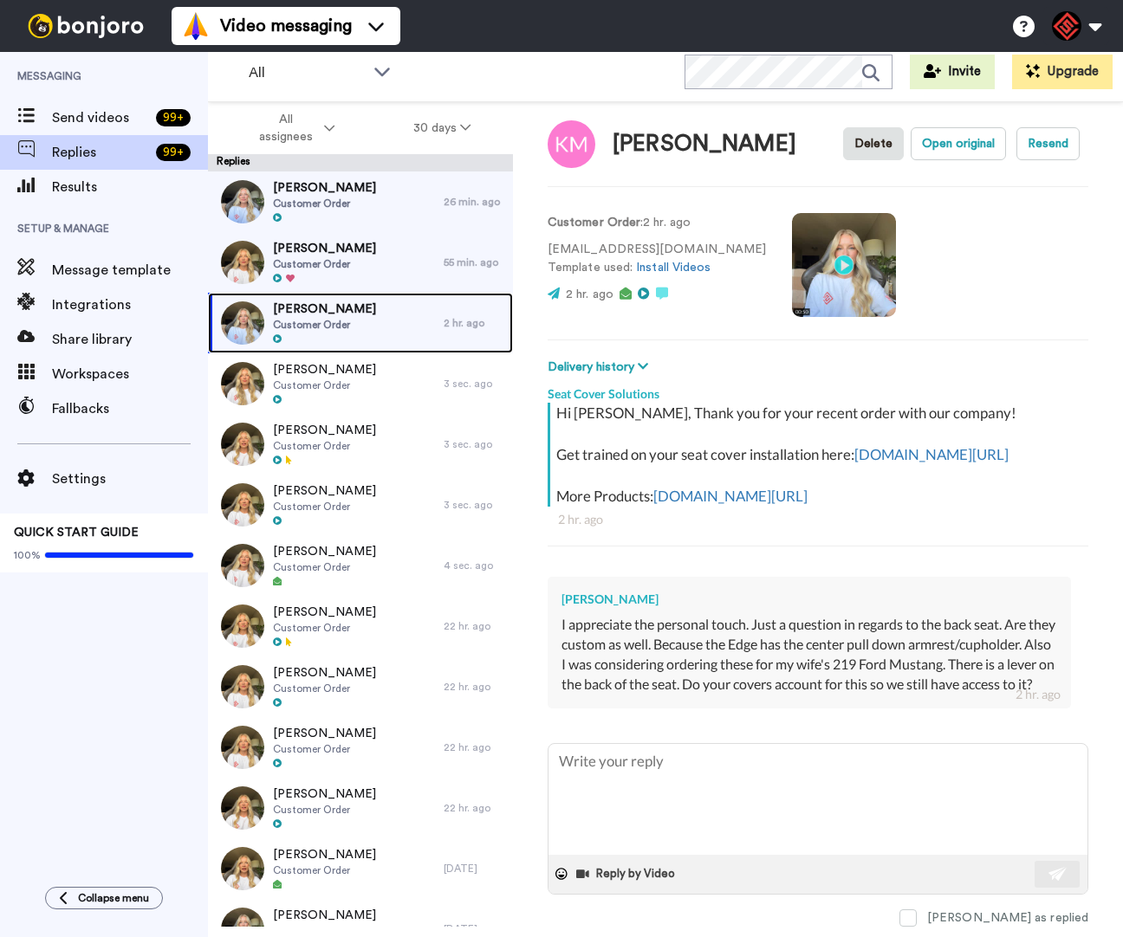
scroll to position [69, 0]
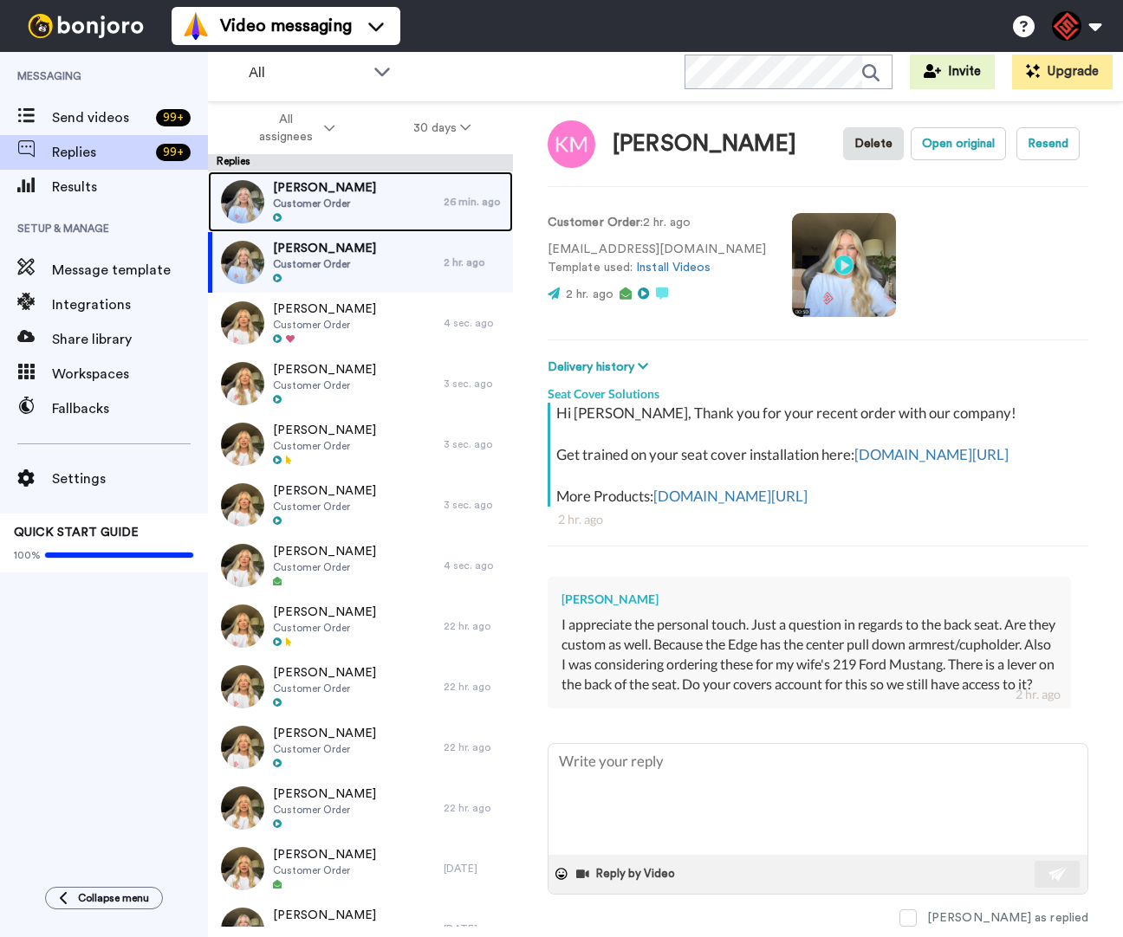
click at [391, 219] on div "[PERSON_NAME] Customer Order" at bounding box center [326, 202] width 236 height 61
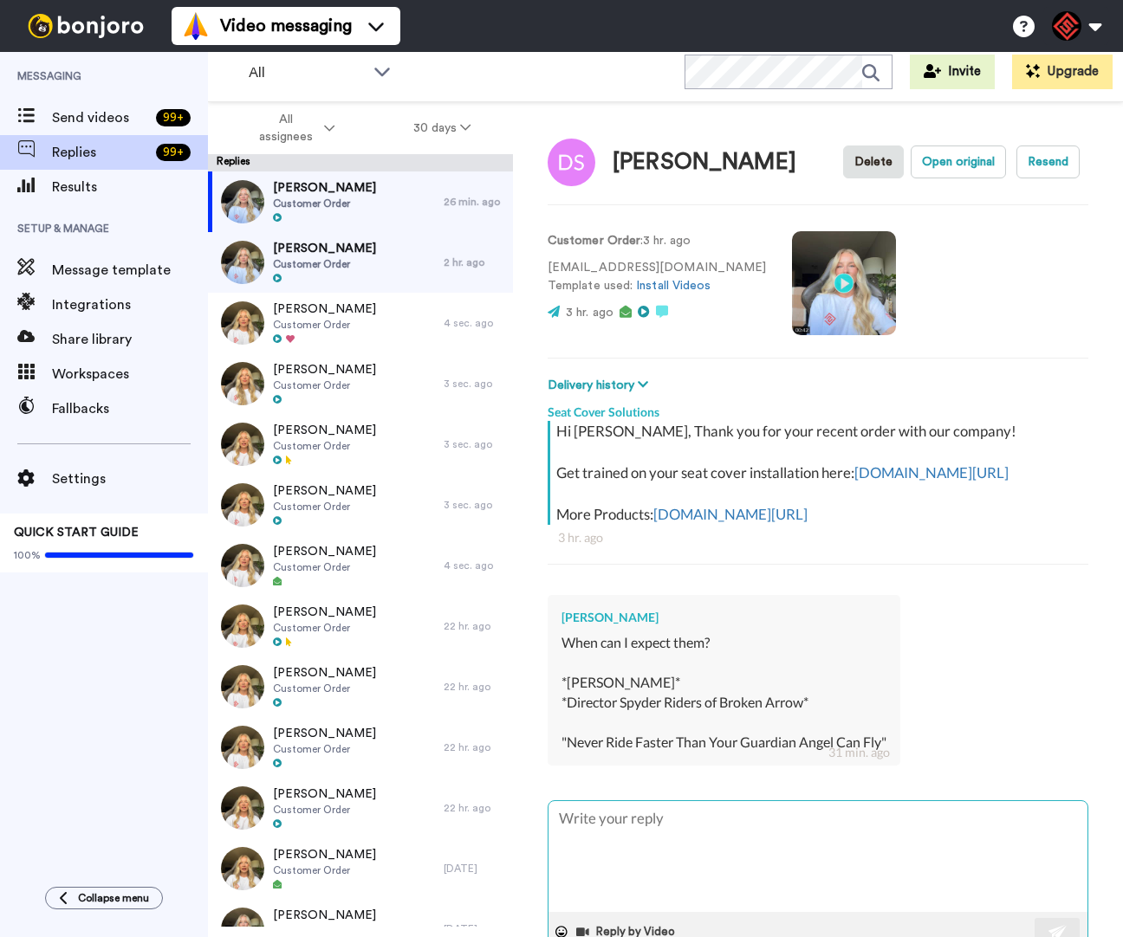
click at [795, 844] on textarea at bounding box center [817, 856] width 539 height 111
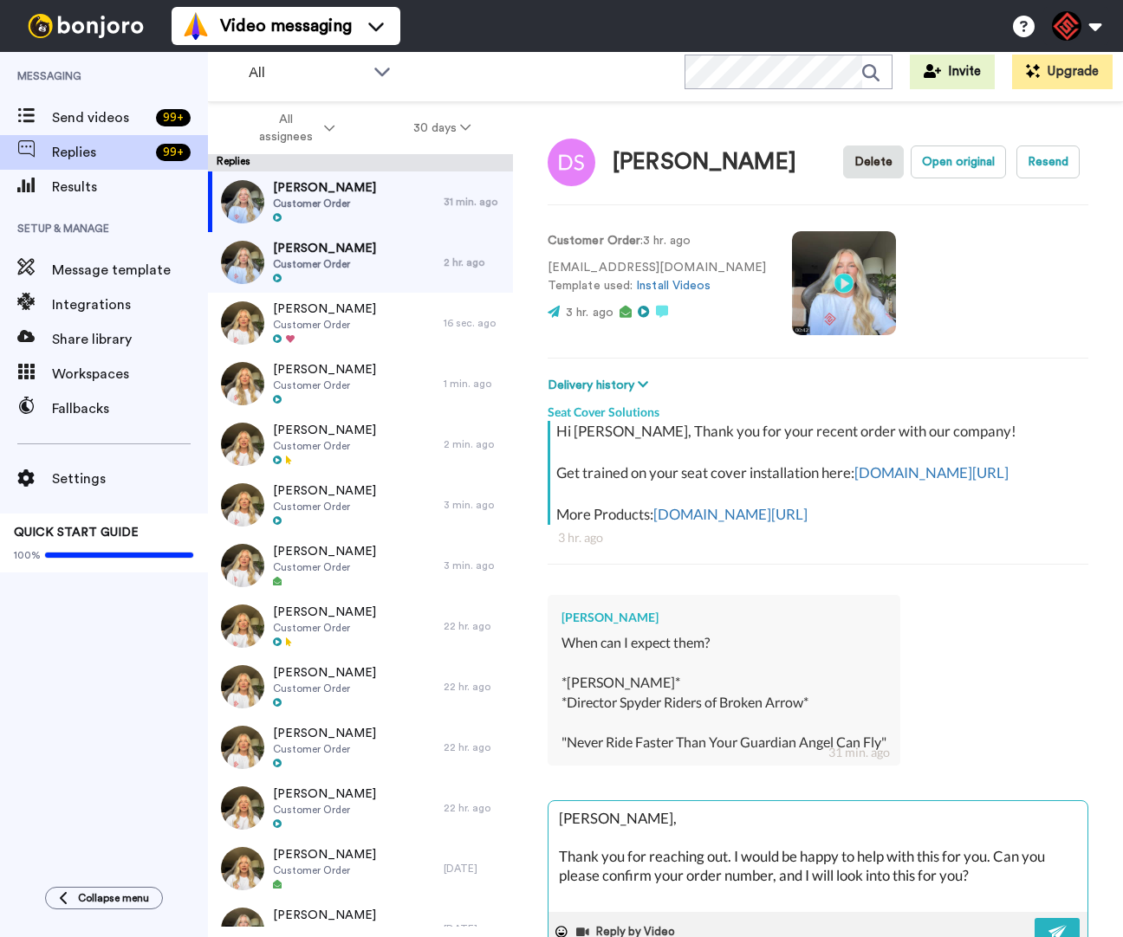
click at [583, 842] on textarea "[PERSON_NAME], Thank you for reaching out. I would be happy to help with this f…" at bounding box center [817, 856] width 539 height 111
click at [994, 899] on textarea "Hey [PERSON_NAME], Thank you for reaching out. I would be happy to help with th…" at bounding box center [817, 856] width 539 height 111
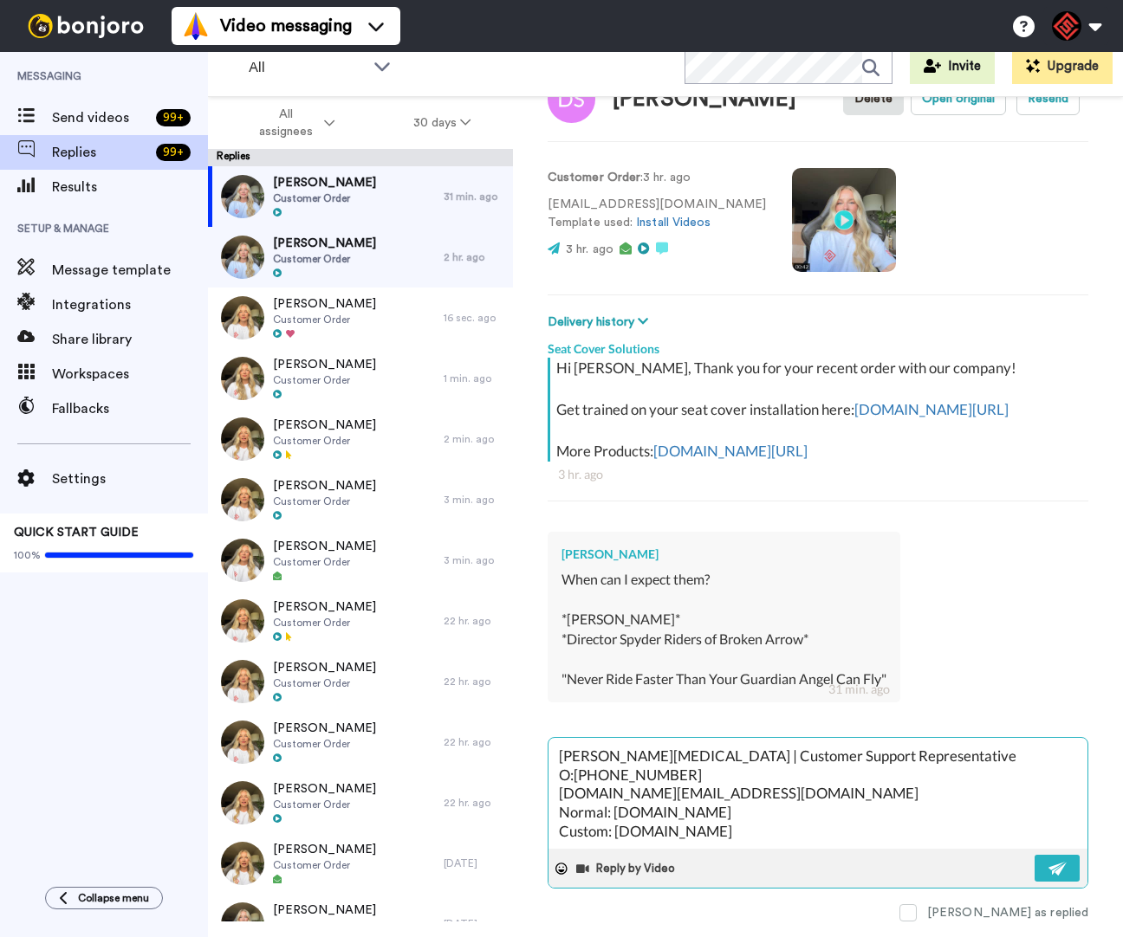
scroll to position [89, 0]
click at [1033, 849] on div "Reply by Video" at bounding box center [817, 868] width 539 height 39
click at [1057, 876] on div "Hey [PERSON_NAME], Thank you for reaching out. I would be happy to help with th…" at bounding box center [818, 813] width 541 height 152
click at [1052, 864] on img at bounding box center [1057, 869] width 19 height 14
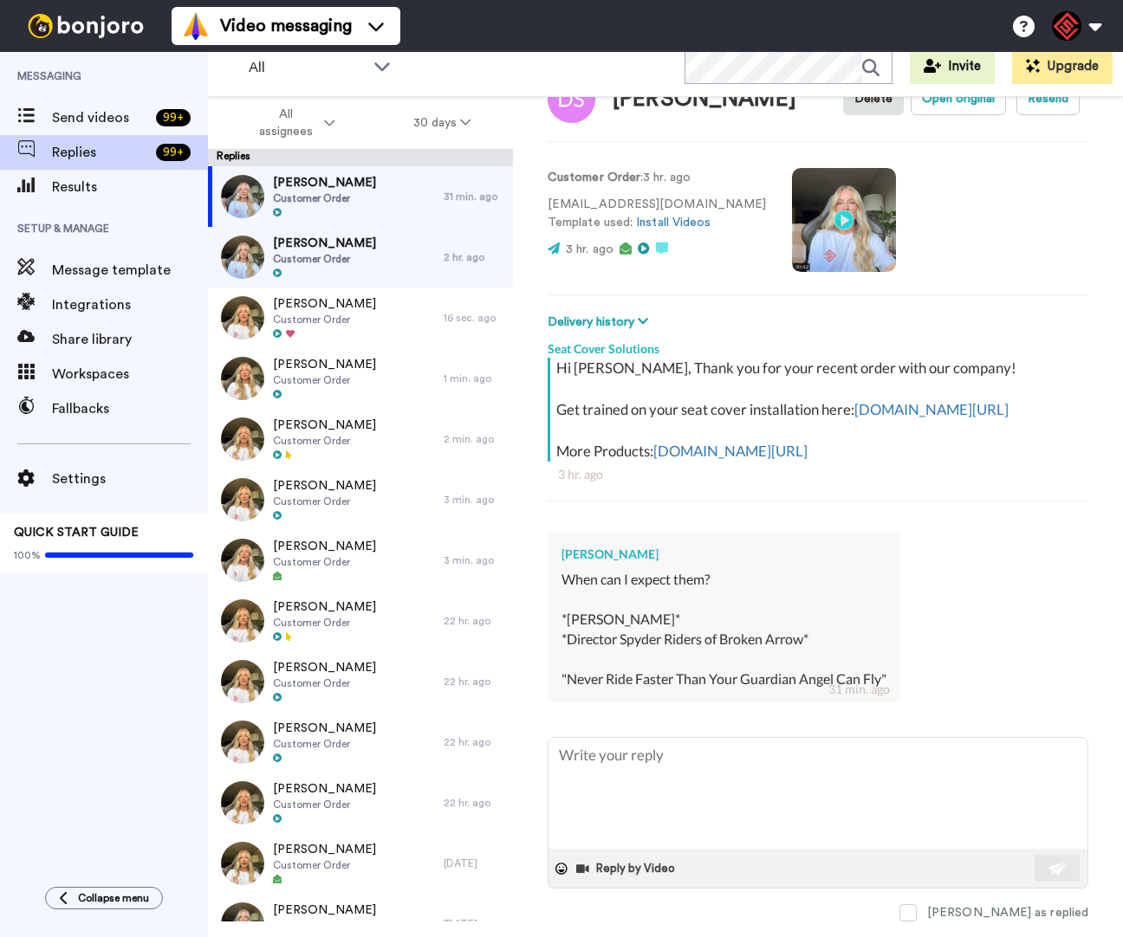
scroll to position [0, 0]
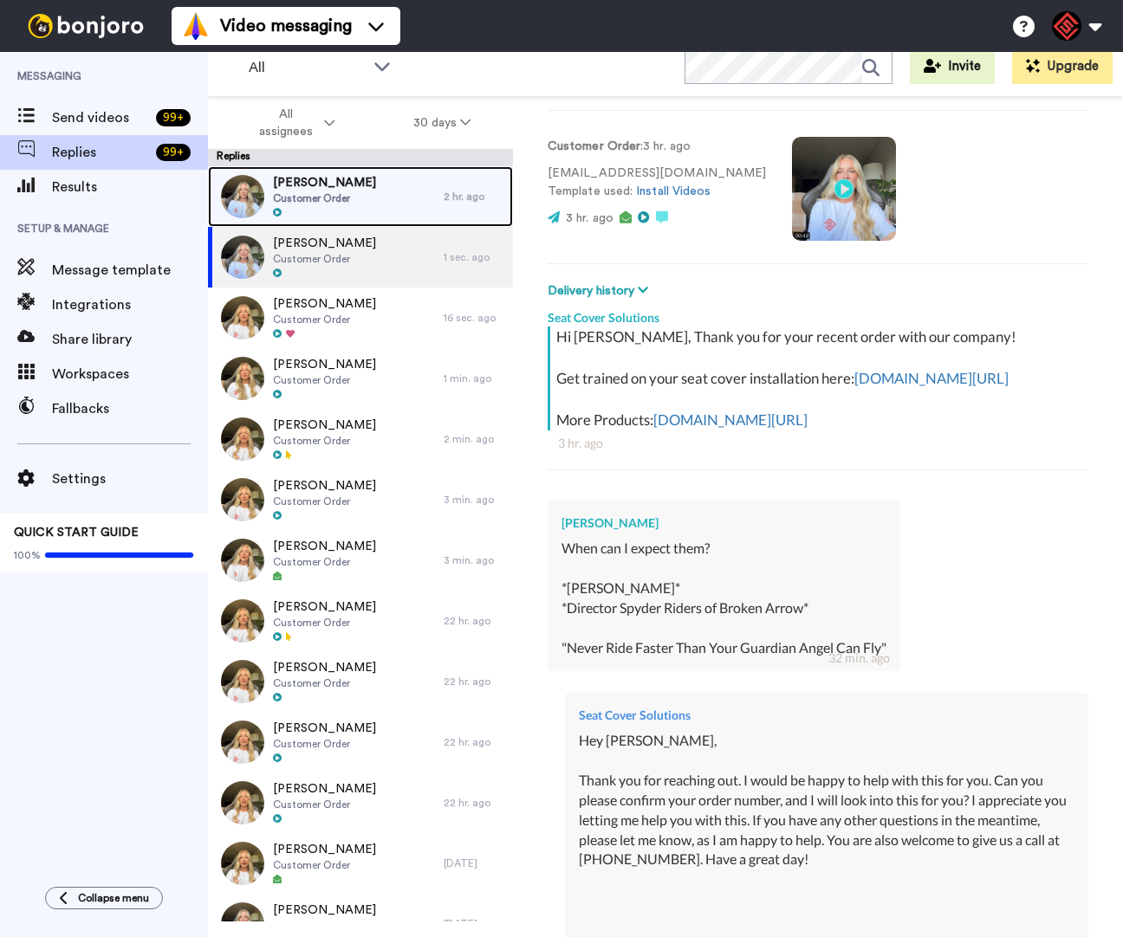
click at [395, 194] on div "[PERSON_NAME] Customer Order" at bounding box center [326, 196] width 236 height 61
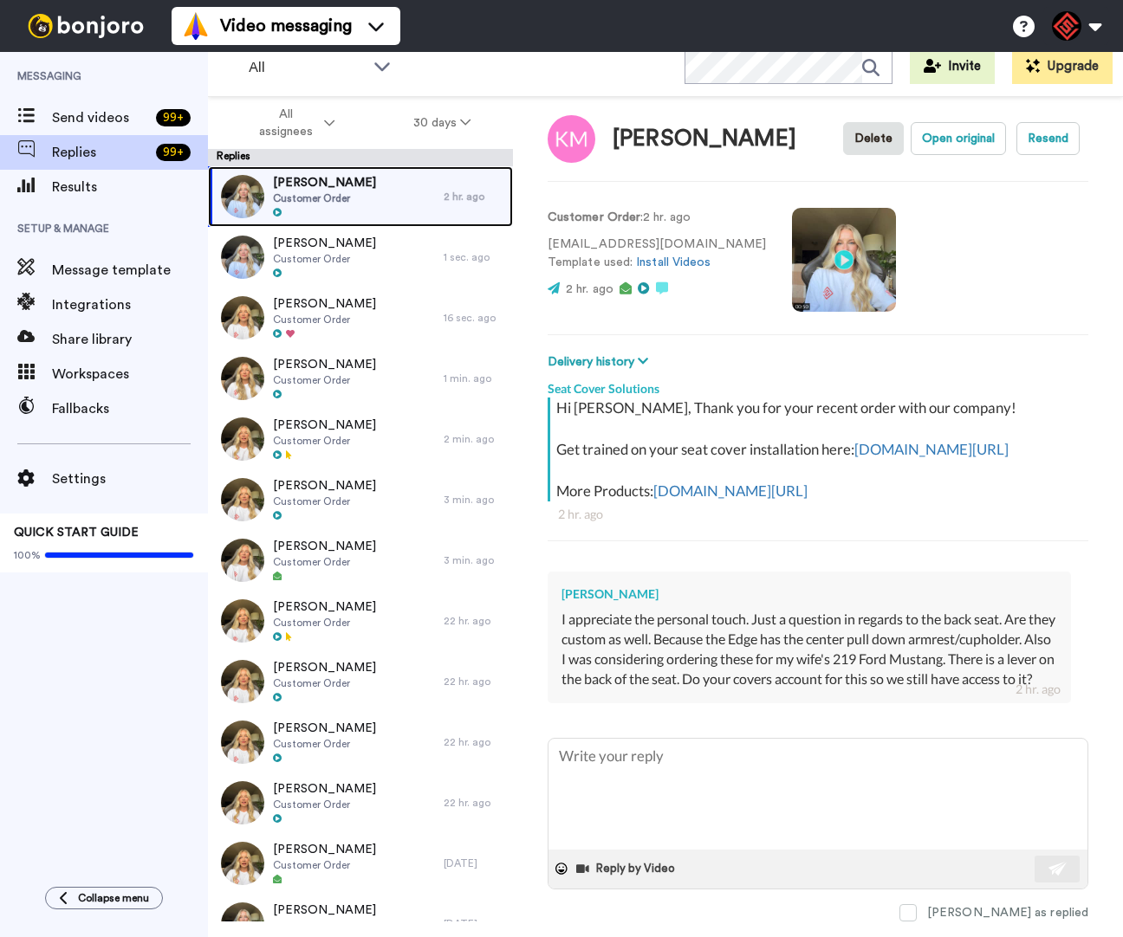
scroll to position [69, 0]
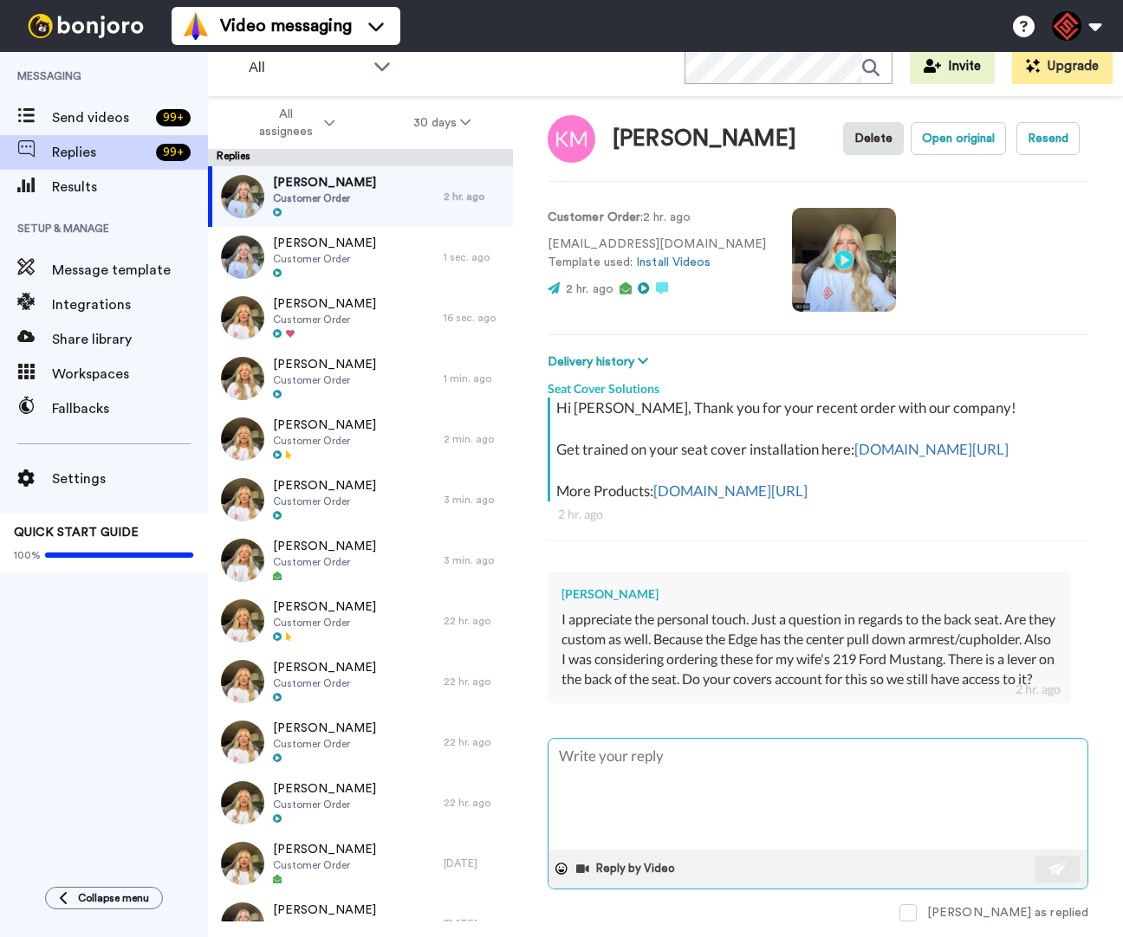
click at [653, 756] on textarea at bounding box center [817, 794] width 539 height 111
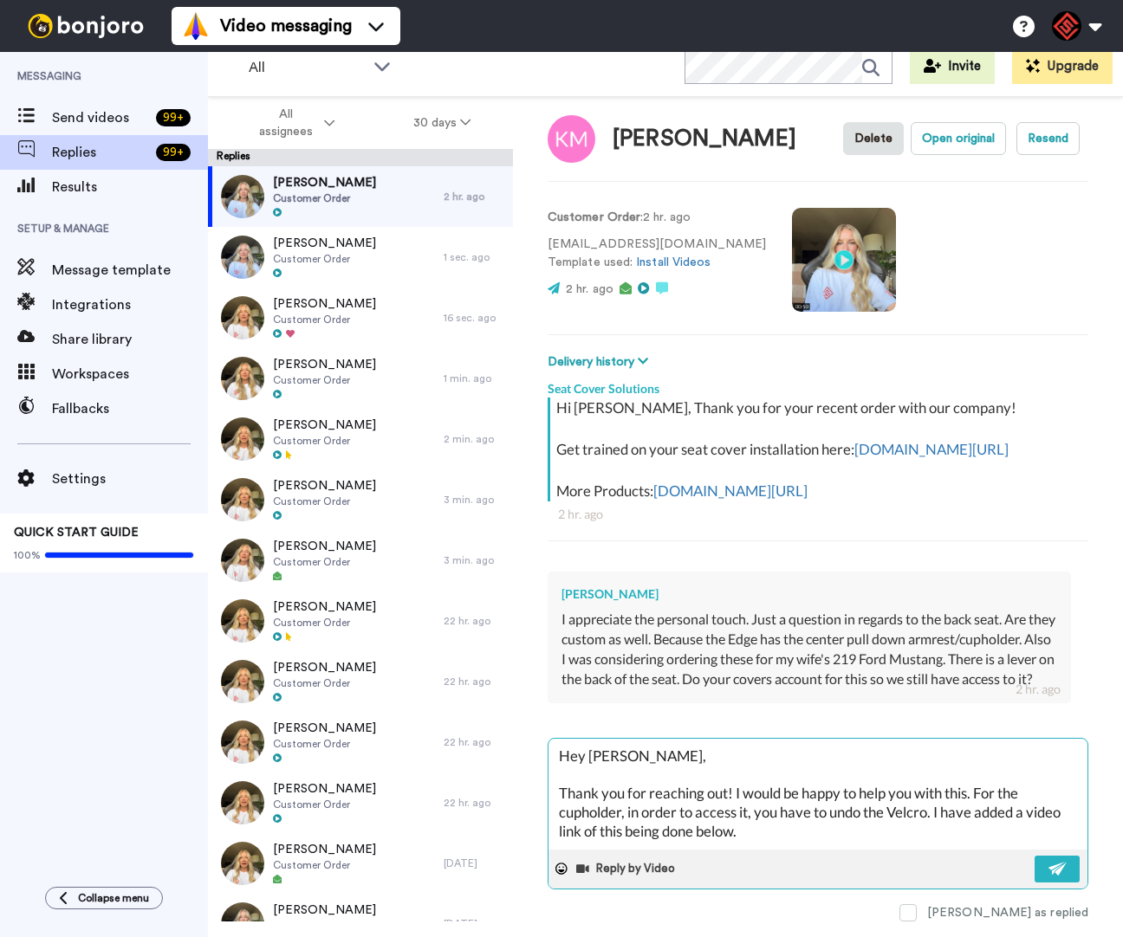
paste textarea "I appreciate you letting me help you with this. If you have any other questions…"
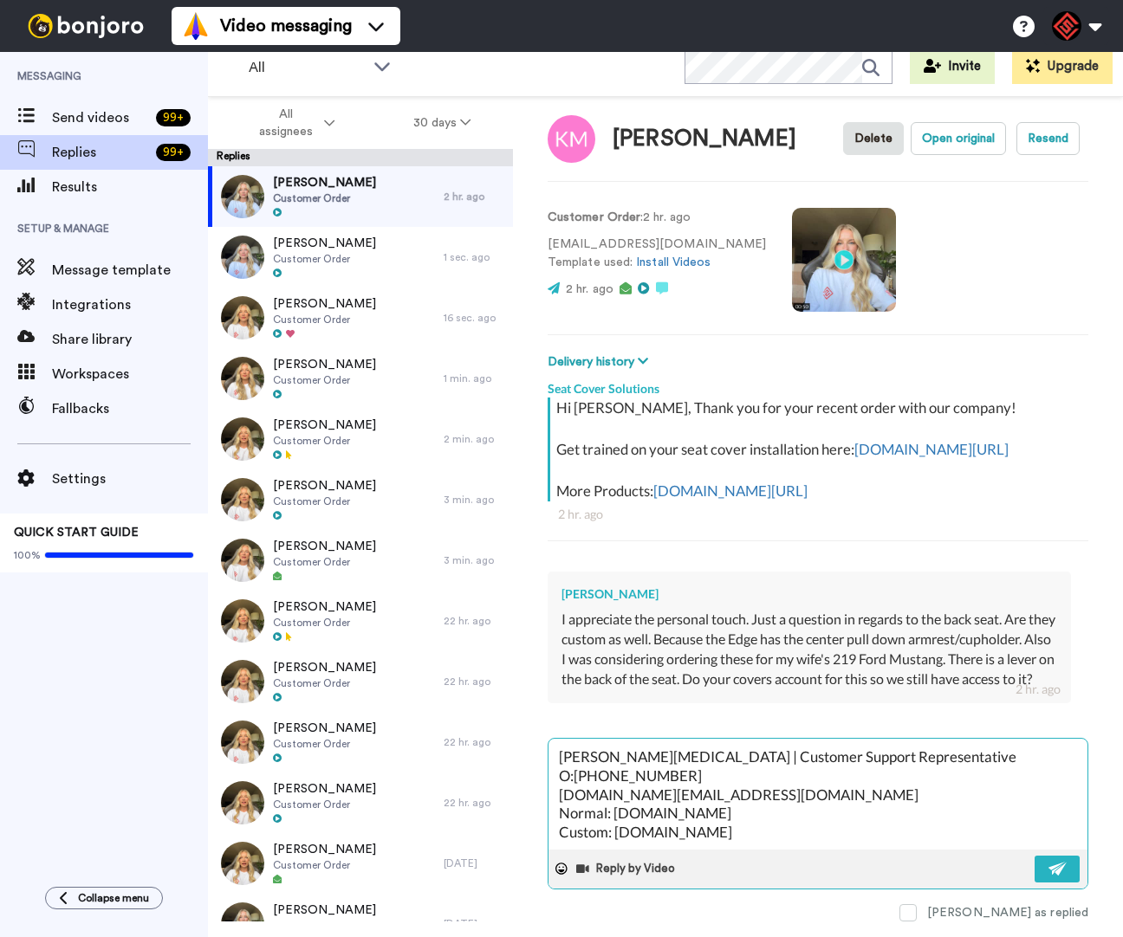
scroll to position [369, 0]
click at [1035, 856] on button at bounding box center [1057, 869] width 45 height 27
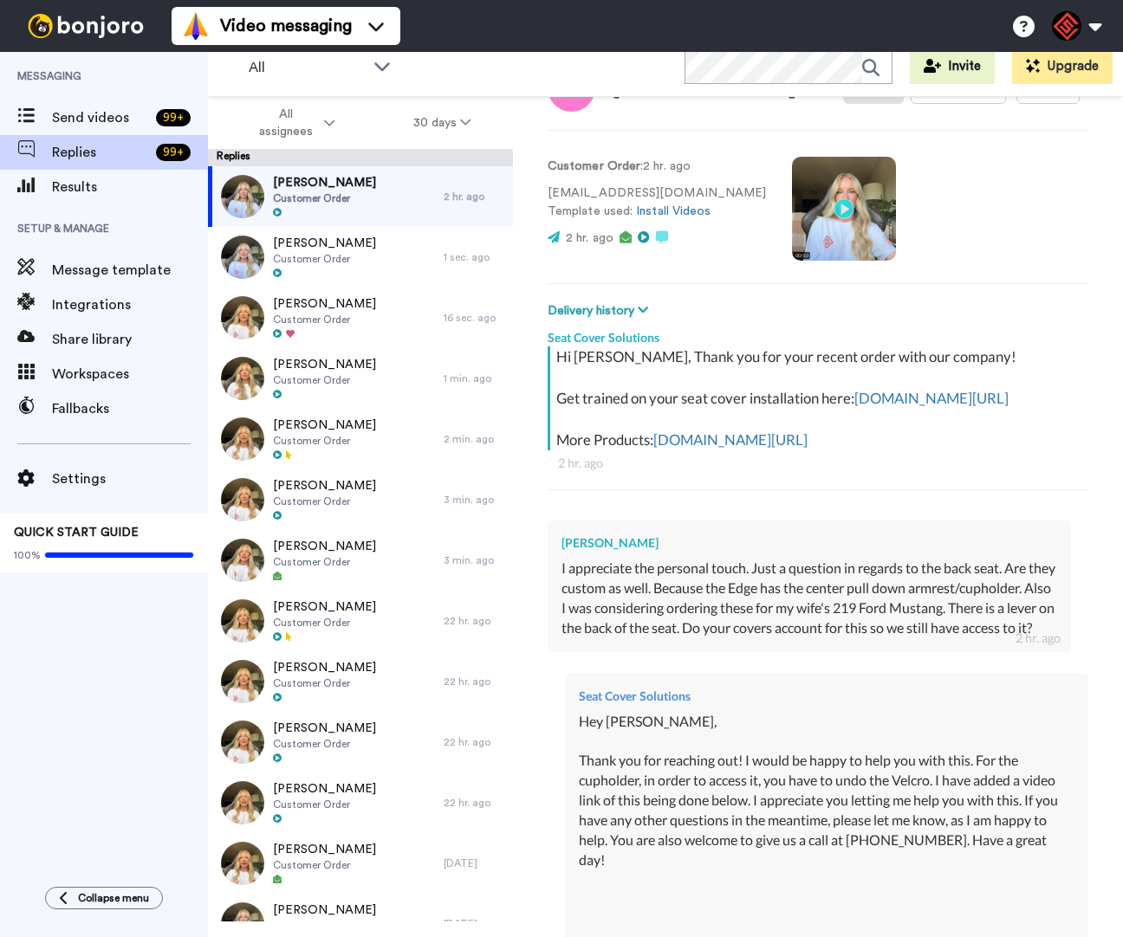
scroll to position [599, 0]
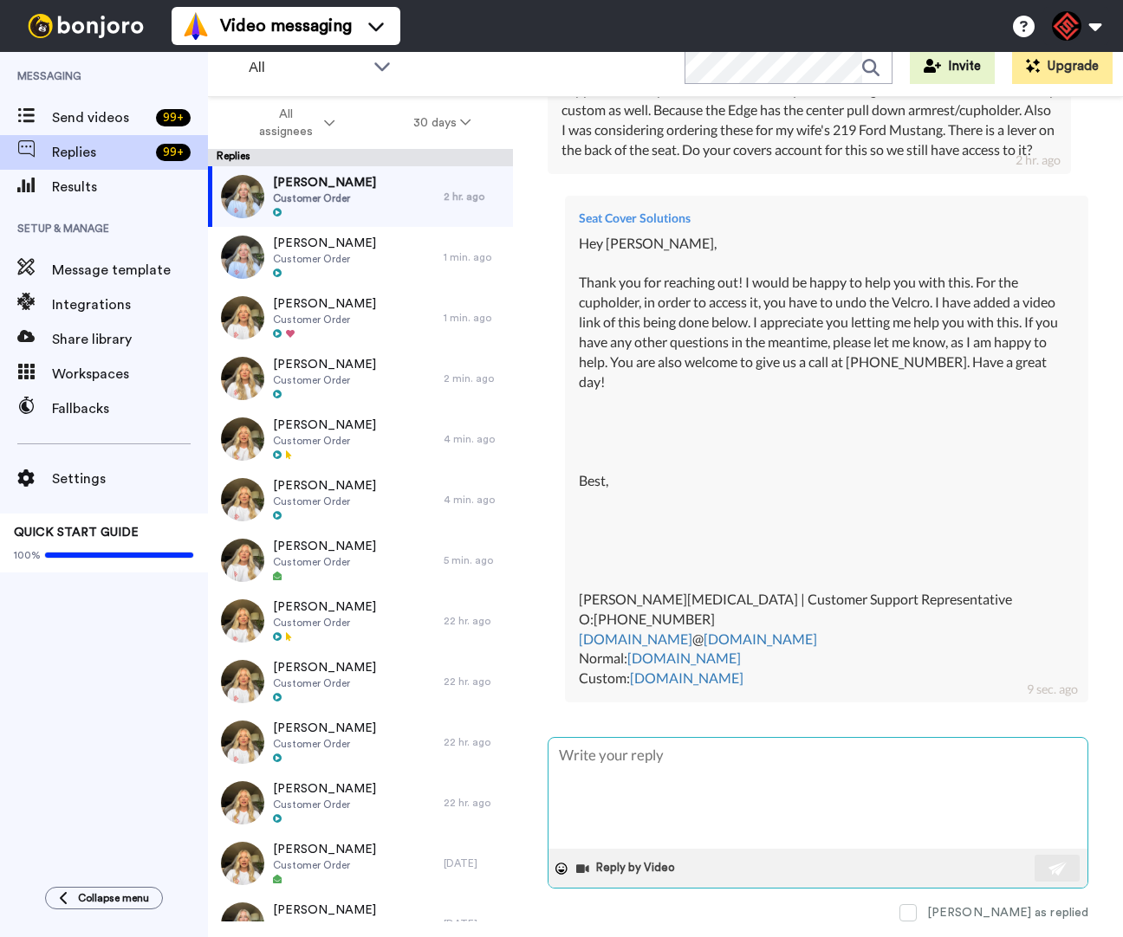
click at [721, 759] on textarea at bounding box center [817, 793] width 539 height 111
paste textarea "[URL][DOMAIN_NAME]"
click at [1048, 862] on img at bounding box center [1057, 869] width 19 height 14
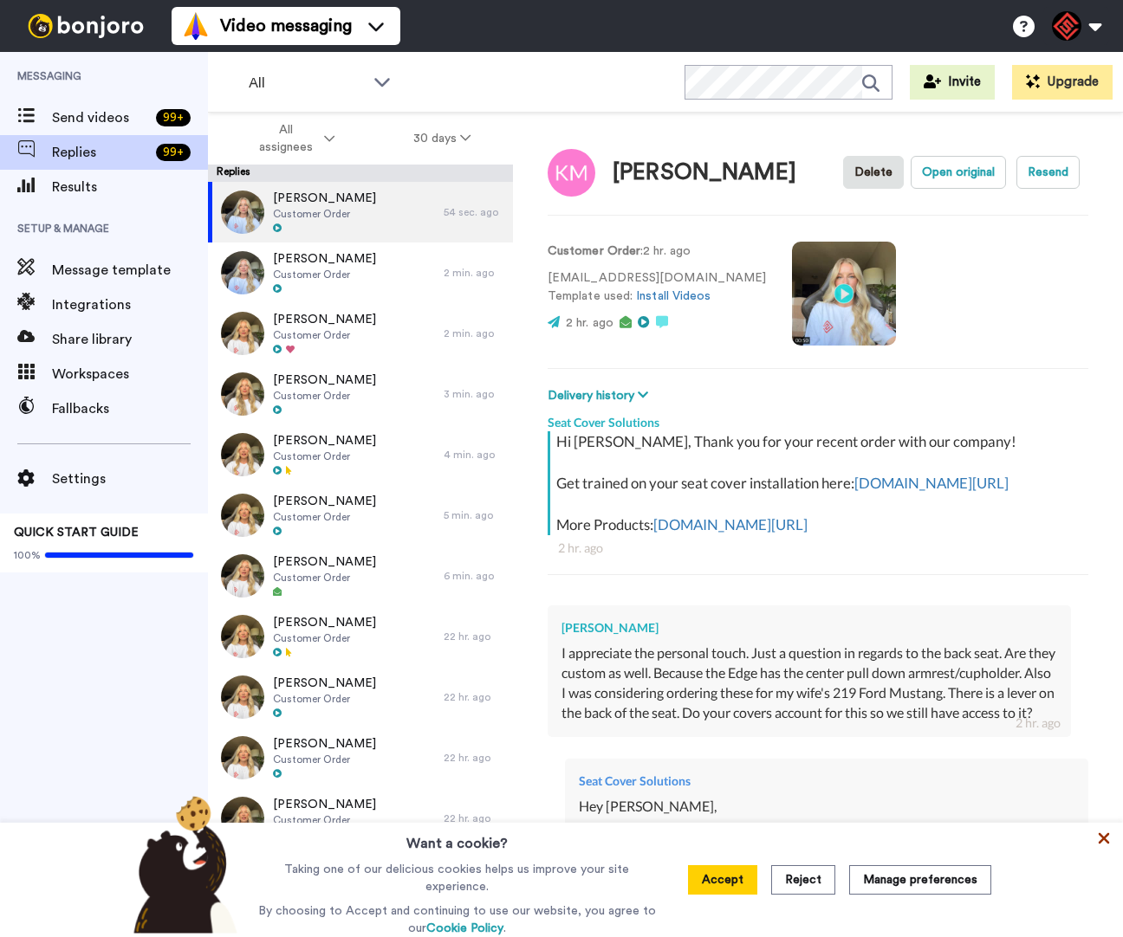
drag, startPoint x: 1088, startPoint y: 839, endPoint x: 1098, endPoint y: 840, distance: 9.7
click at [1093, 840] on div "Want a cookie? Taking one of our delicious cookies helps us improve your site e…" at bounding box center [561, 880] width 1123 height 114
click at [1099, 841] on icon at bounding box center [1103, 838] width 17 height 17
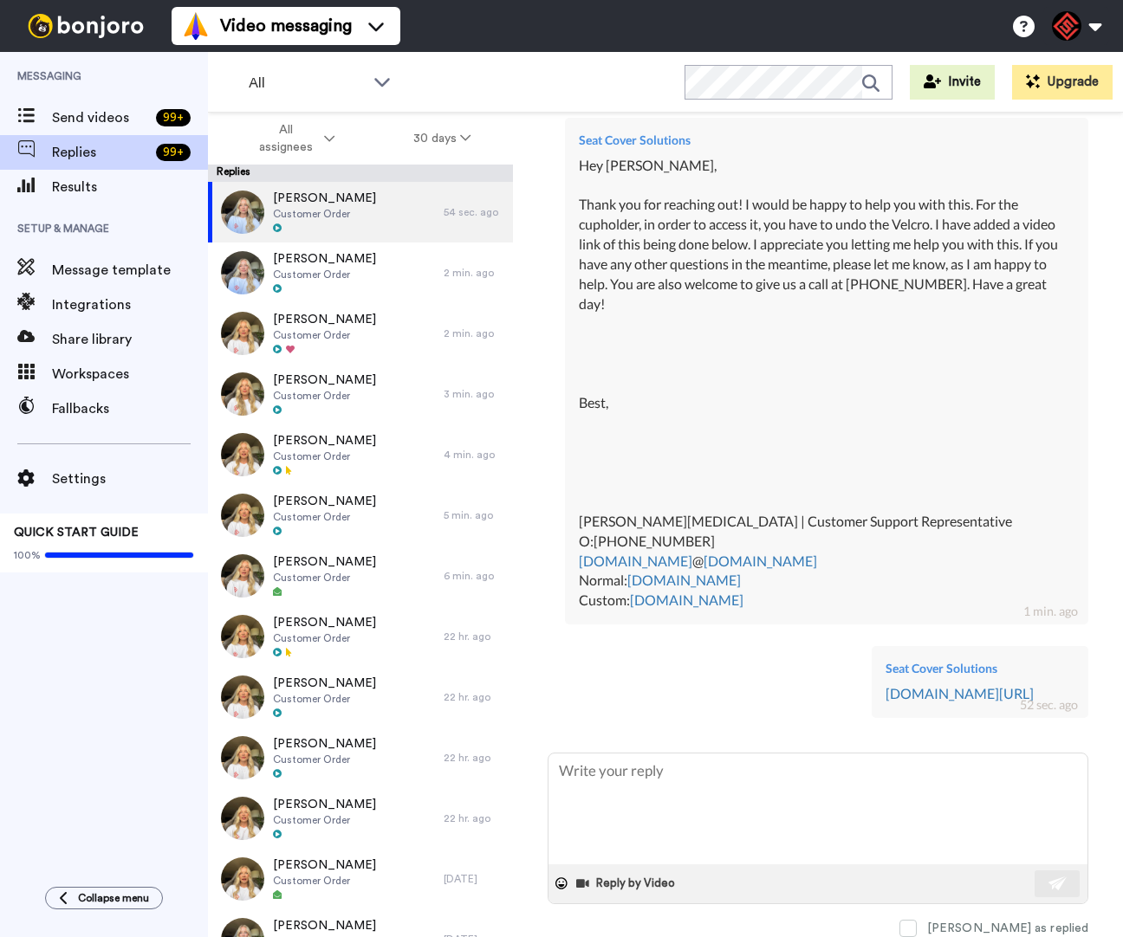
scroll to position [691, 0]
type textarea "x"
